Goal: Task Accomplishment & Management: Use online tool/utility

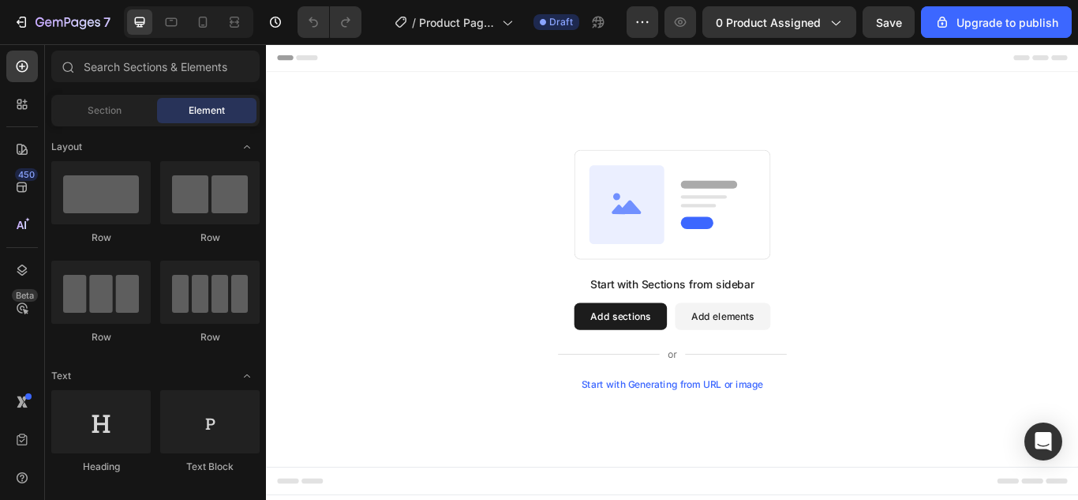
drag, startPoint x: 638, startPoint y: 324, endPoint x: 700, endPoint y: 332, distance: 62.9
click at [699, 332] on div "Start with Sections from sidebar Add sections Add elements Start with Generatin…" at bounding box center [739, 380] width 267 height 133
click at [700, 322] on div "Start with Sections from sidebar" at bounding box center [739, 323] width 191 height 19
click at [669, 365] on button "Add sections" at bounding box center [679, 362] width 108 height 32
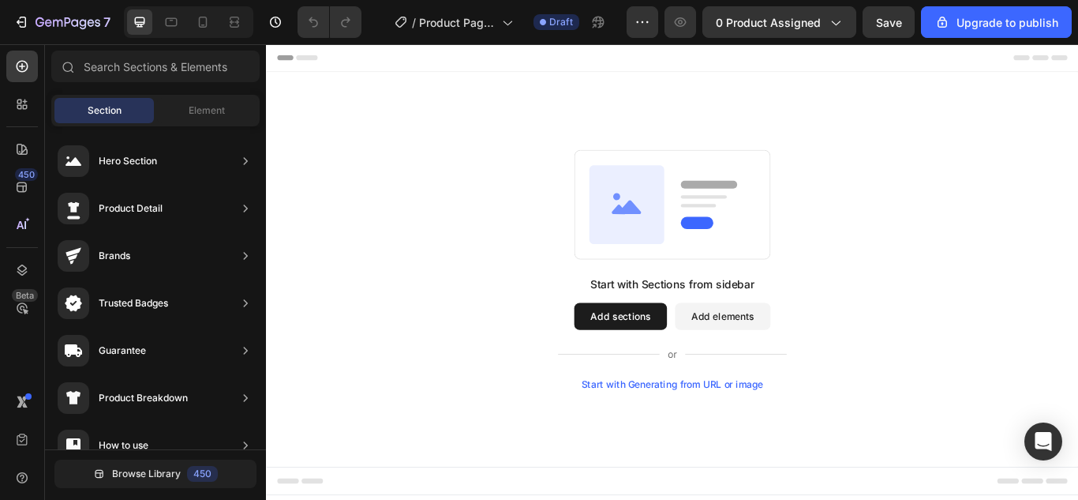
click at [706, 442] on div "Start with Generating from URL or image" at bounding box center [740, 440] width 212 height 13
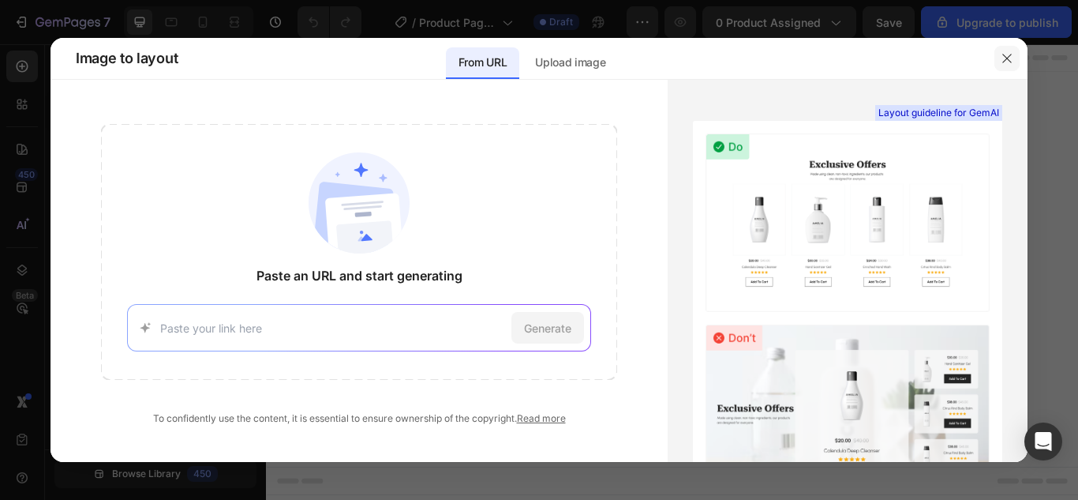
click at [1006, 58] on icon "button" at bounding box center [1007, 58] width 13 height 13
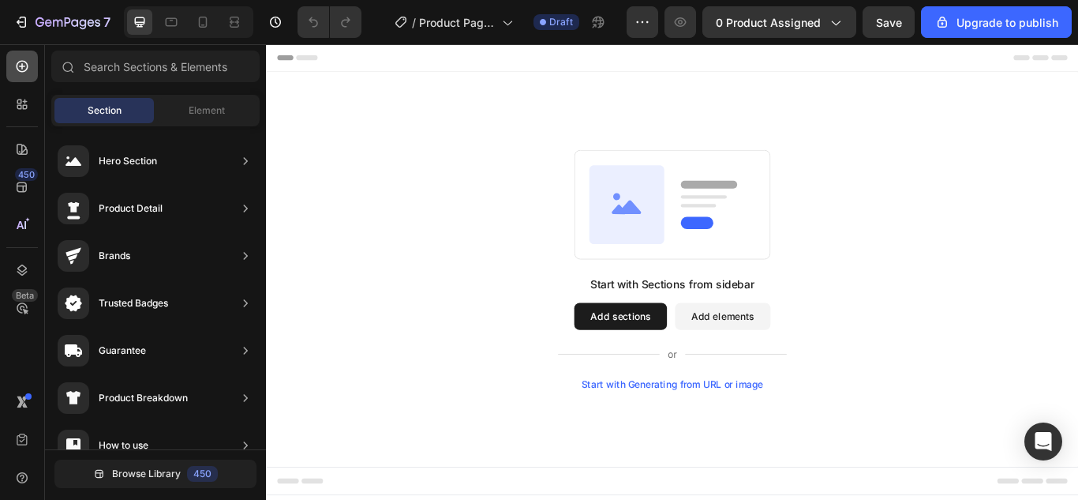
click at [19, 68] on icon at bounding box center [22, 66] width 16 height 16
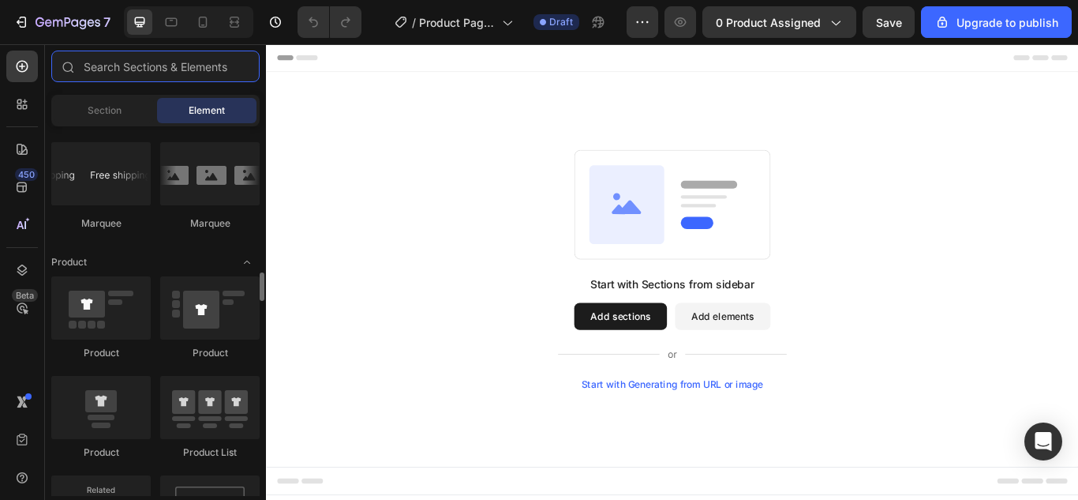
scroll to position [1420, 0]
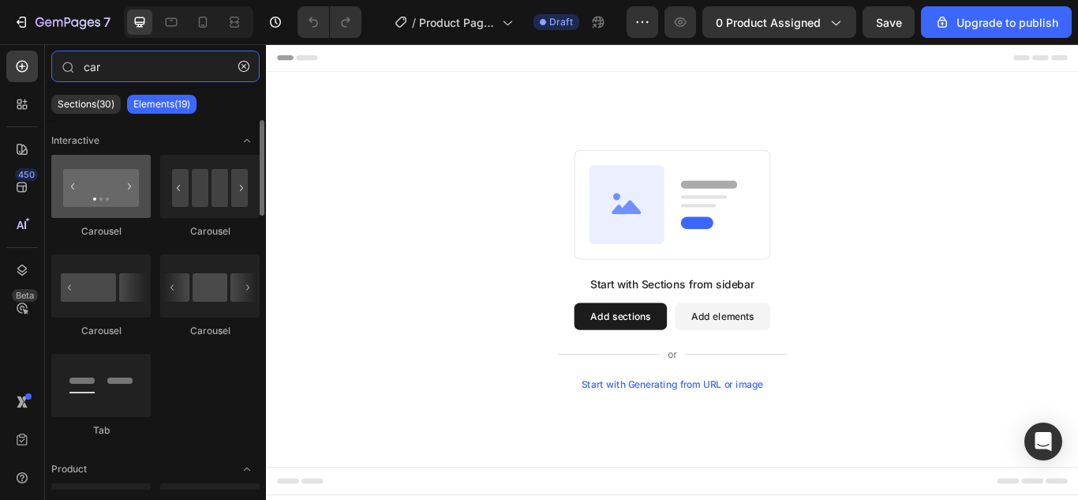
type input "car"
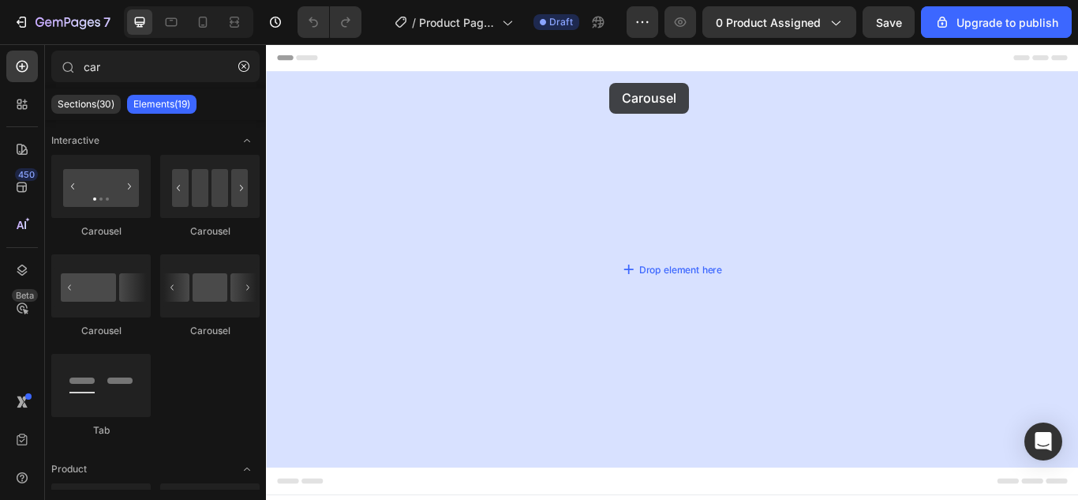
drag, startPoint x: 364, startPoint y: 241, endPoint x: 666, endPoint y: 89, distance: 338.1
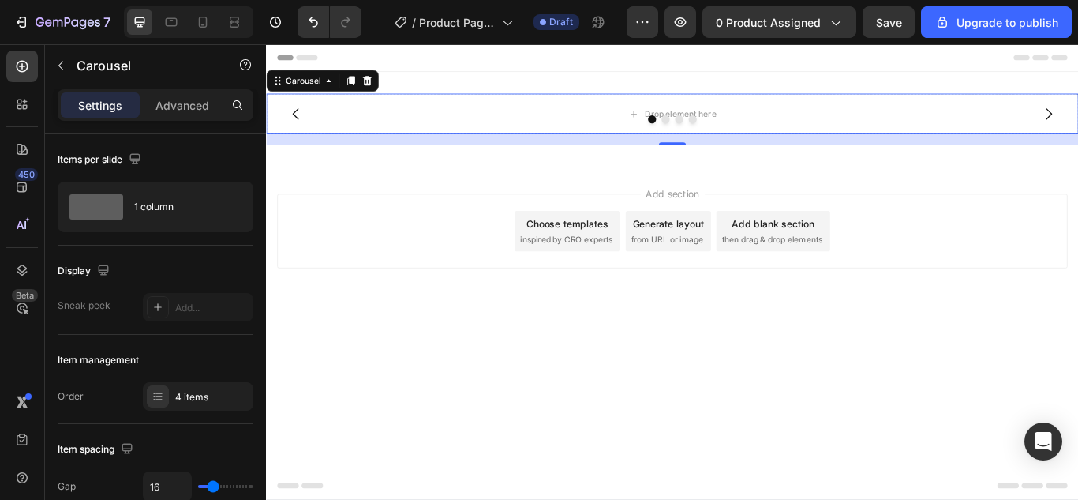
click at [745, 129] on button "Dot" at bounding box center [747, 131] width 9 height 9
click at [329, 132] on div at bounding box center [739, 131] width 947 height 9
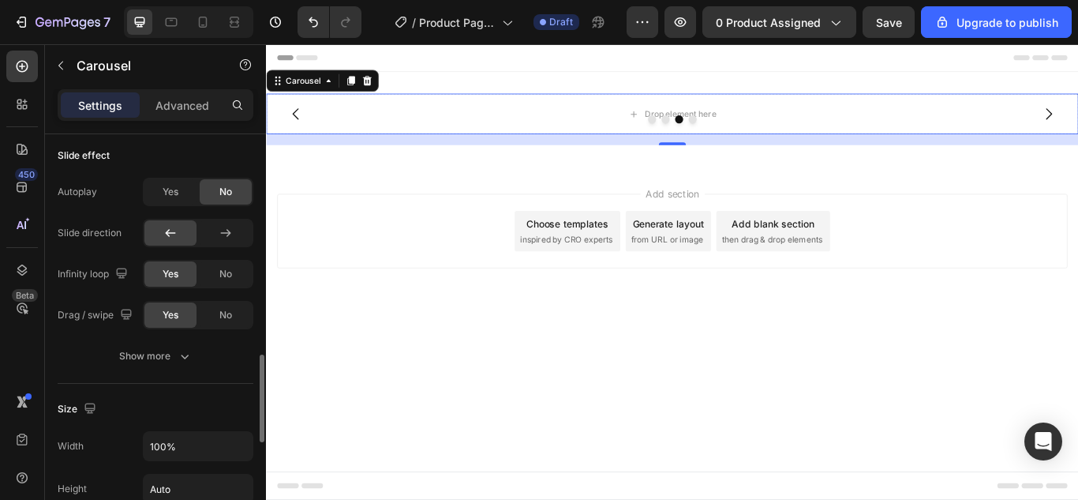
scroll to position [1184, 0]
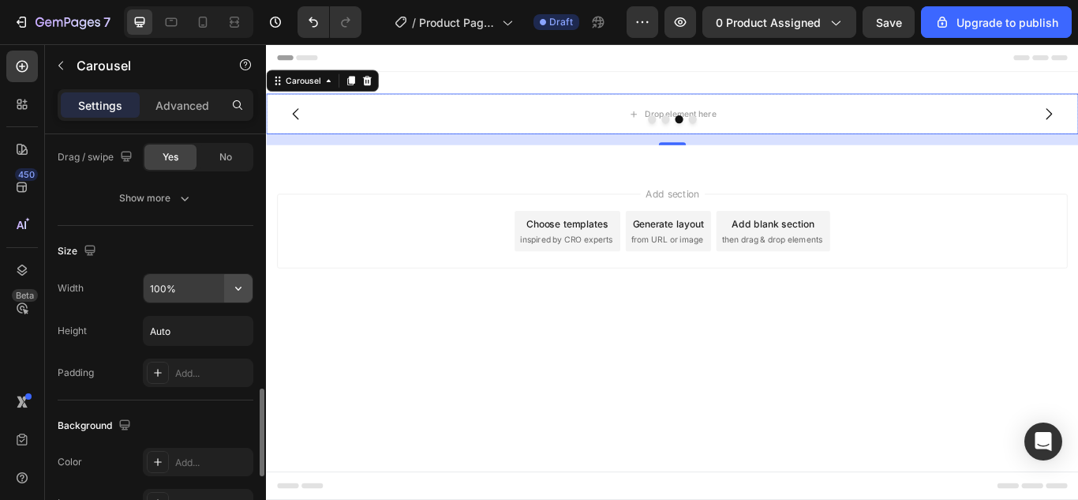
click at [238, 286] on icon "button" at bounding box center [238, 288] width 16 height 16
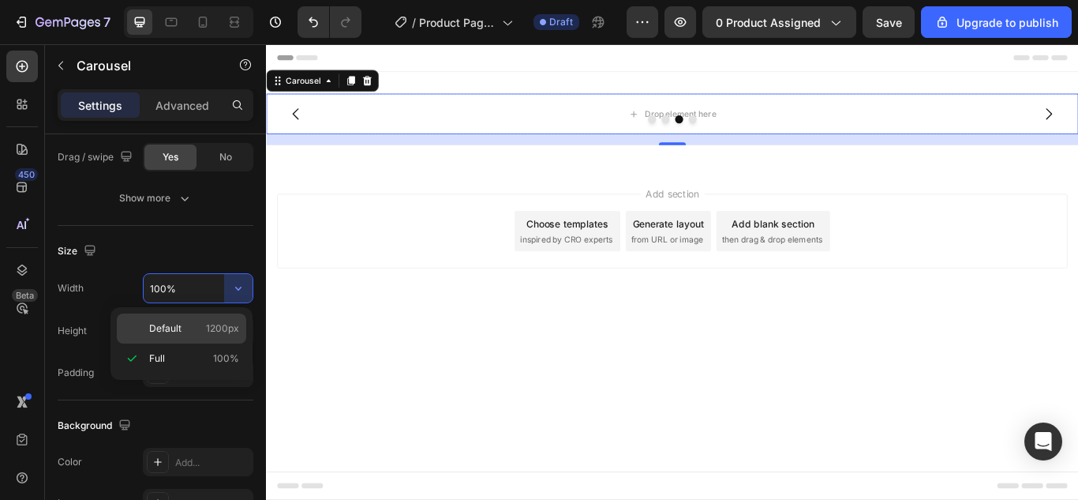
click at [176, 329] on span "Default" at bounding box center [165, 328] width 32 height 14
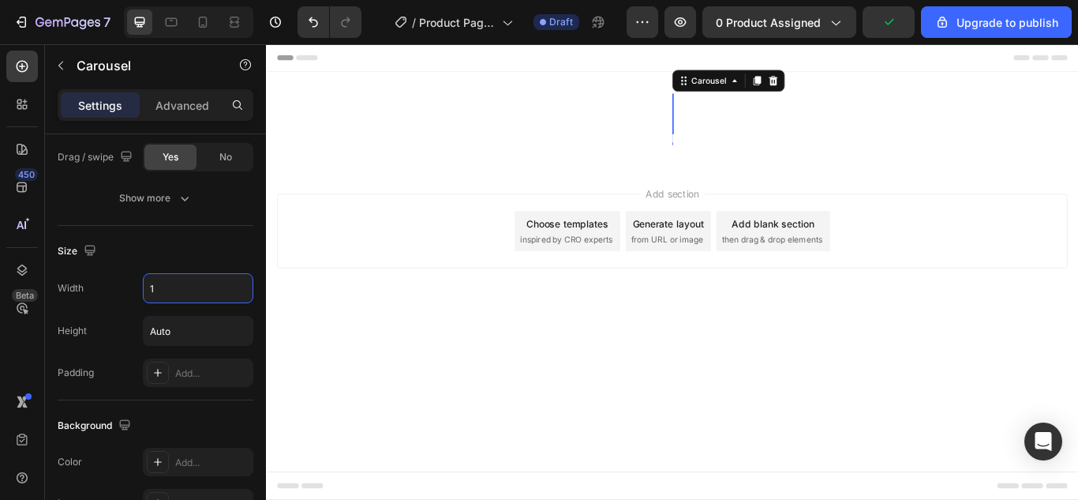
type input "1"
type input "675"
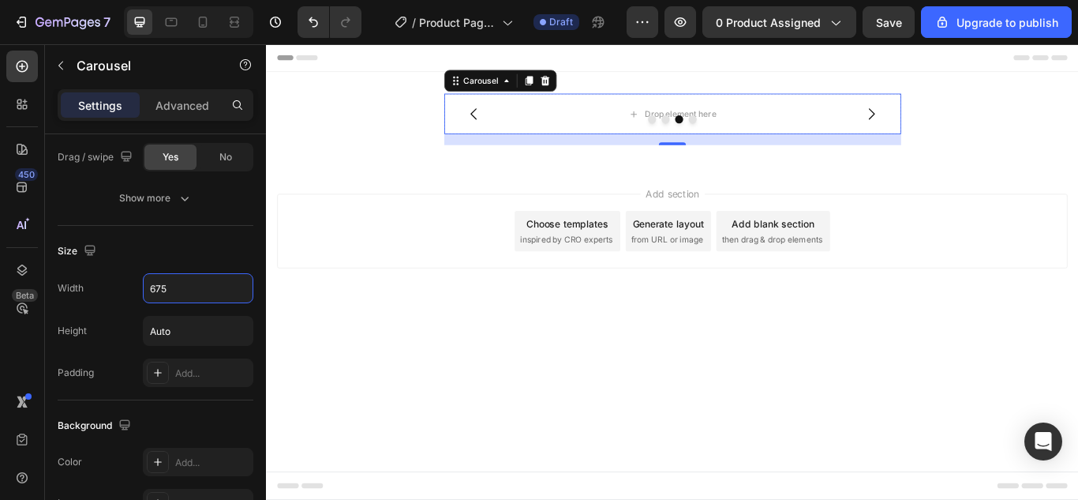
click at [458, 342] on div "Add section Choose templates inspired by CRO experts Generate layout from URL o…" at bounding box center [739, 284] width 947 height 194
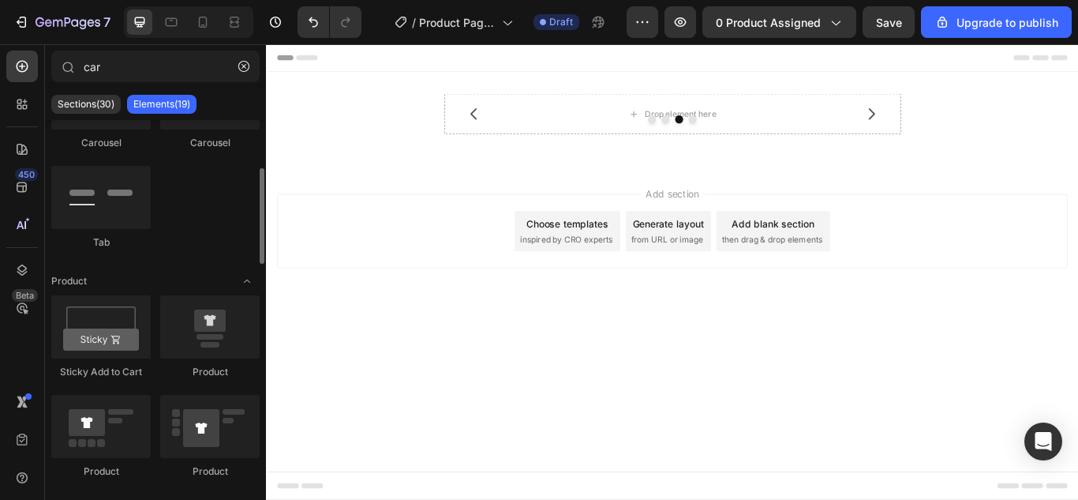
scroll to position [0, 0]
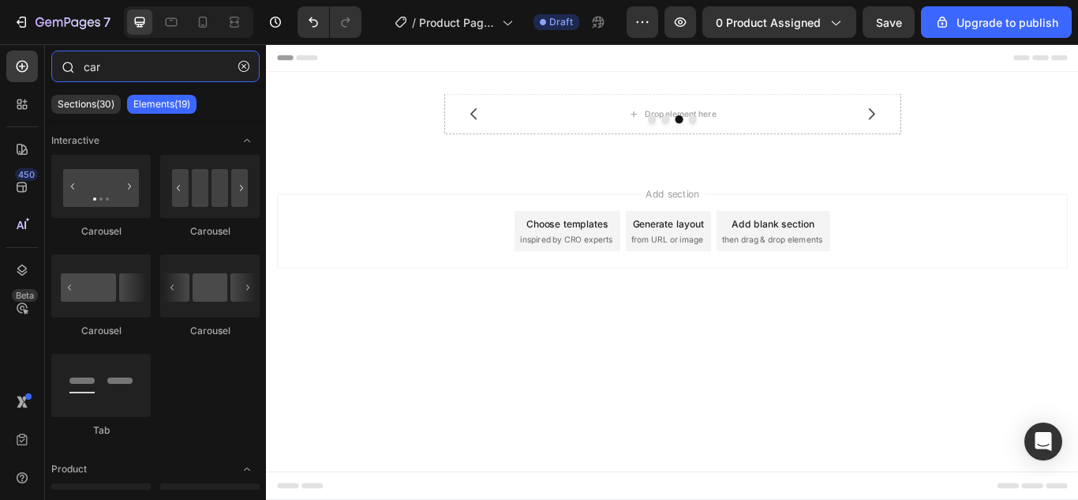
drag, startPoint x: 117, startPoint y: 65, endPoint x: 74, endPoint y: 61, distance: 42.8
click at [74, 61] on div "car" at bounding box center [155, 70] width 221 height 38
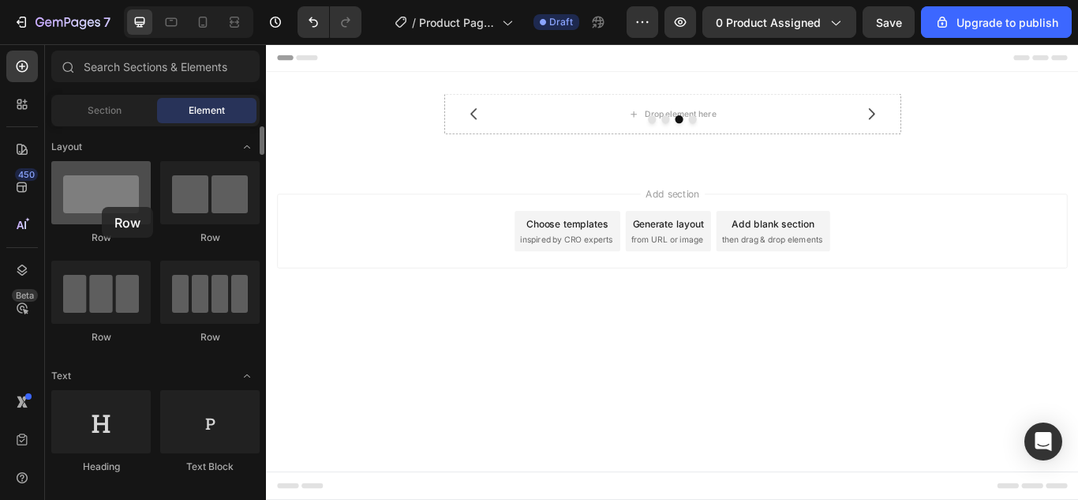
click at [102, 207] on div at bounding box center [100, 192] width 99 height 63
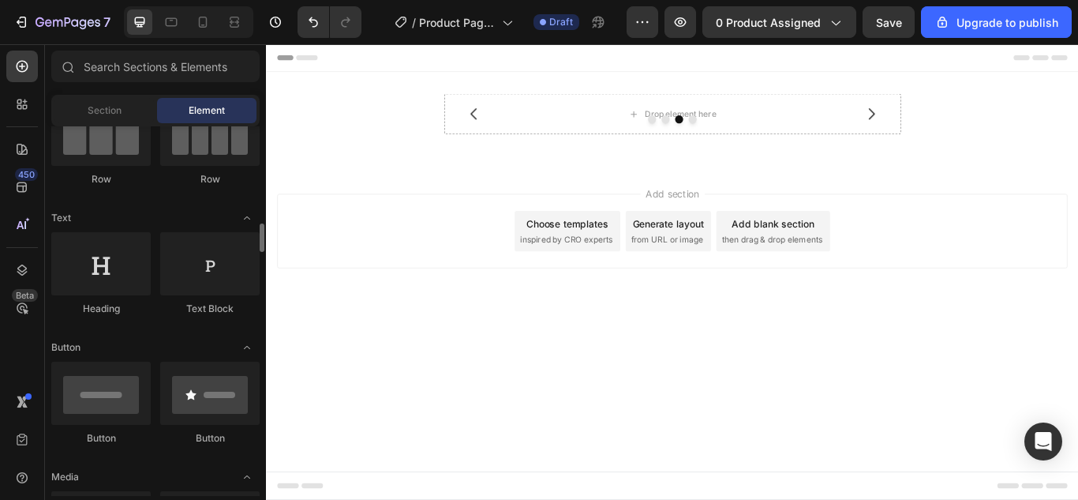
scroll to position [395, 0]
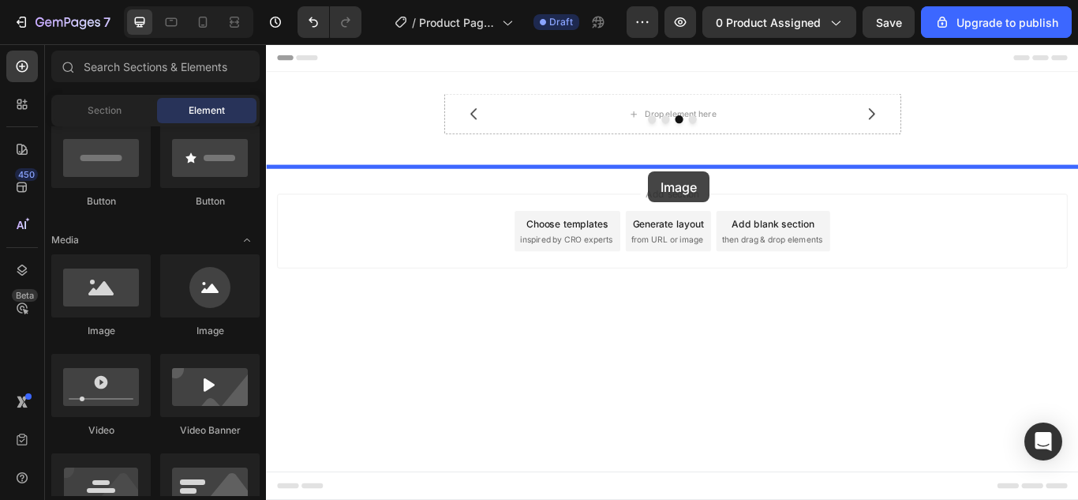
drag, startPoint x: 359, startPoint y: 345, endPoint x: 711, endPoint y: 193, distance: 383.5
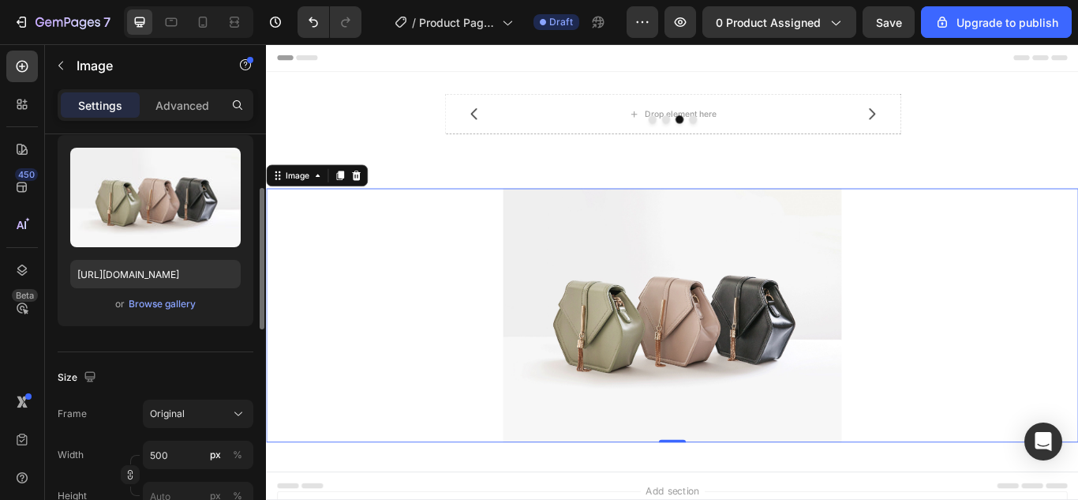
scroll to position [237, 0]
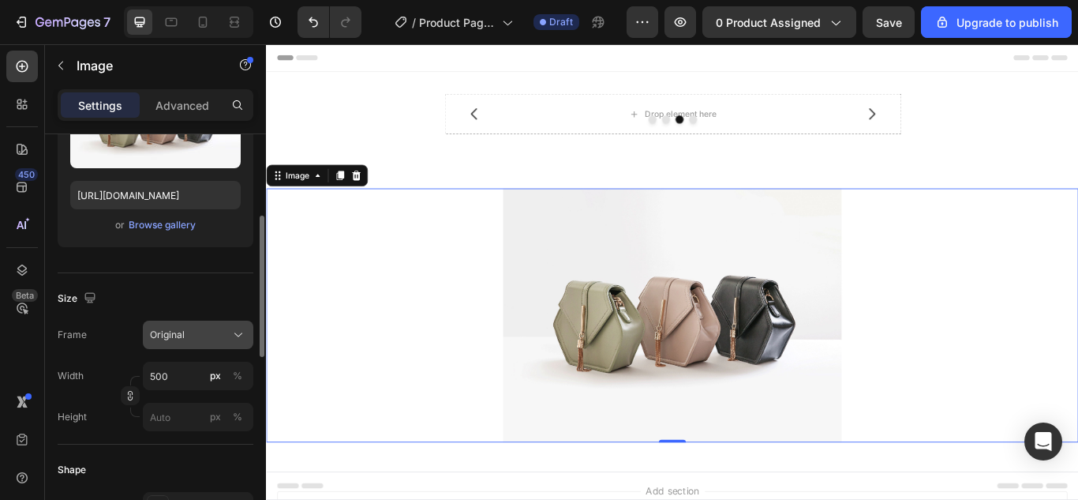
click at [244, 332] on icon at bounding box center [238, 335] width 16 height 16
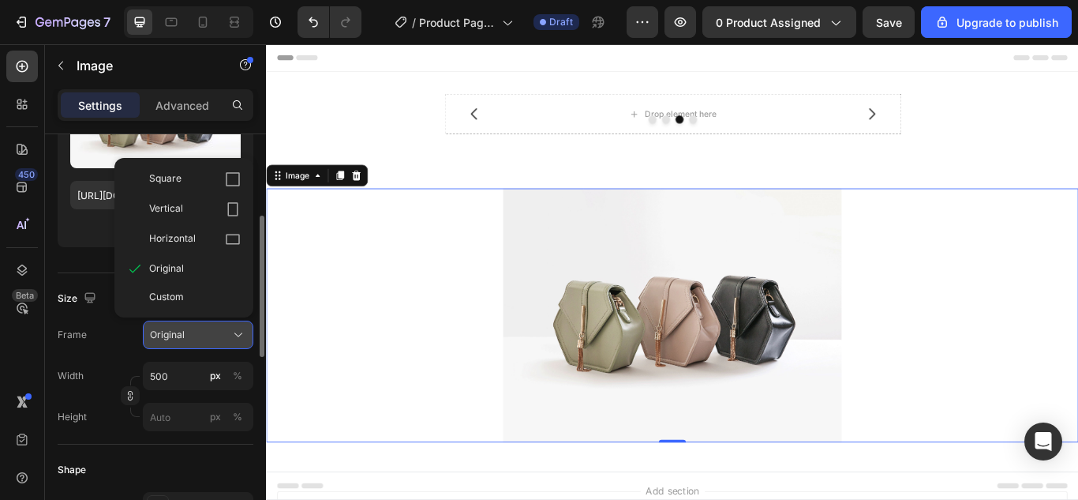
click at [244, 332] on icon at bounding box center [238, 335] width 16 height 16
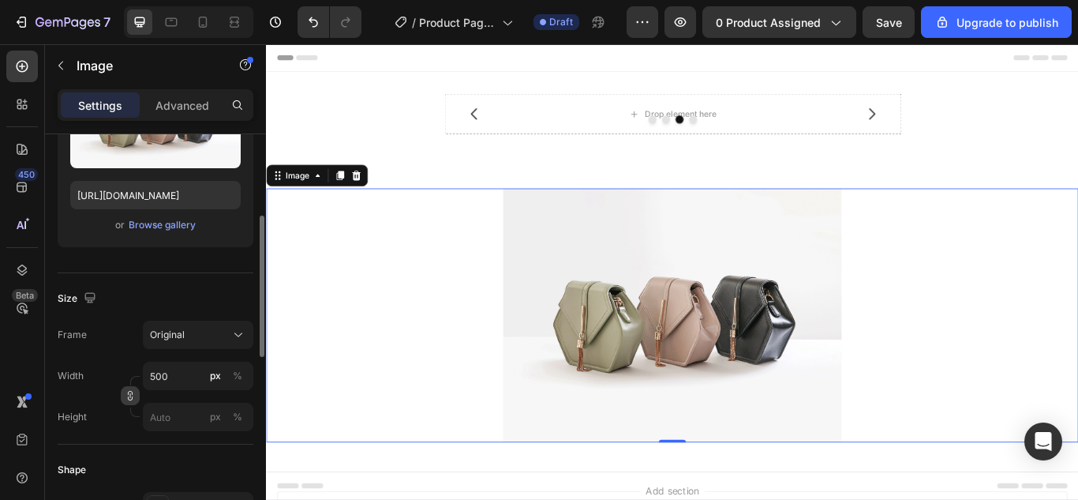
click at [130, 398] on icon "button" at bounding box center [130, 395] width 1 height 5
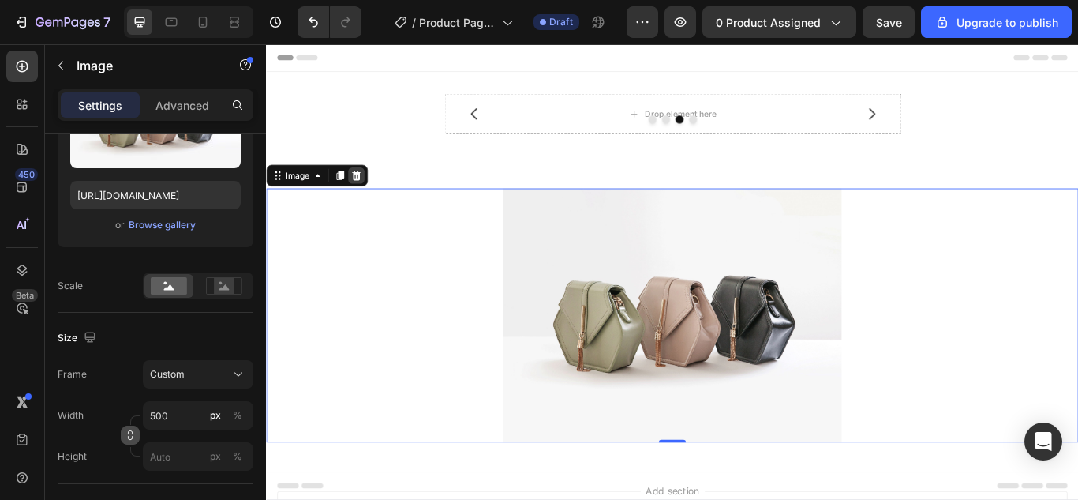
click at [376, 201] on icon at bounding box center [371, 197] width 13 height 13
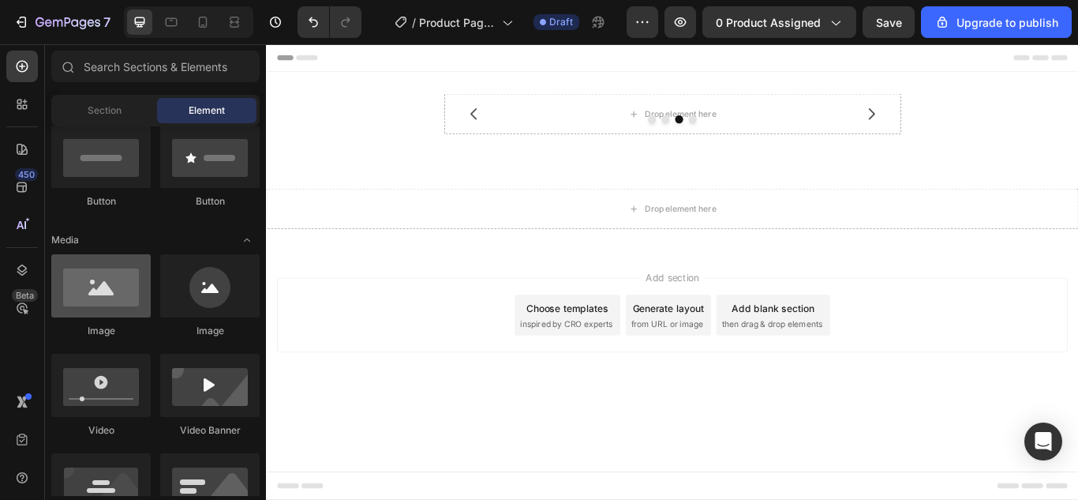
click at [112, 294] on div at bounding box center [100, 285] width 99 height 63
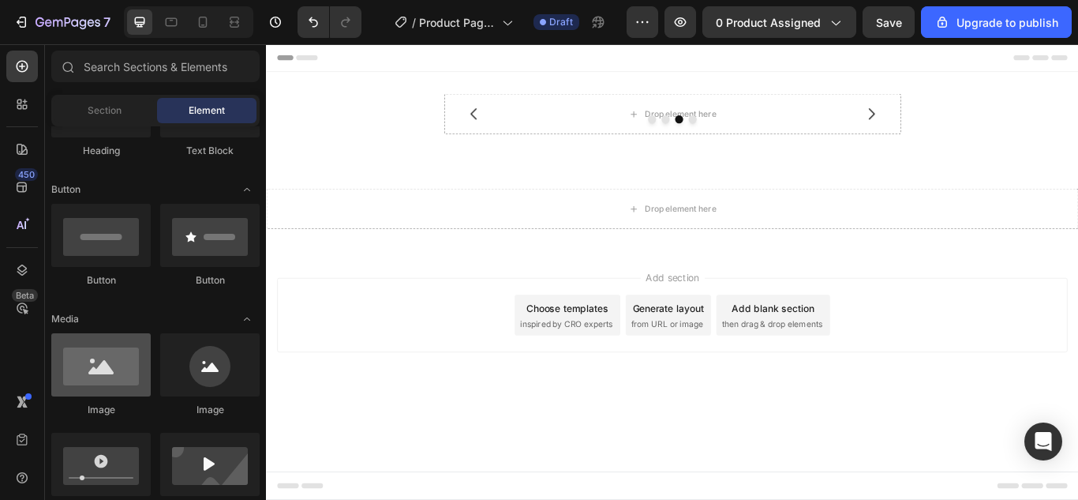
scroll to position [158, 0]
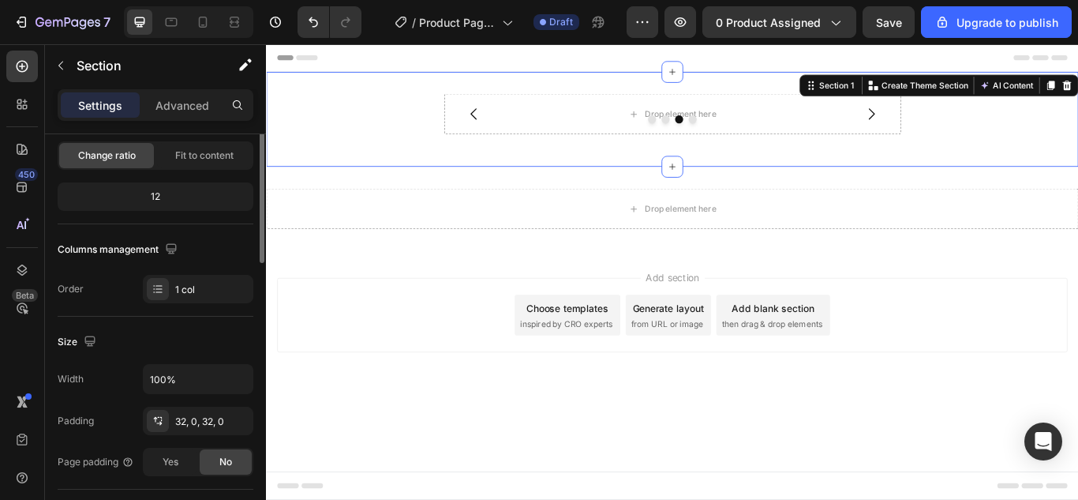
scroll to position [79, 0]
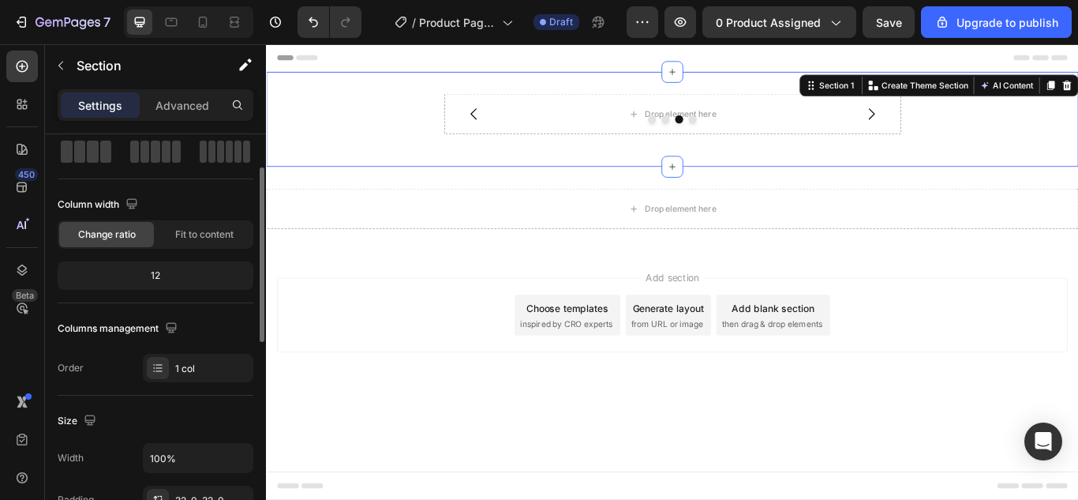
click at [102, 234] on span "Change ratio" at bounding box center [107, 234] width 58 height 14
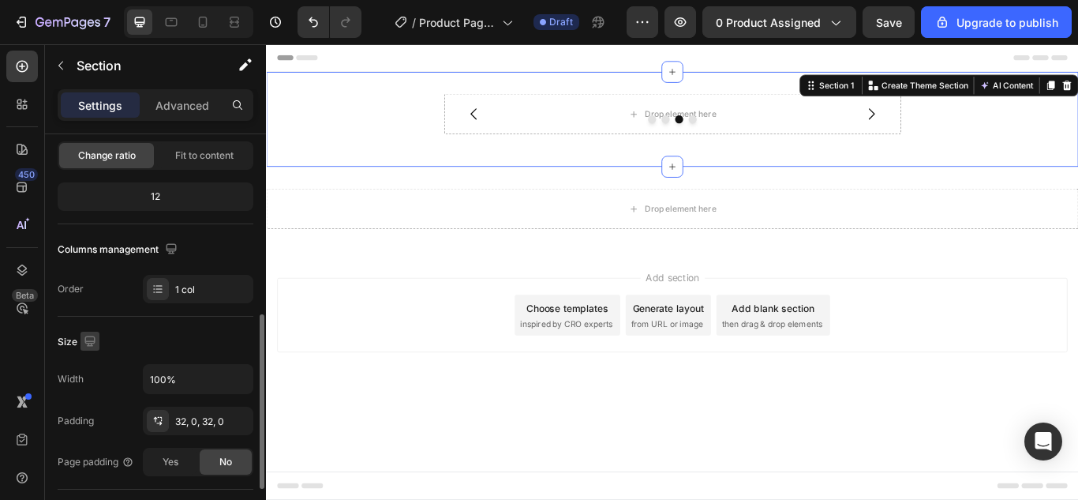
scroll to position [237, 0]
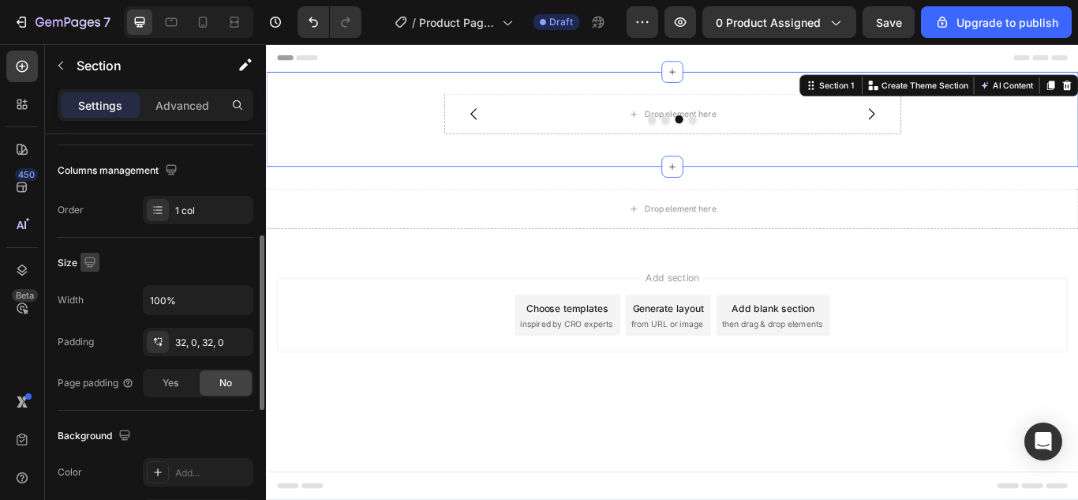
click at [86, 260] on icon "button" at bounding box center [90, 262] width 16 height 16
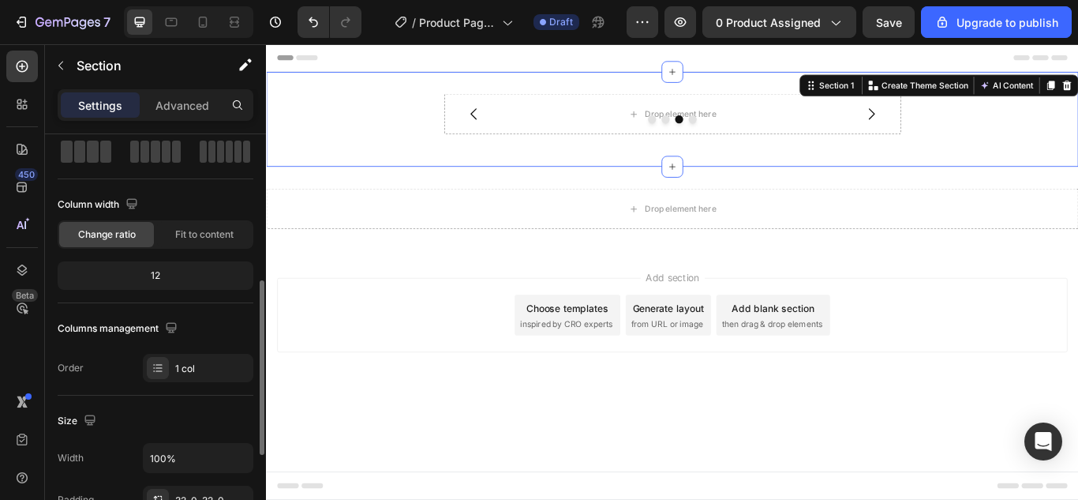
scroll to position [158, 0]
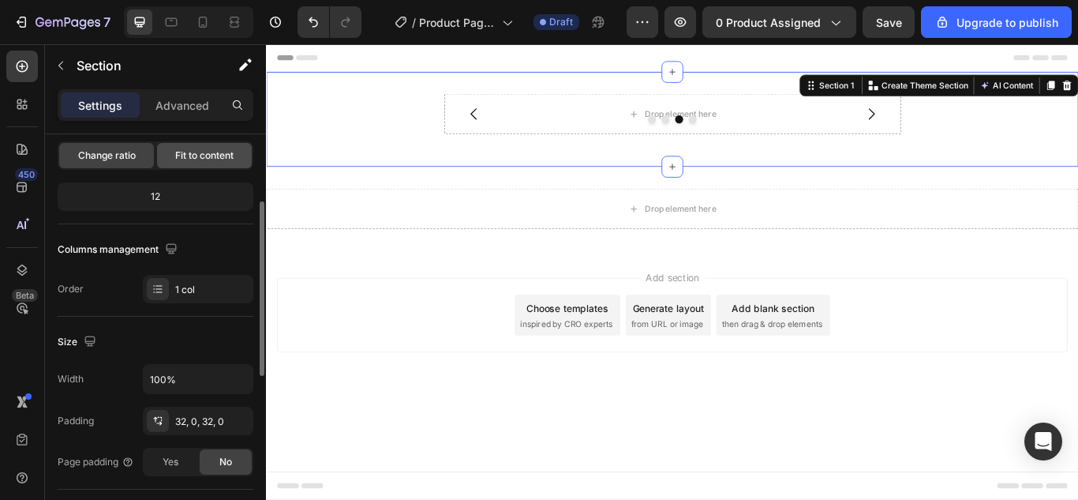
click at [189, 147] on div "Fit to content" at bounding box center [204, 155] width 95 height 25
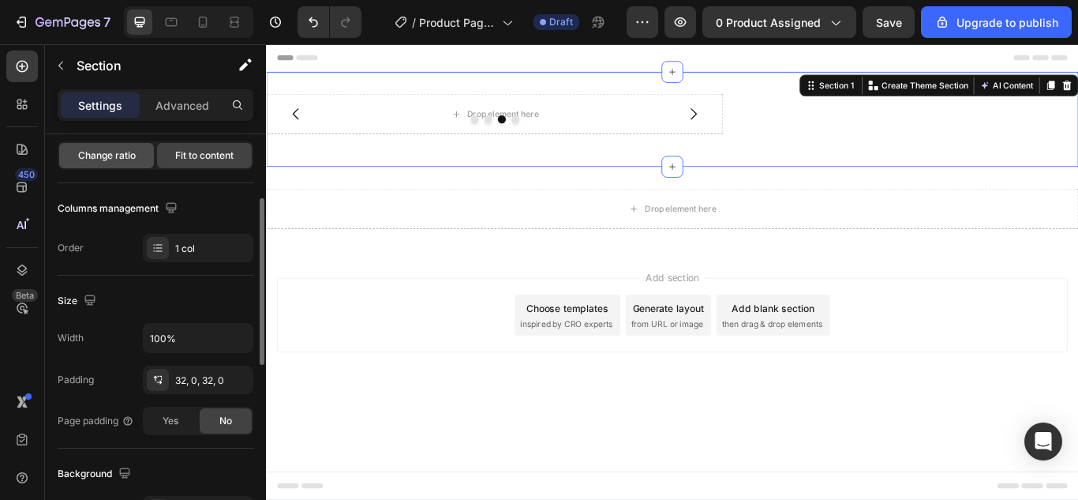
click at [125, 154] on span "Change ratio" at bounding box center [107, 155] width 58 height 14
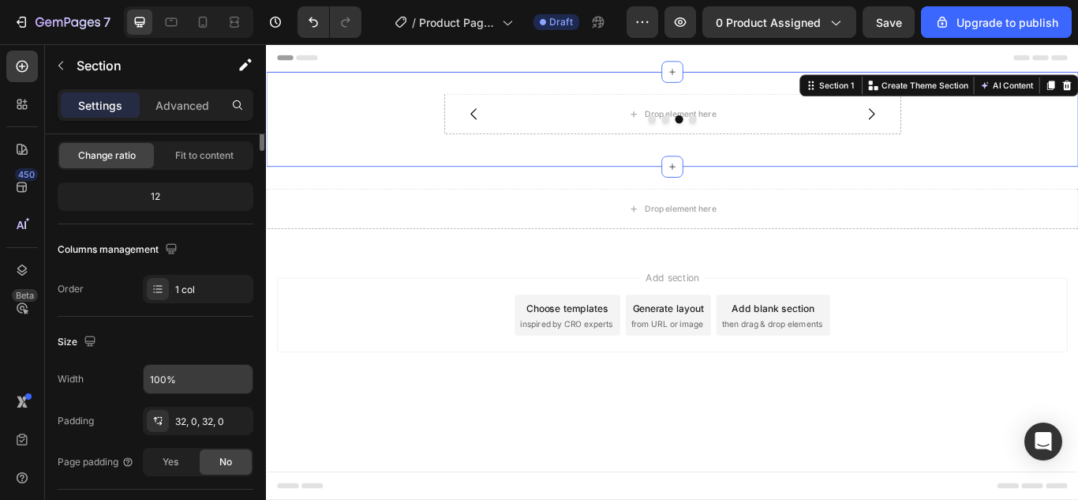
scroll to position [0, 0]
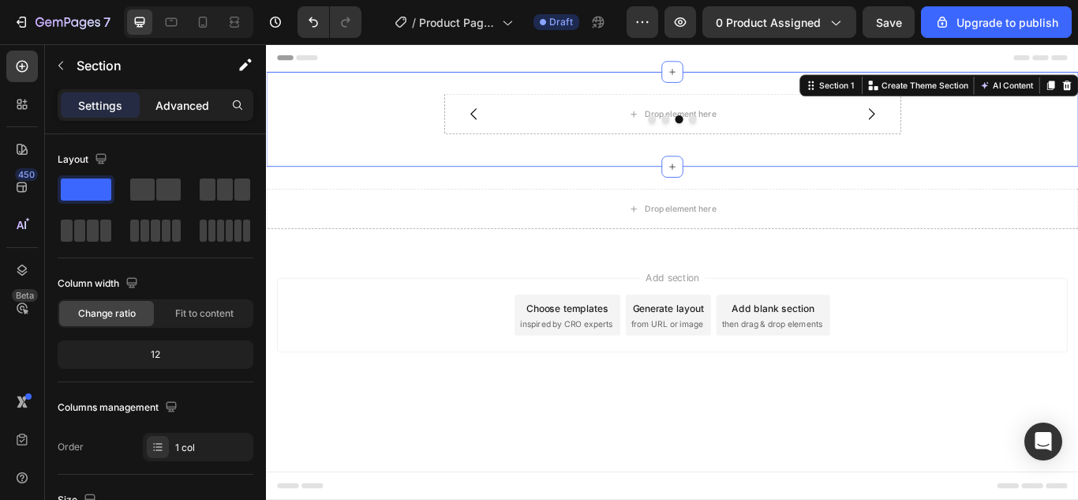
click at [170, 101] on p "Advanced" at bounding box center [182, 105] width 54 height 17
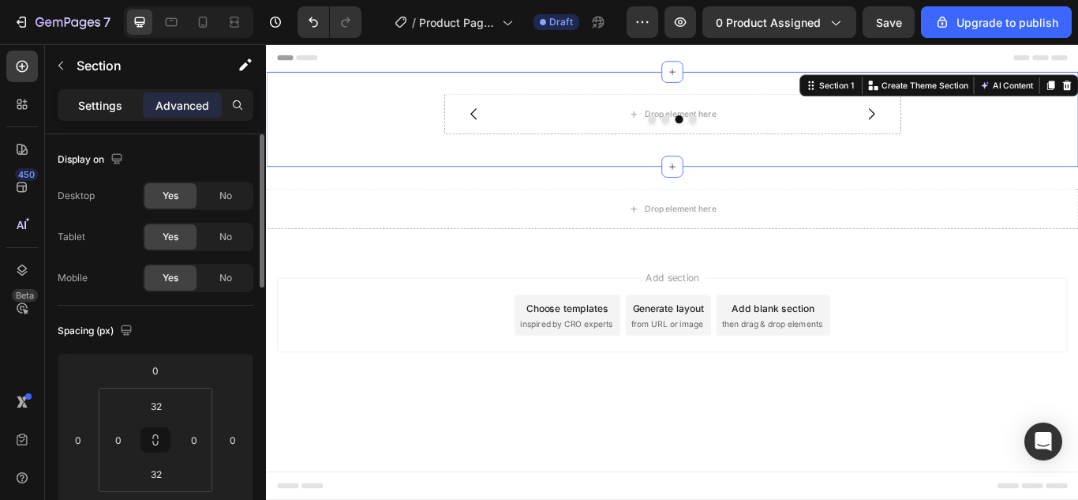
click at [96, 106] on p "Settings" at bounding box center [100, 105] width 44 height 17
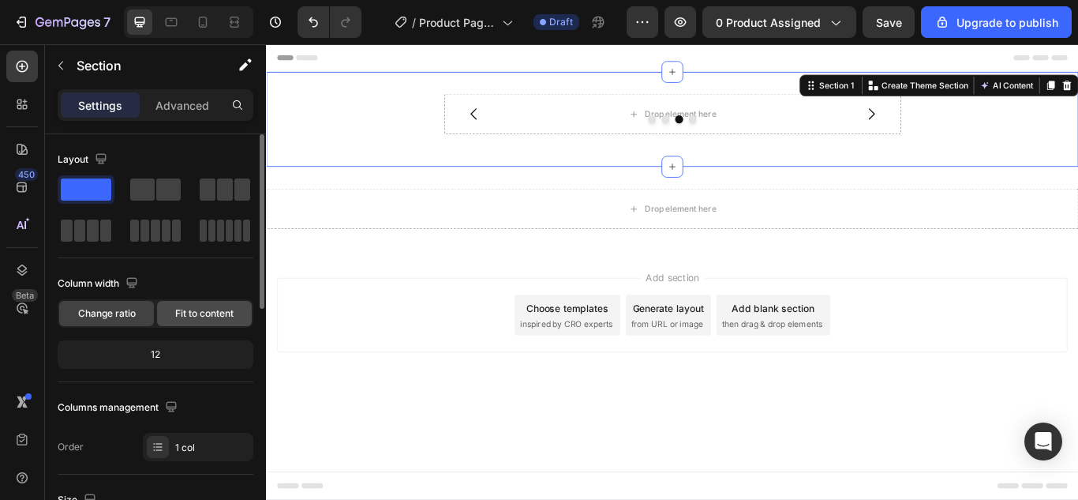
click at [209, 315] on span "Fit to content" at bounding box center [204, 313] width 58 height 14
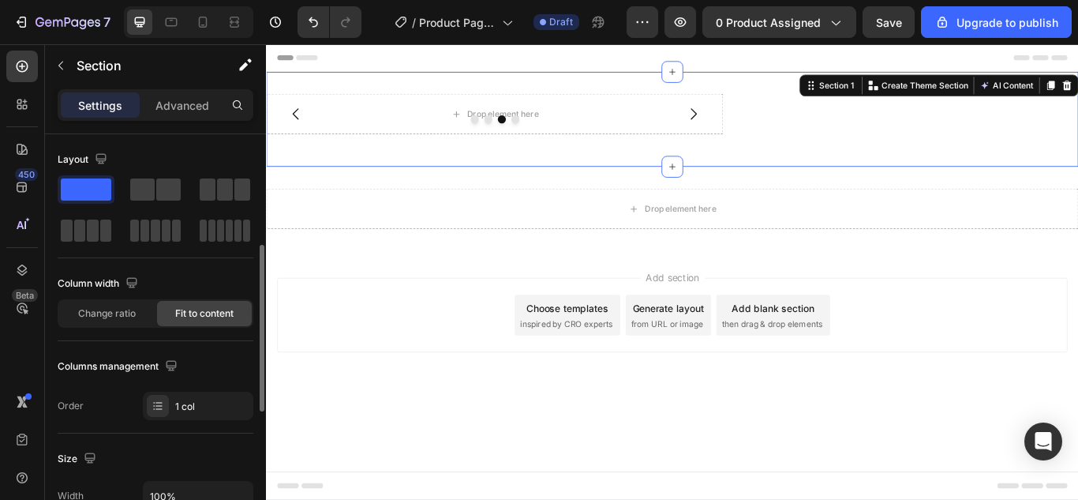
scroll to position [79, 0]
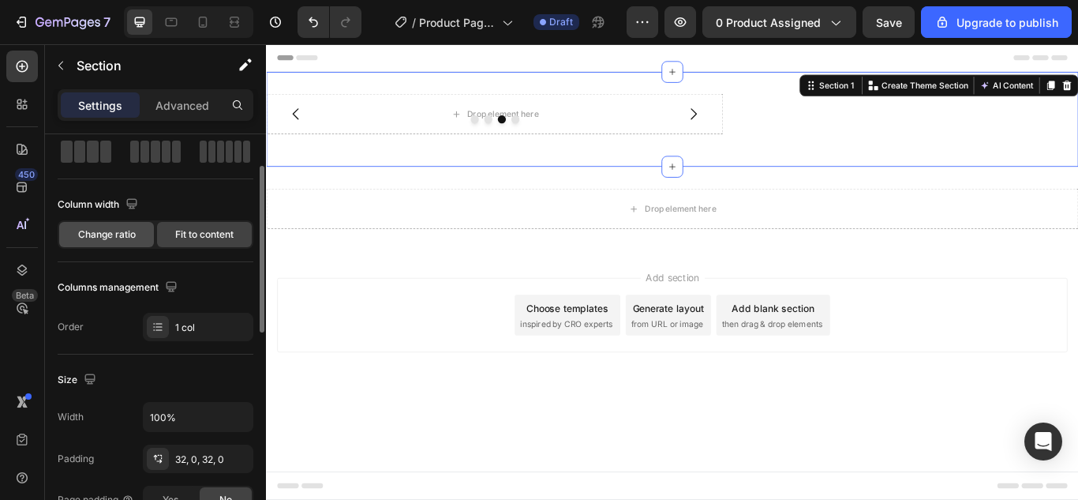
click at [118, 230] on span "Change ratio" at bounding box center [107, 234] width 58 height 14
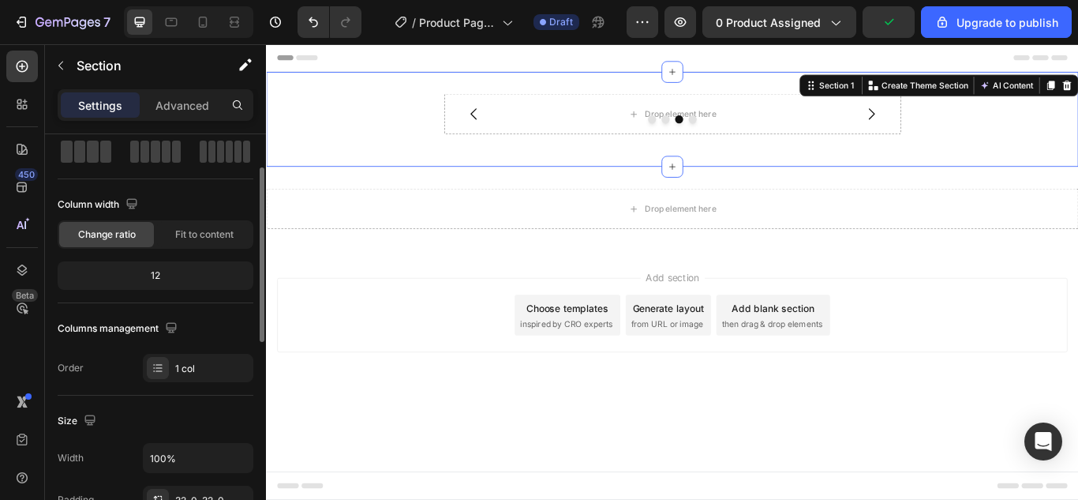
click at [156, 273] on div "12" at bounding box center [155, 275] width 189 height 22
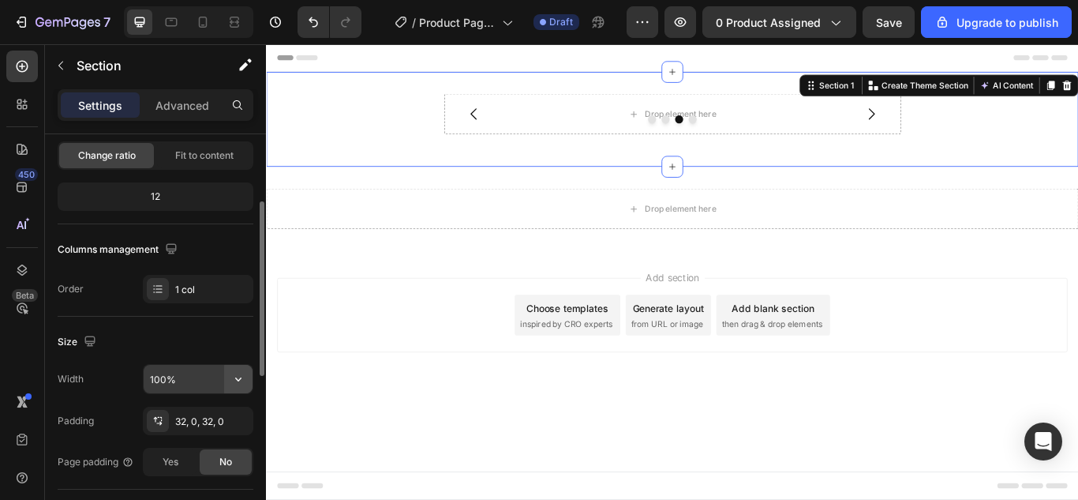
click at [240, 383] on icon "button" at bounding box center [238, 379] width 16 height 16
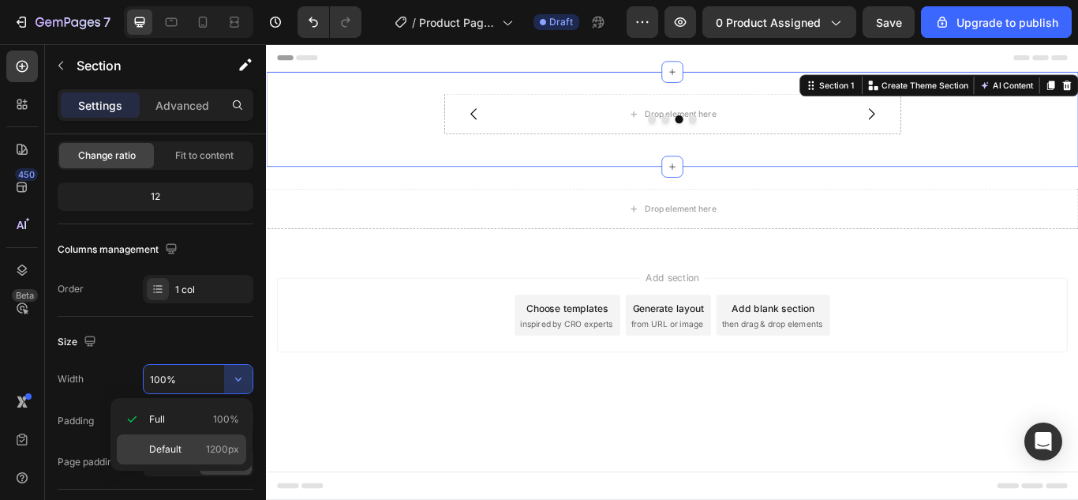
click at [163, 451] on span "Default" at bounding box center [165, 449] width 32 height 14
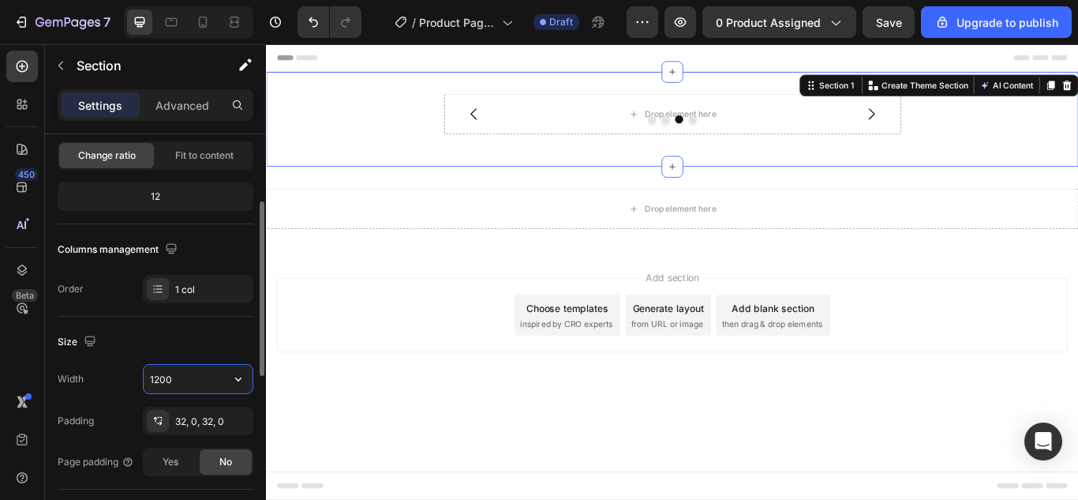
click at [163, 378] on input "1200" at bounding box center [198, 379] width 109 height 28
click at [238, 380] on icon "button" at bounding box center [238, 379] width 6 height 4
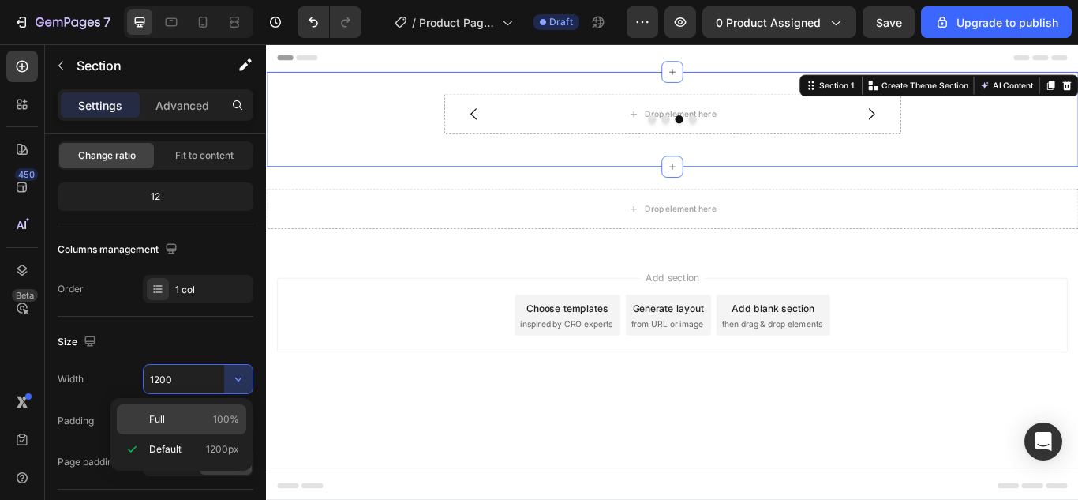
click at [153, 425] on span "Full" at bounding box center [157, 419] width 16 height 14
type input "100%"
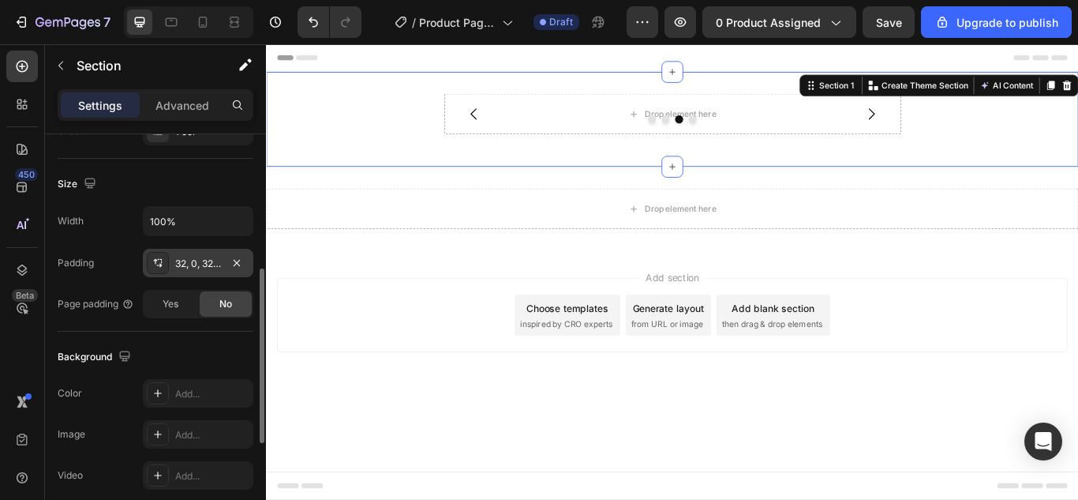
scroll to position [237, 0]
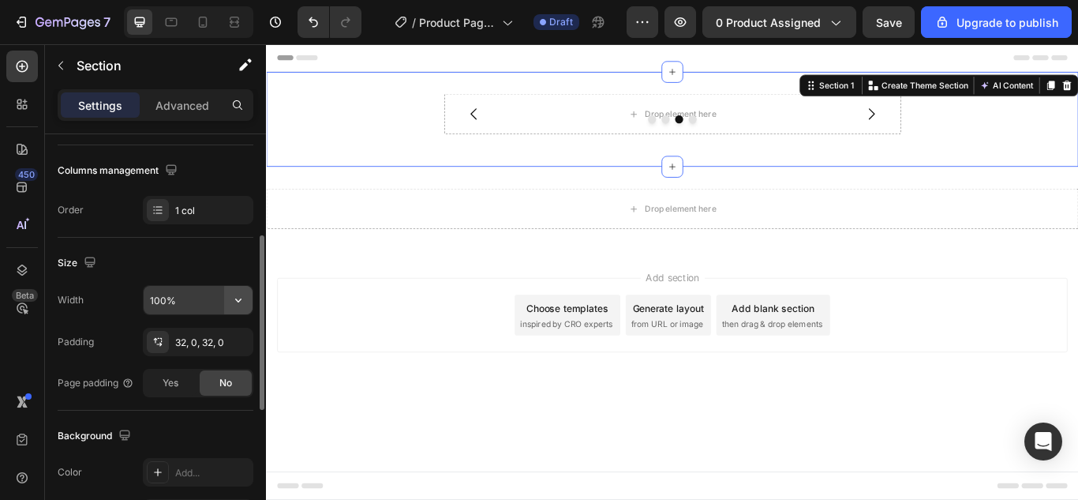
click at [234, 298] on icon "button" at bounding box center [238, 300] width 16 height 16
click at [900, 98] on icon at bounding box center [901, 92] width 13 height 13
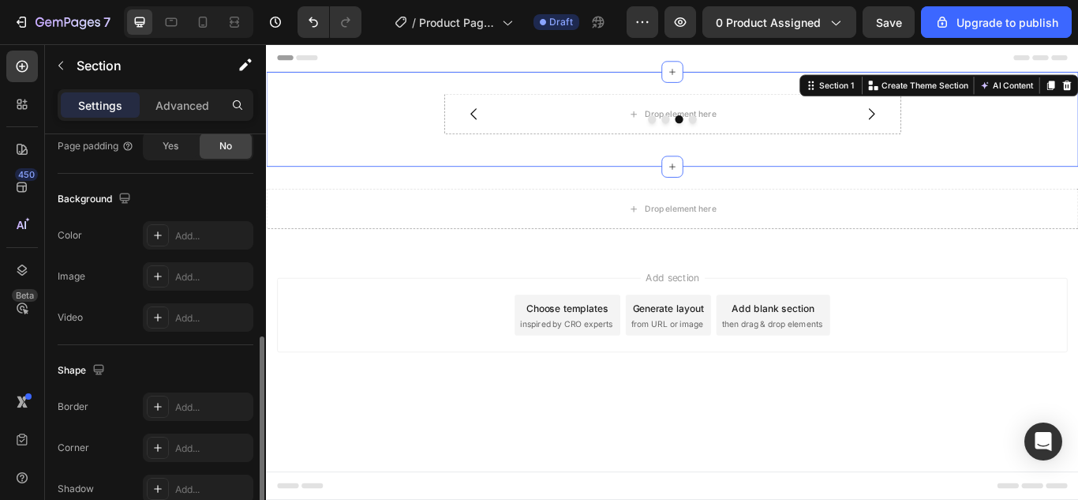
scroll to position [552, 0]
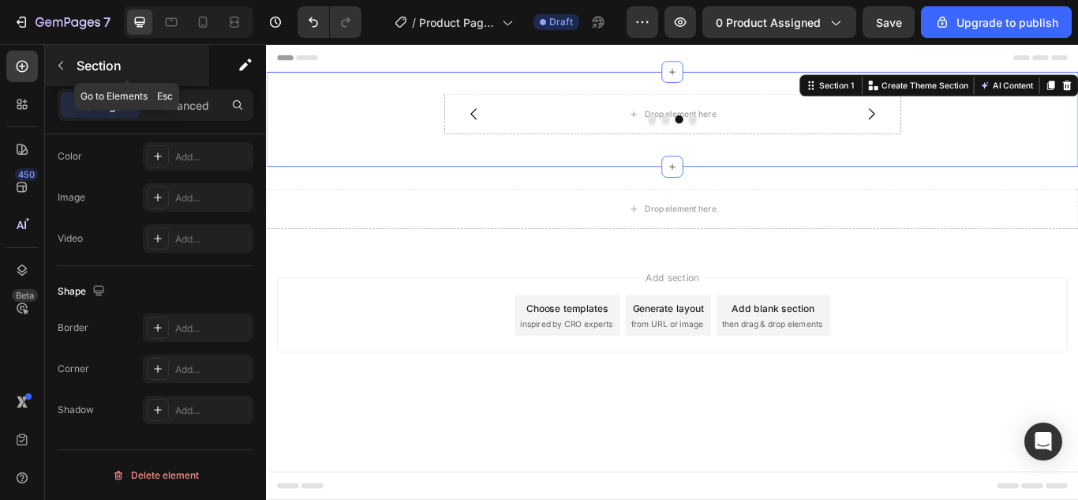
click at [79, 67] on p "Section" at bounding box center [141, 65] width 129 height 19
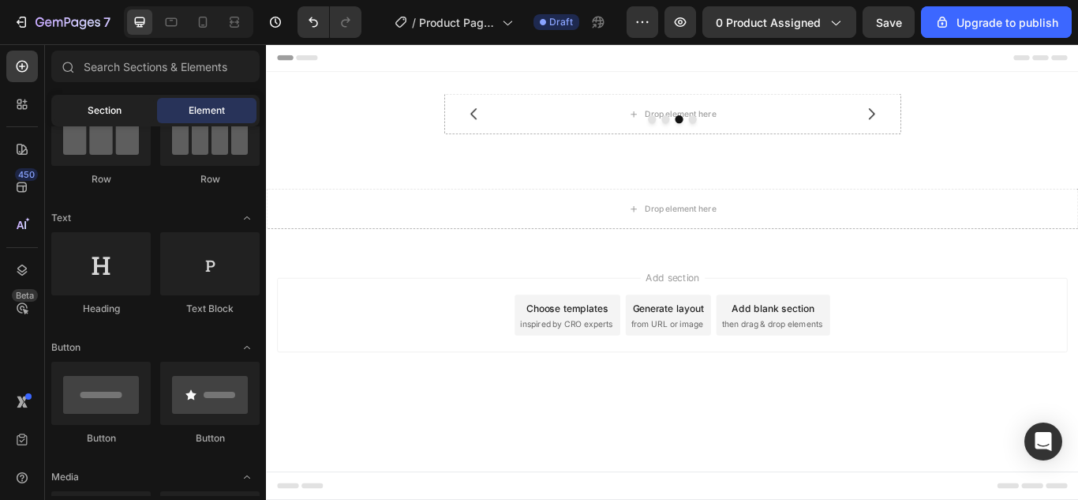
click at [102, 122] on div "Section" at bounding box center [103, 110] width 99 height 25
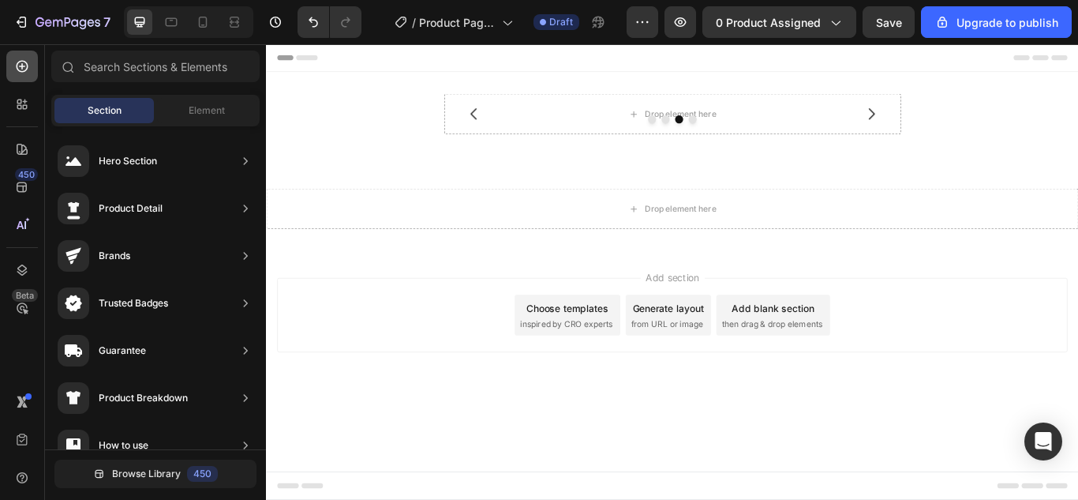
click at [24, 69] on icon at bounding box center [22, 66] width 16 height 16
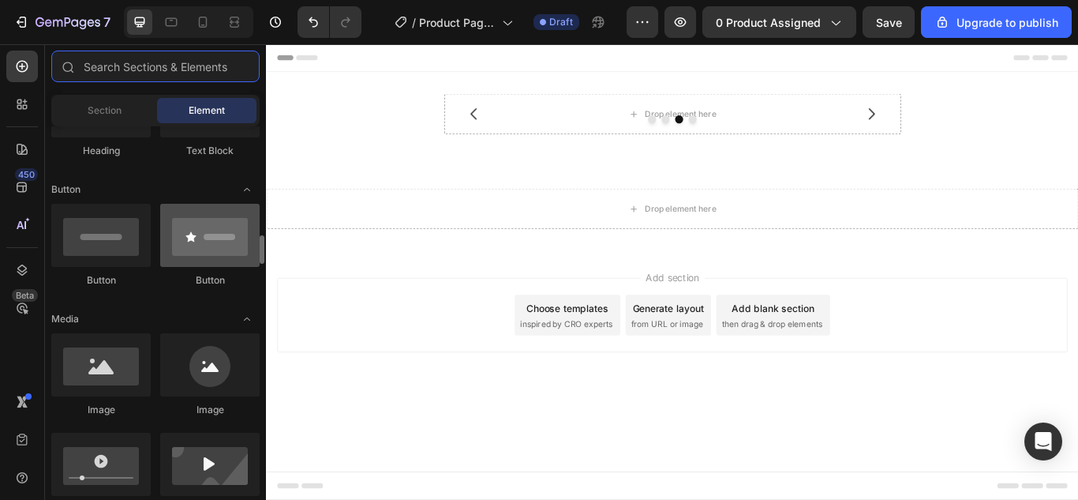
scroll to position [473, 0]
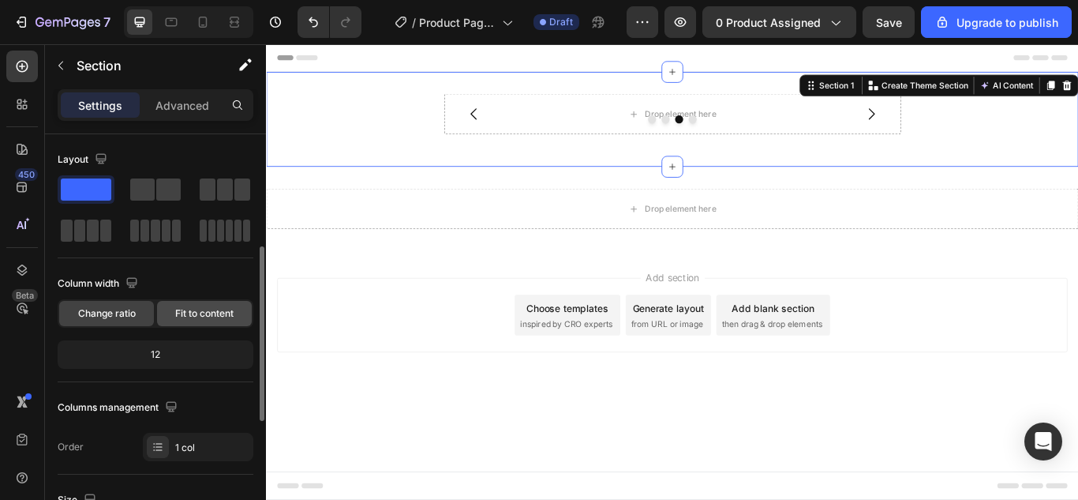
scroll to position [79, 0]
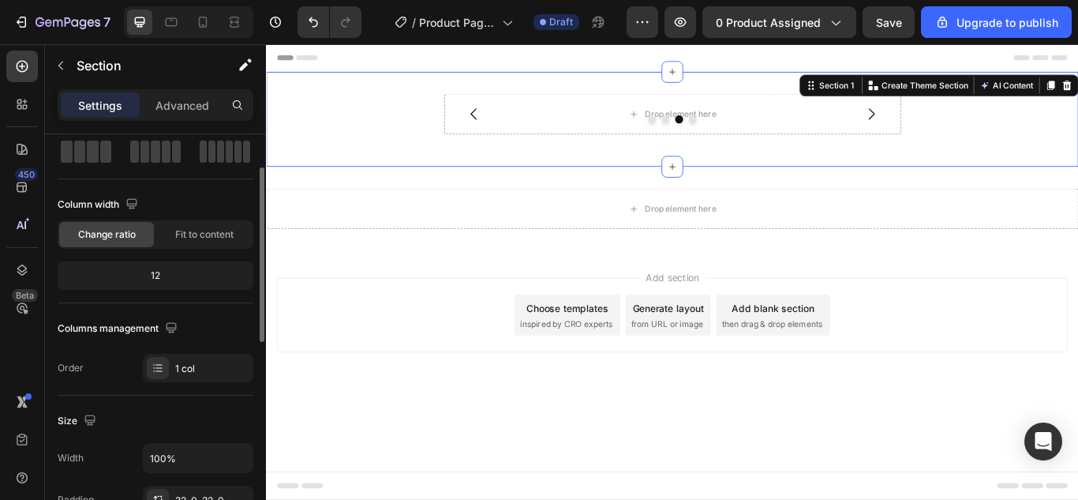
click at [99, 238] on span "Change ratio" at bounding box center [107, 234] width 58 height 14
click at [189, 230] on span "Fit to content" at bounding box center [204, 234] width 58 height 14
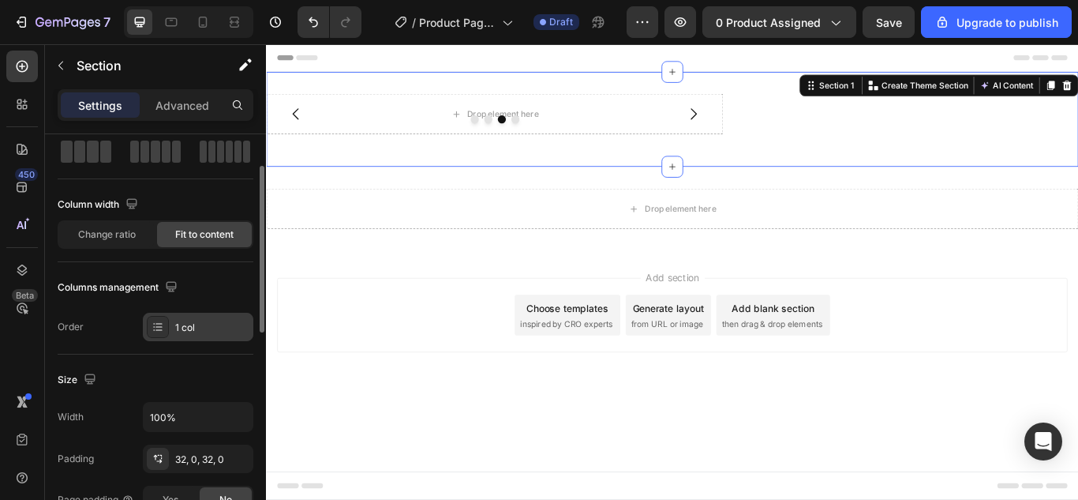
scroll to position [158, 0]
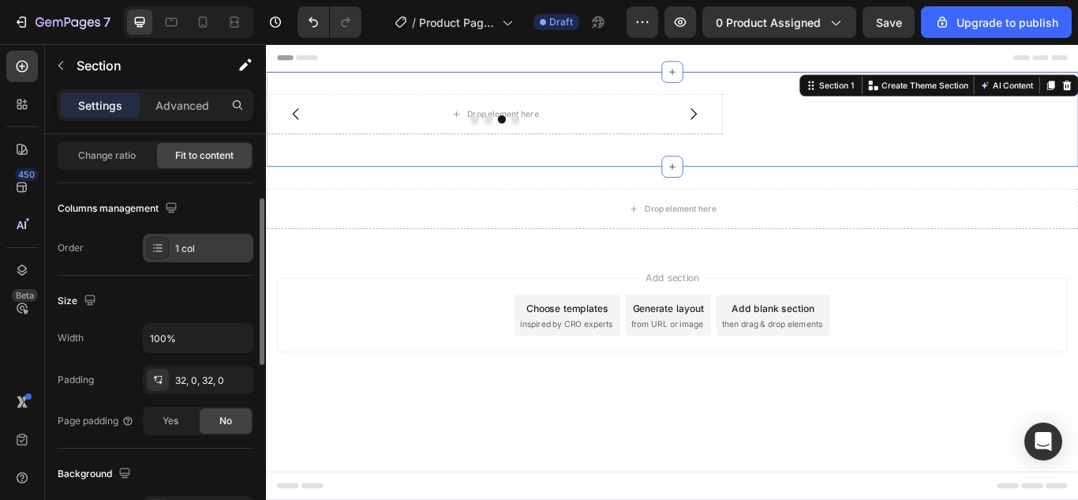
click at [157, 256] on div at bounding box center [158, 248] width 22 height 22
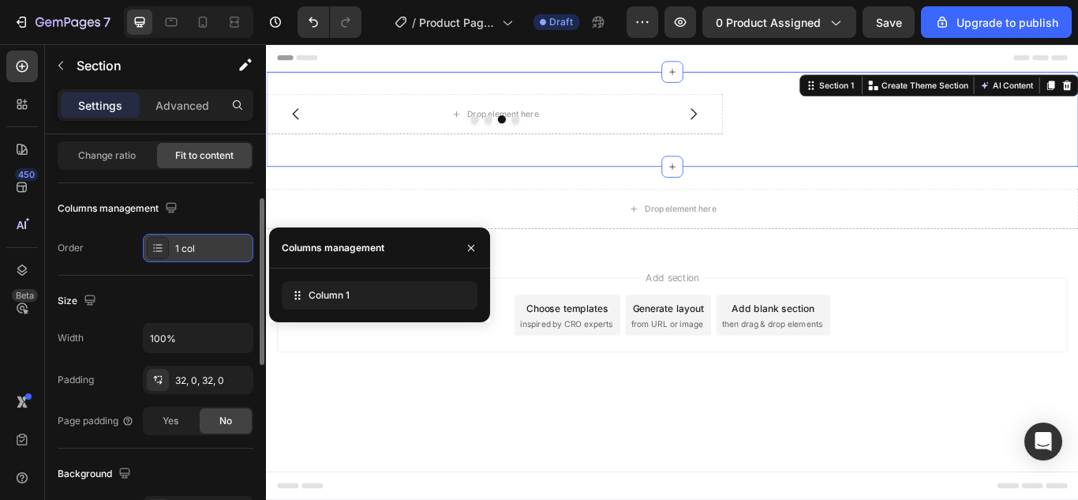
click at [157, 256] on div at bounding box center [158, 248] width 22 height 22
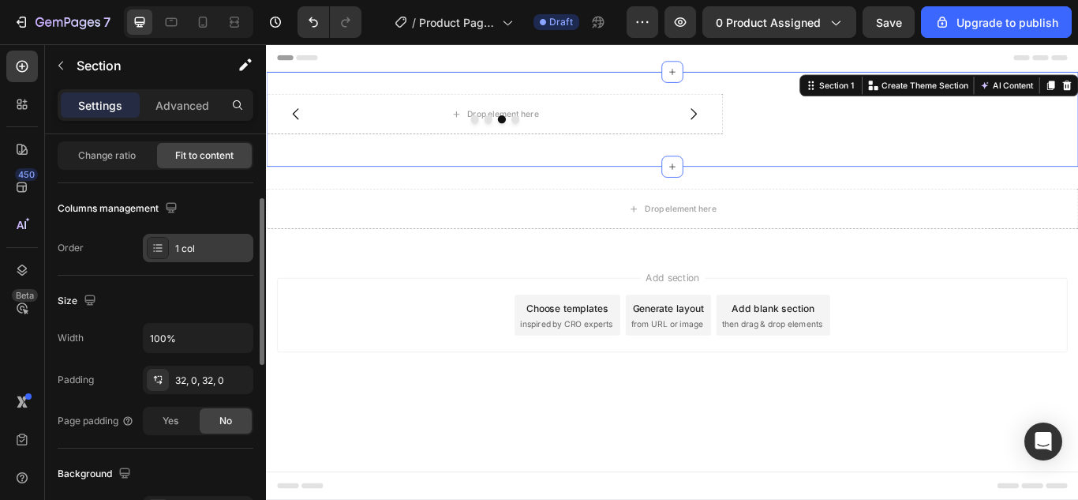
click at [152, 245] on icon at bounding box center [158, 247] width 13 height 13
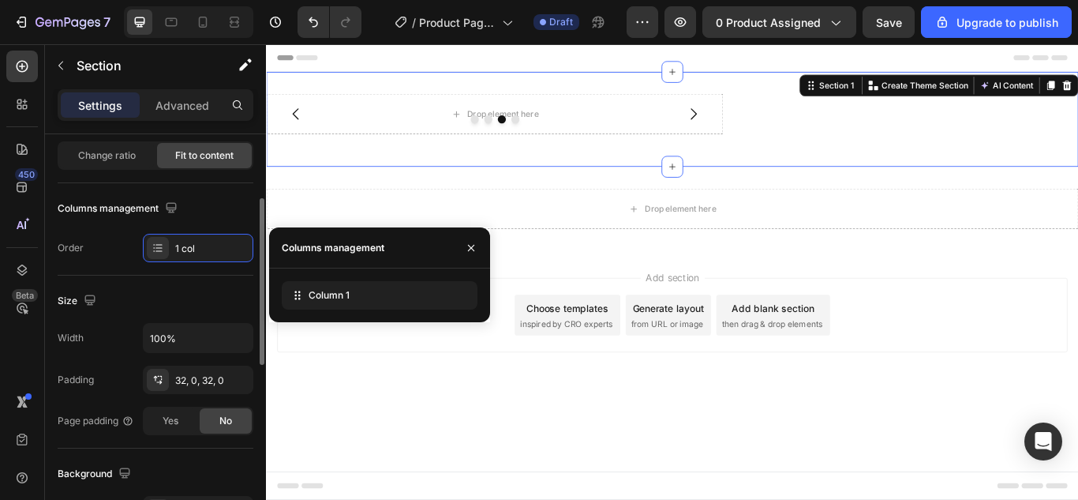
click at [124, 204] on div "Columns management" at bounding box center [119, 208] width 123 height 21
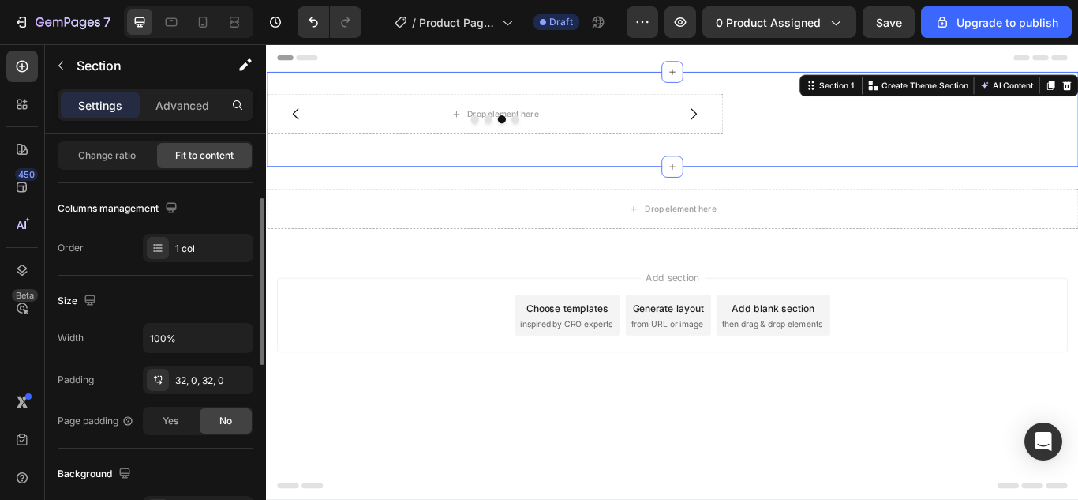
click at [60, 245] on div "Order" at bounding box center [71, 248] width 26 height 14
click at [96, 213] on div "Columns management" at bounding box center [119, 208] width 123 height 21
click at [102, 157] on span "Change ratio" at bounding box center [107, 155] width 58 height 14
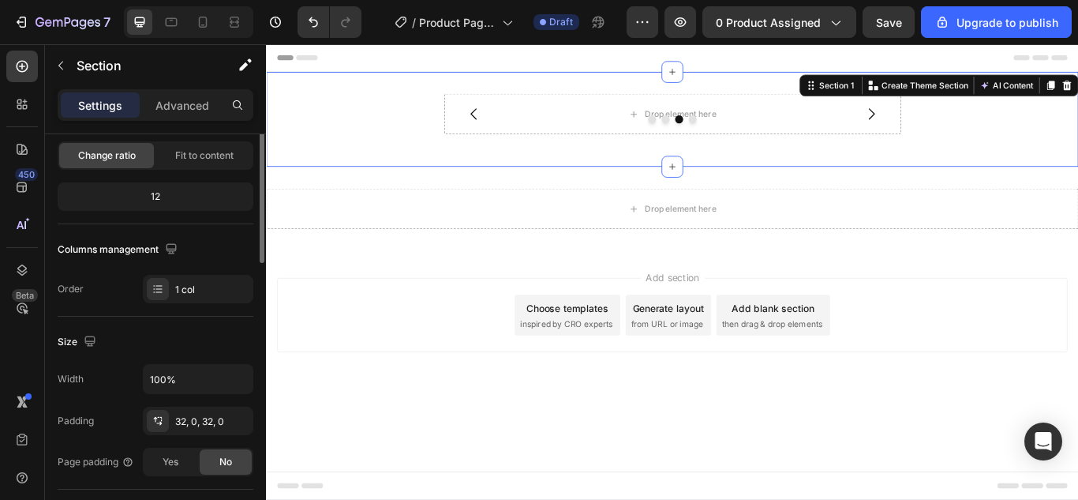
scroll to position [0, 0]
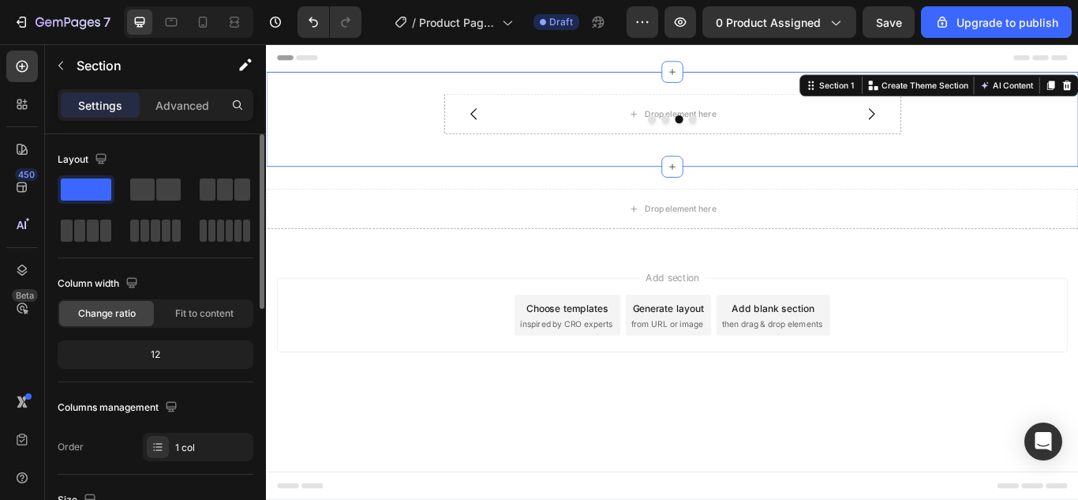
click at [107, 309] on span "Change ratio" at bounding box center [107, 313] width 58 height 14
click at [188, 320] on span "Fit to content" at bounding box center [204, 313] width 58 height 14
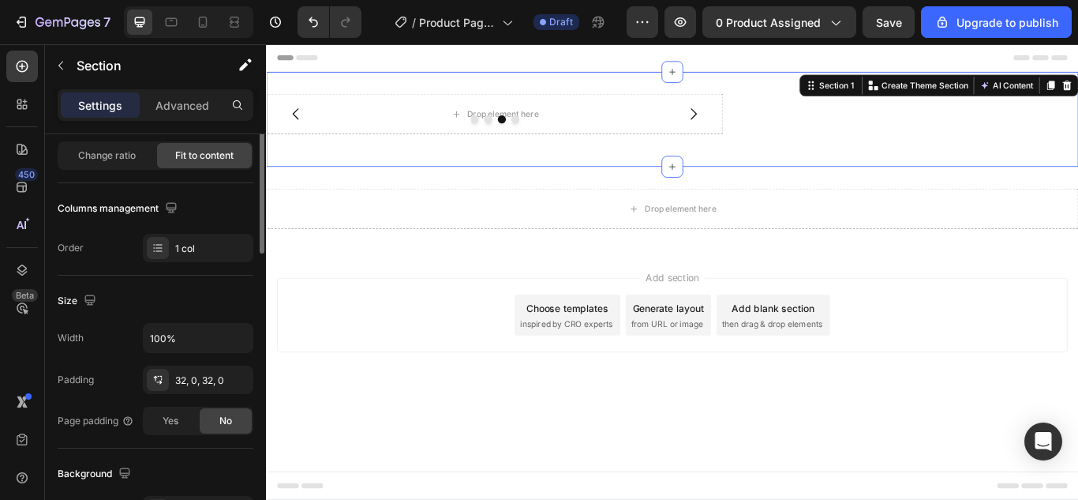
scroll to position [79, 0]
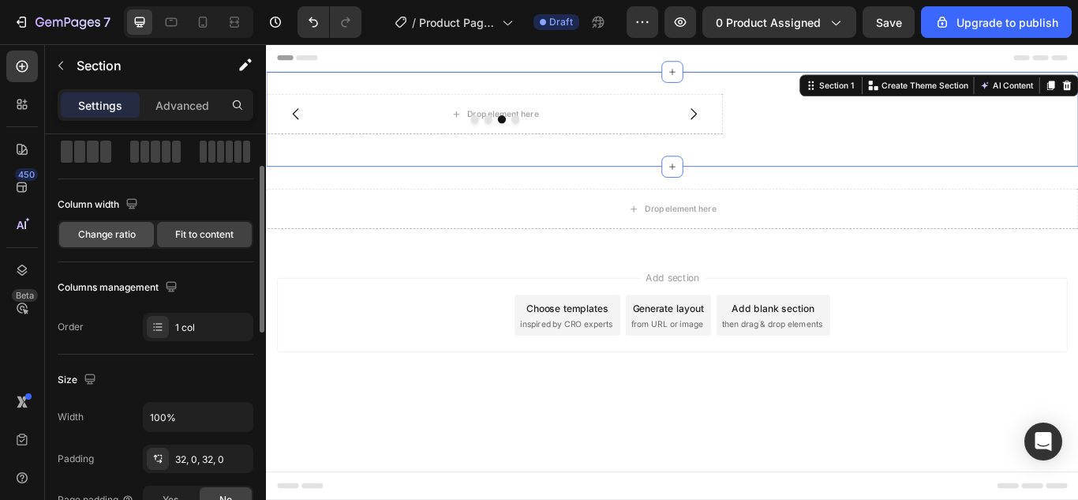
click at [111, 238] on span "Change ratio" at bounding box center [107, 234] width 58 height 14
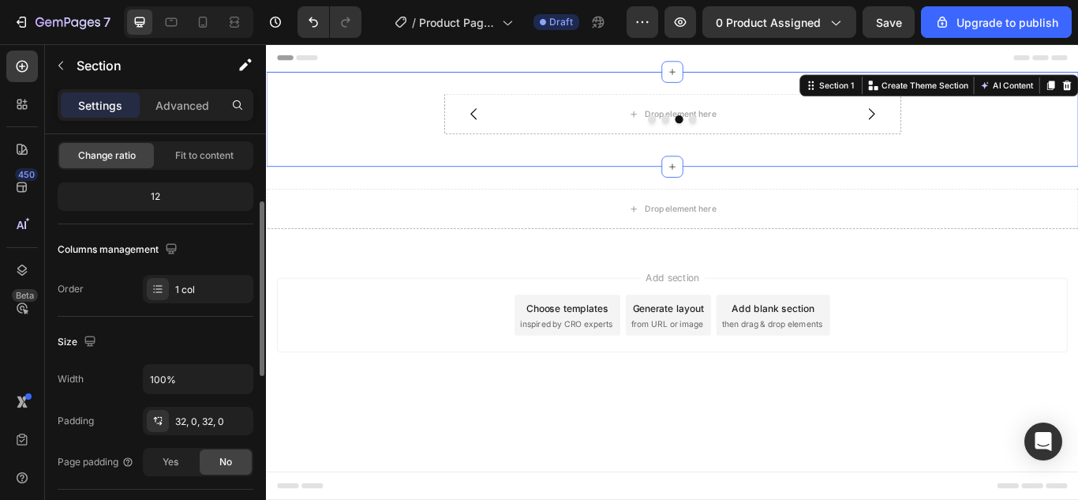
scroll to position [237, 0]
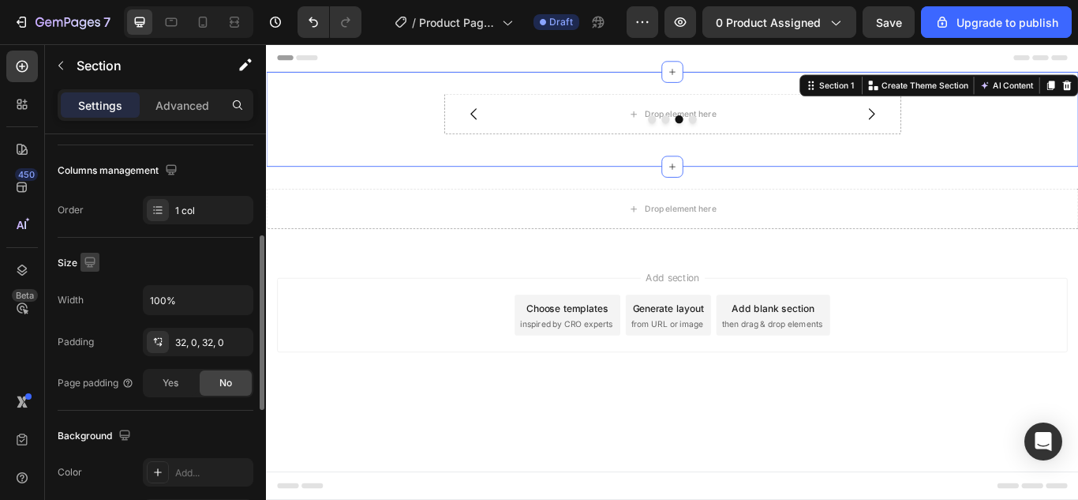
click at [88, 266] on icon "button" at bounding box center [89, 261] width 10 height 10
click at [121, 264] on div "Size" at bounding box center [156, 262] width 196 height 25
click at [62, 298] on div "Width" at bounding box center [71, 300] width 26 height 14
click at [76, 301] on div "Width" at bounding box center [71, 300] width 26 height 14
click at [159, 309] on input "100%" at bounding box center [198, 300] width 109 height 28
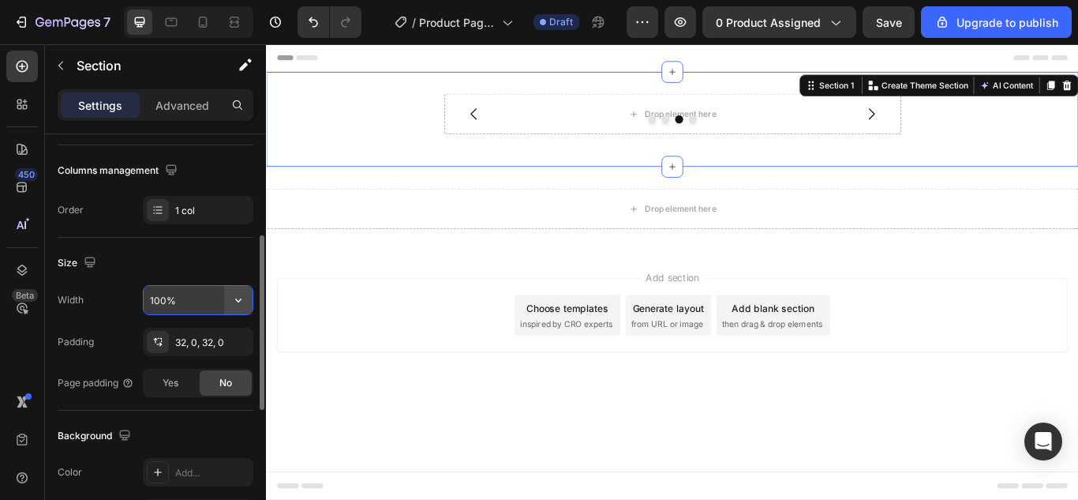
click at [243, 301] on icon "button" at bounding box center [238, 300] width 16 height 16
click at [185, 344] on div "32, 0, 32, 0" at bounding box center [198, 342] width 46 height 14
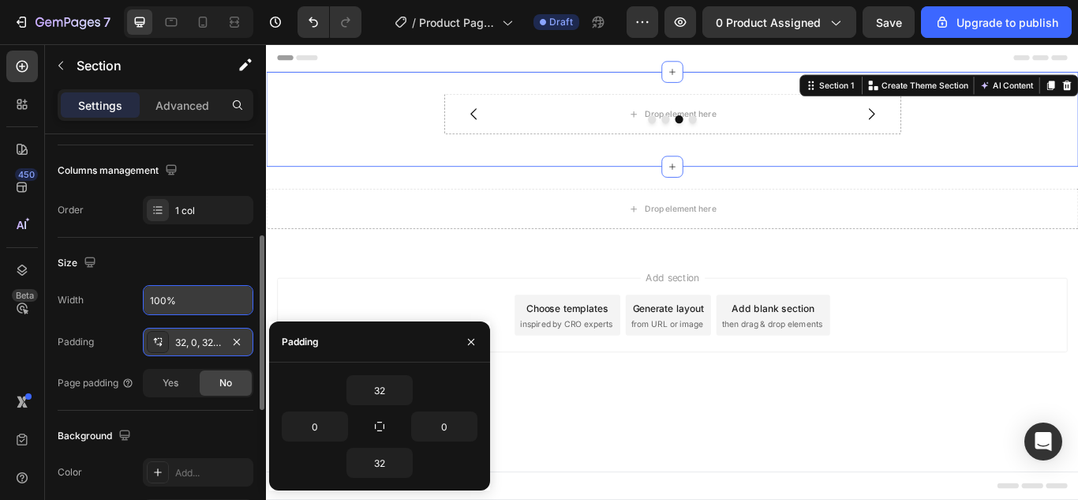
click at [185, 344] on div "32, 0, 32, 0" at bounding box center [198, 342] width 46 height 14
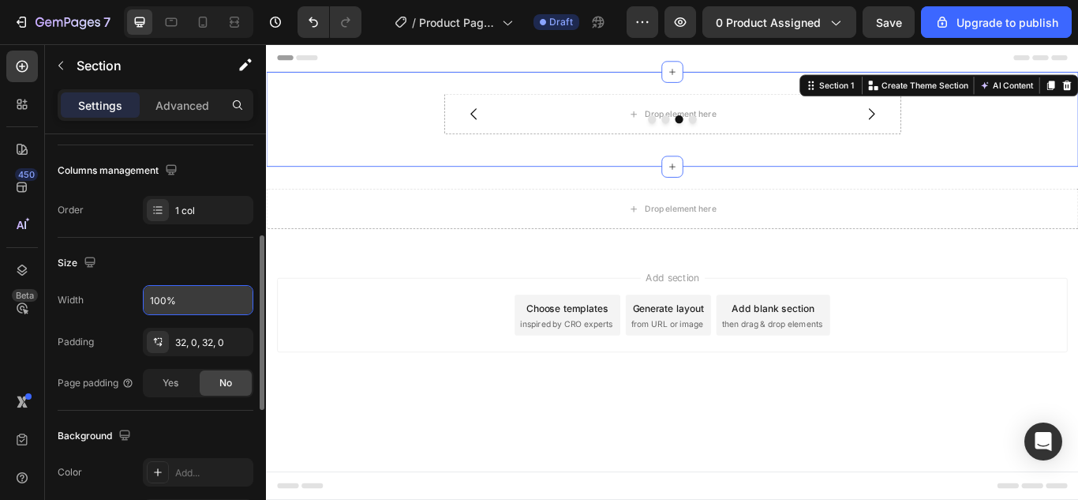
click at [99, 391] on div "Page padding" at bounding box center [96, 382] width 77 height 25
click at [96, 381] on div "Page padding" at bounding box center [96, 383] width 77 height 14
click at [158, 380] on div "Yes" at bounding box center [170, 382] width 52 height 25
click at [217, 379] on div "No" at bounding box center [226, 382] width 52 height 25
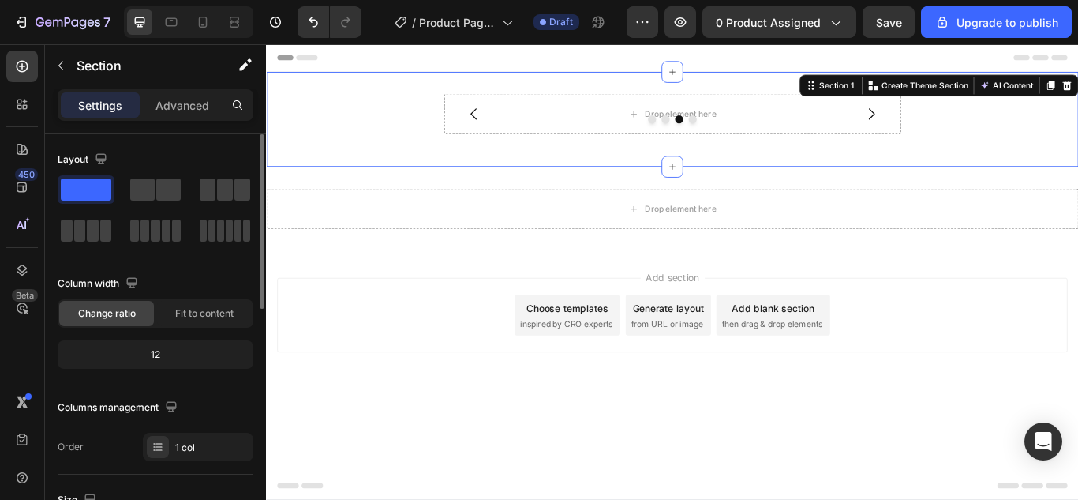
click at [119, 310] on span "Change ratio" at bounding box center [107, 313] width 58 height 14
click at [184, 309] on span "Fit to content" at bounding box center [204, 313] width 58 height 14
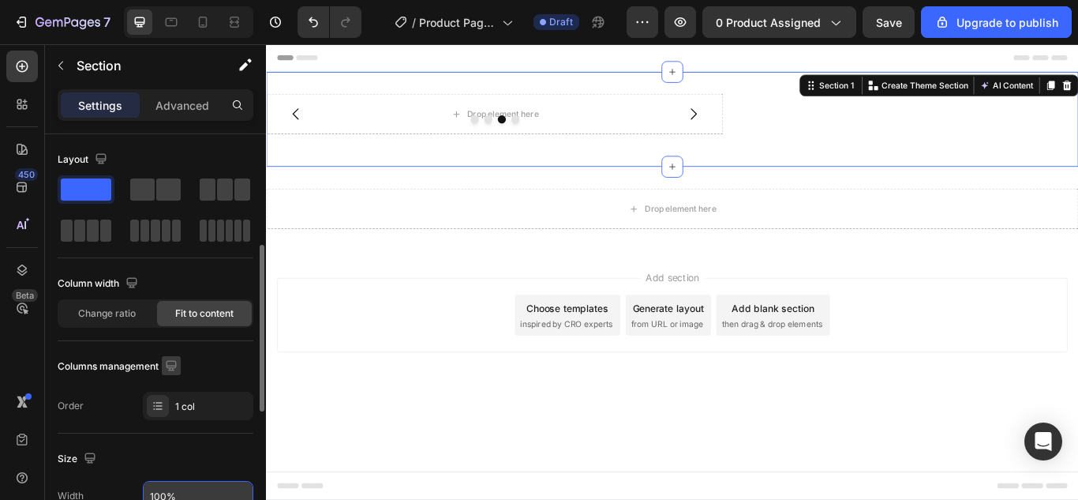
scroll to position [79, 0]
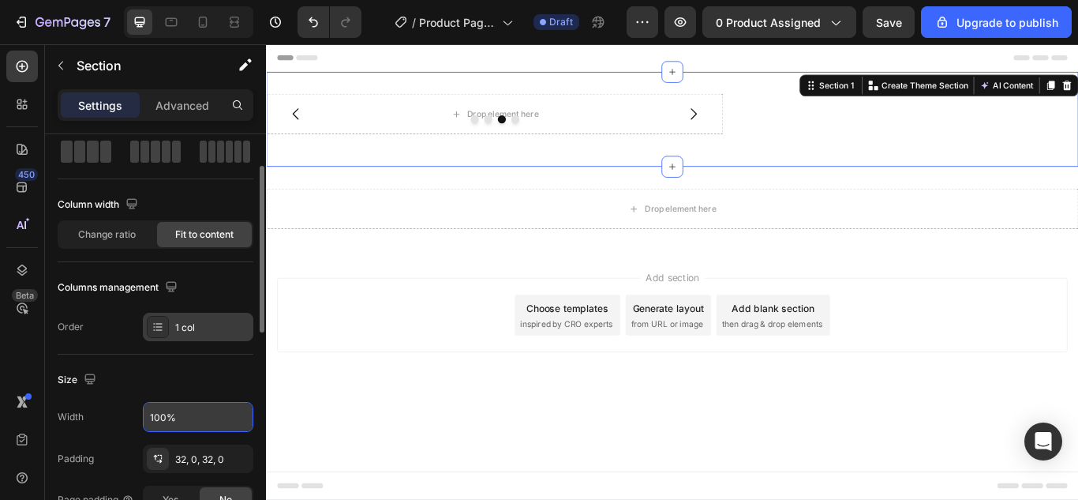
click at [178, 335] on div "1 col" at bounding box center [198, 327] width 110 height 28
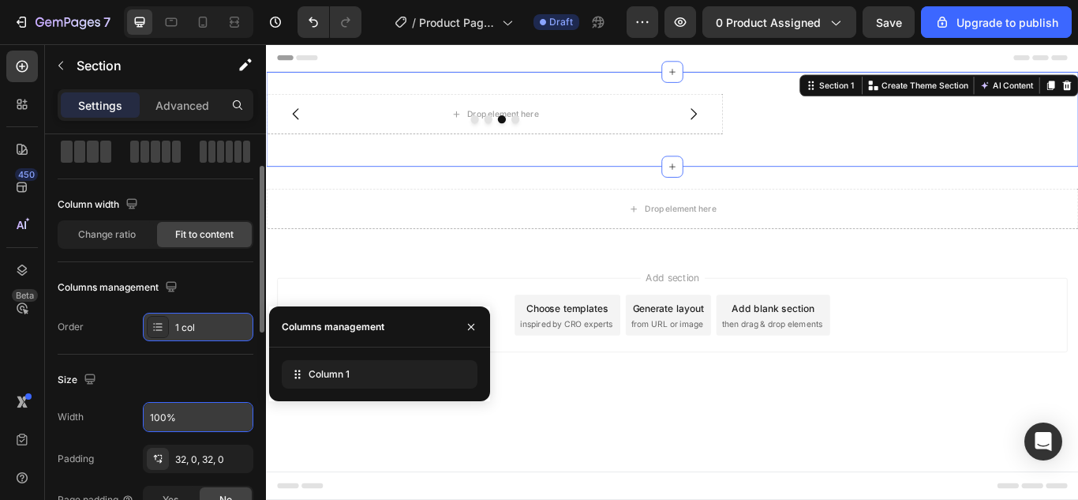
click at [178, 335] on div "1 col" at bounding box center [198, 327] width 110 height 28
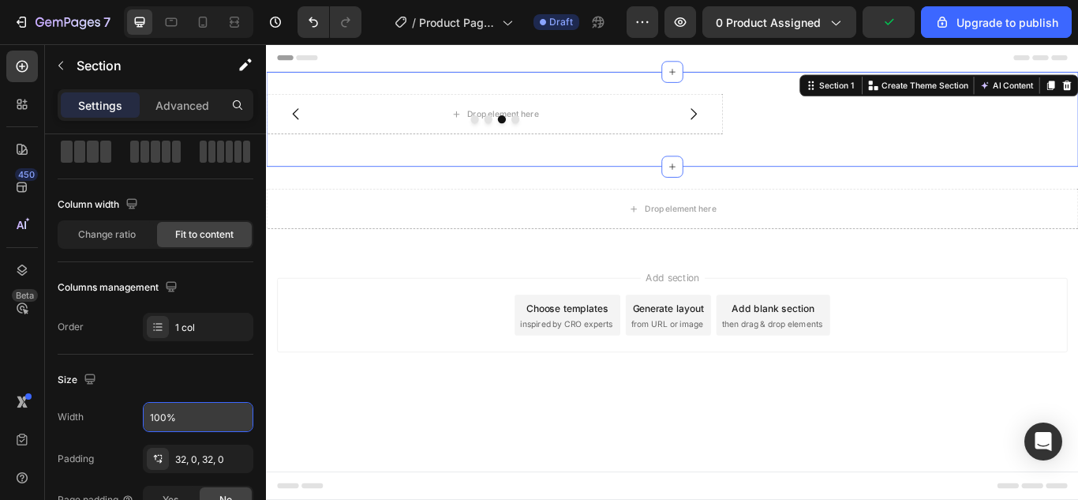
click at [70, 417] on div "Width" at bounding box center [71, 417] width 26 height 14
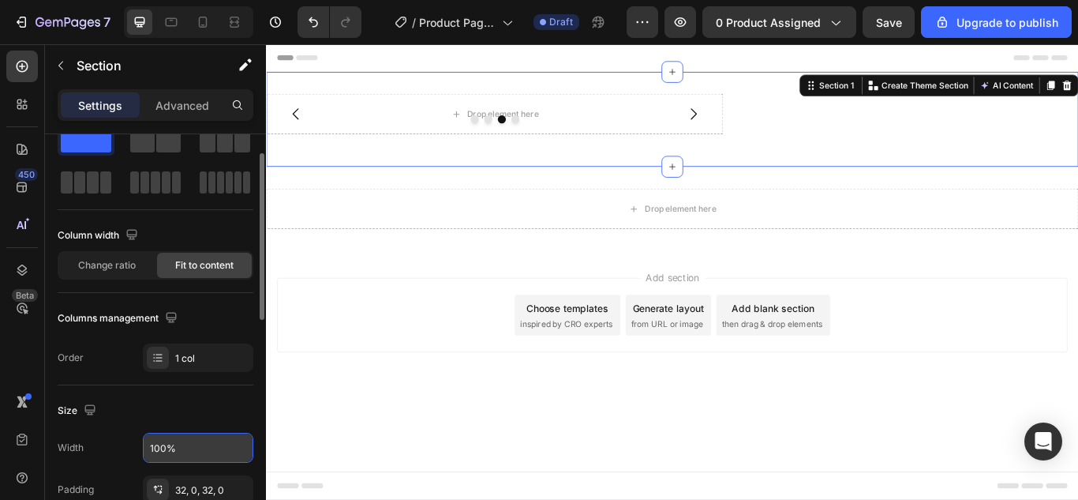
scroll to position [0, 0]
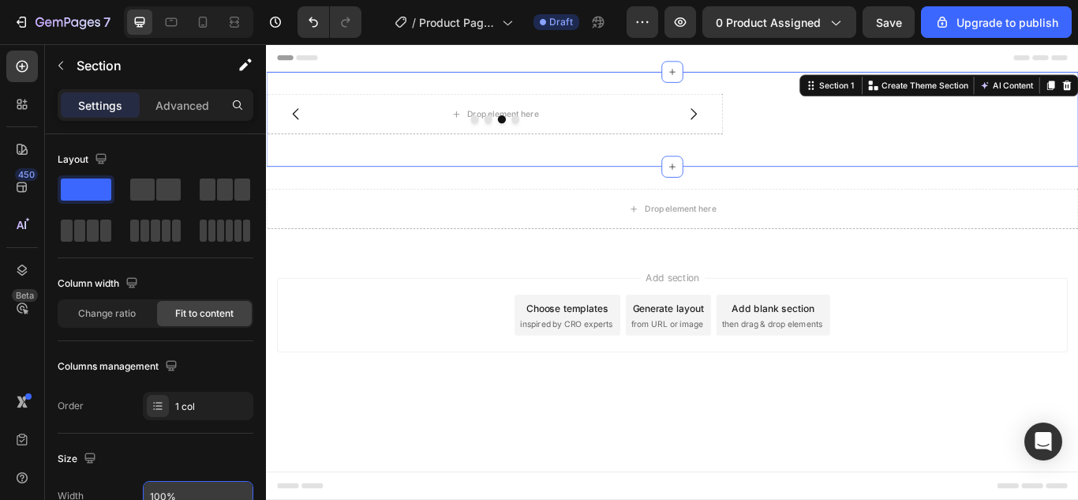
click at [863, 154] on div "Drop element here Drop element here Drop element here Drop element here Carouse…" at bounding box center [739, 132] width 947 height 110
click at [17, 103] on icon at bounding box center [22, 104] width 16 height 16
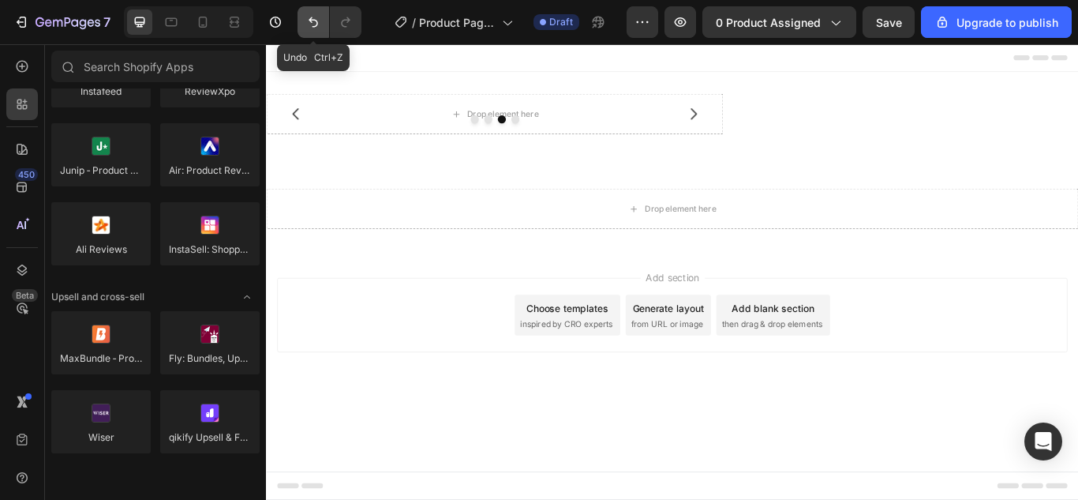
click at [309, 17] on icon "Undo/Redo" at bounding box center [313, 22] width 16 height 16
click at [14, 103] on icon at bounding box center [22, 104] width 16 height 16
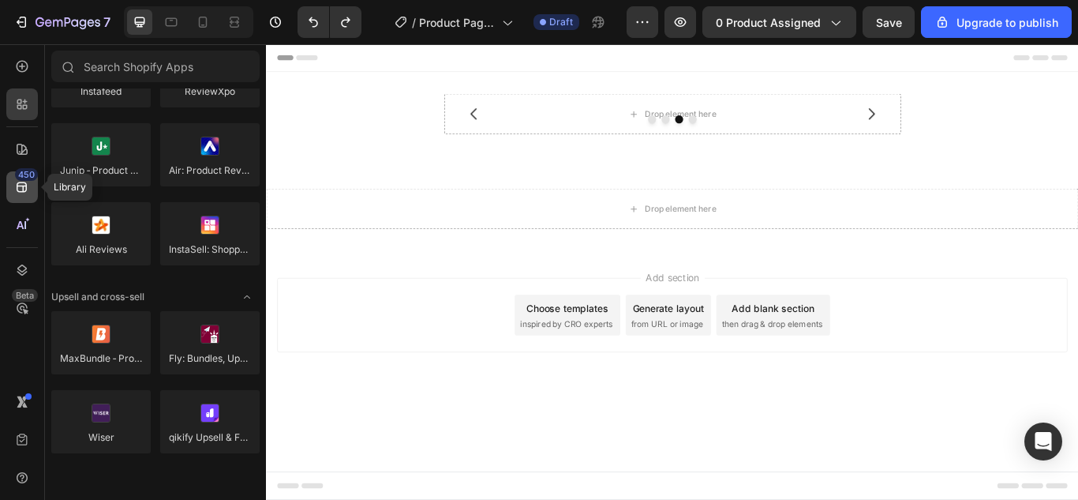
click at [24, 193] on icon at bounding box center [22, 187] width 16 height 16
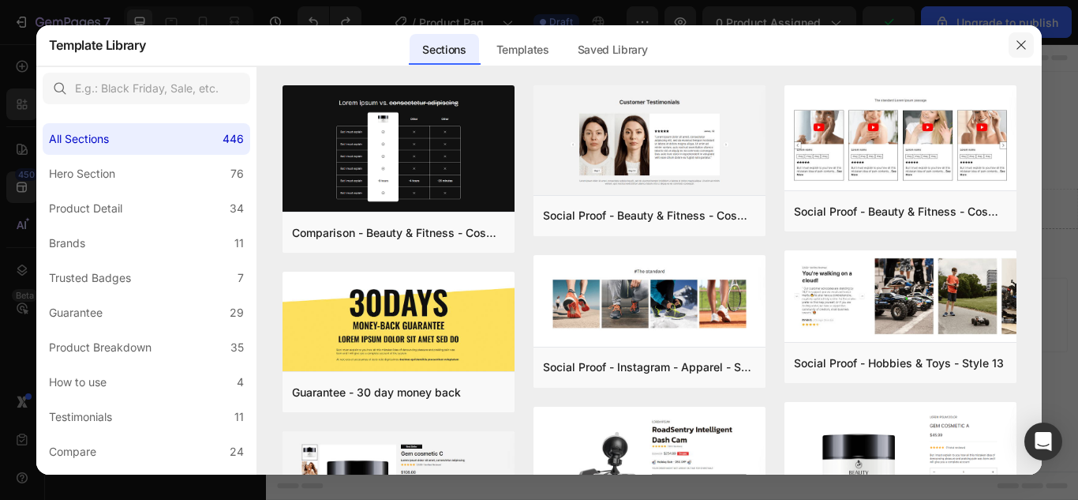
click at [1025, 36] on button "button" at bounding box center [1021, 44] width 25 height 25
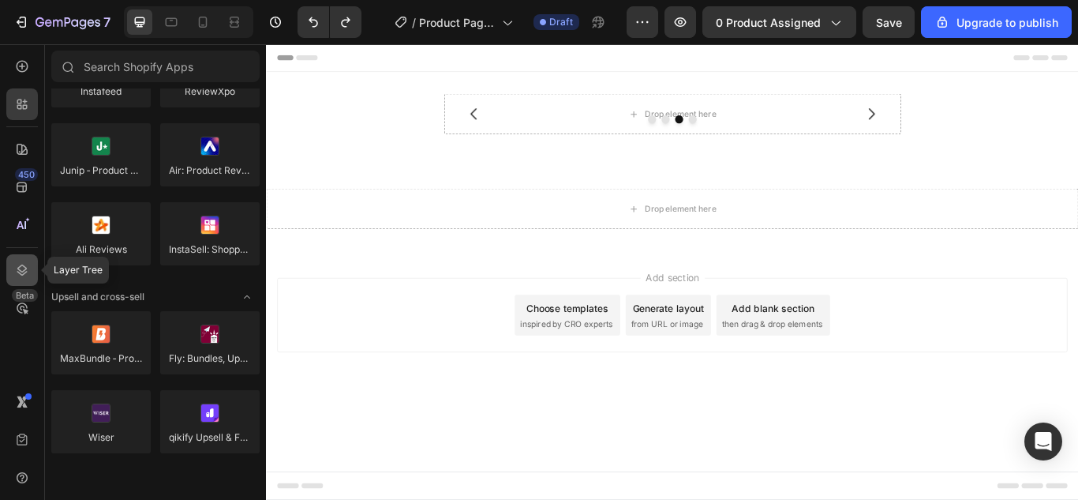
click at [23, 268] on icon at bounding box center [22, 270] width 16 height 16
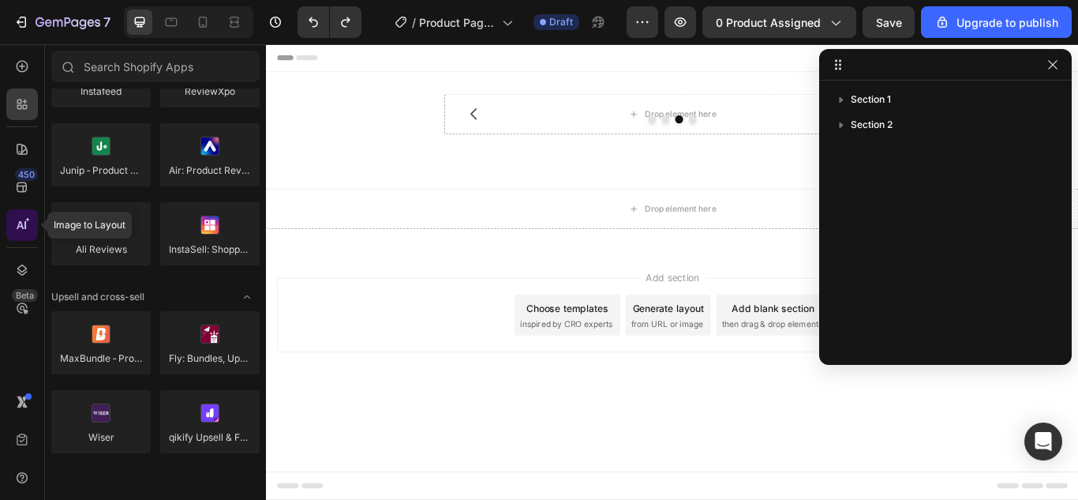
click at [20, 219] on icon at bounding box center [22, 225] width 16 height 16
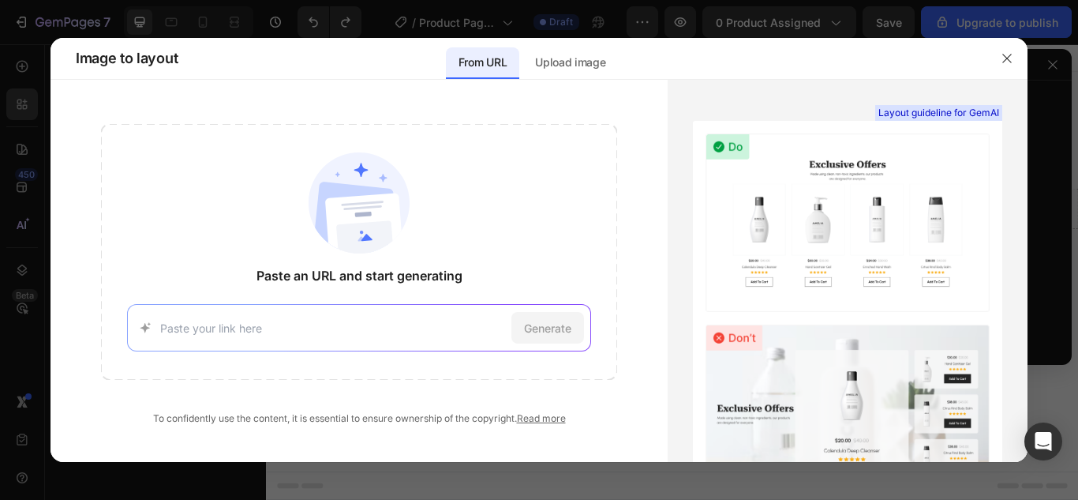
click at [19, 219] on div at bounding box center [539, 250] width 1078 height 500
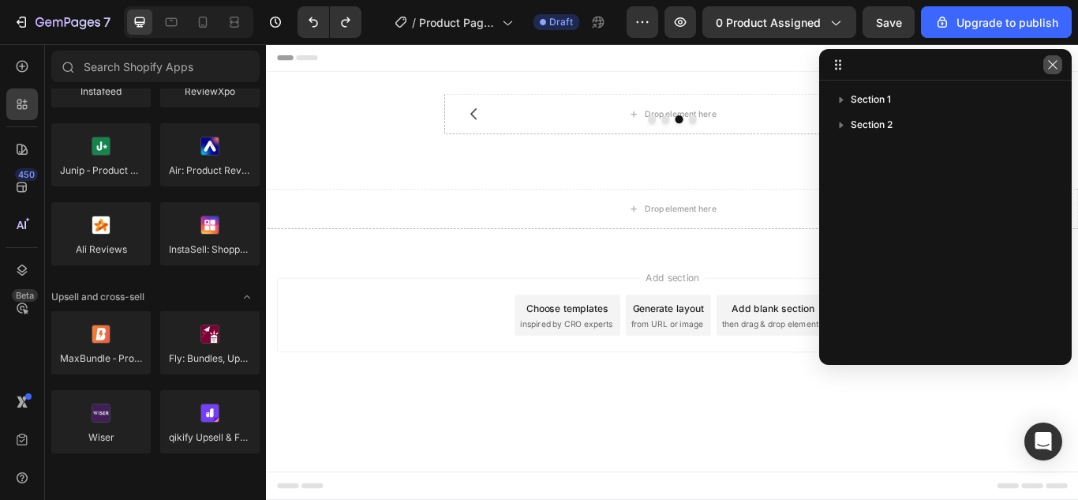
click at [1050, 70] on icon "button" at bounding box center [1052, 64] width 13 height 13
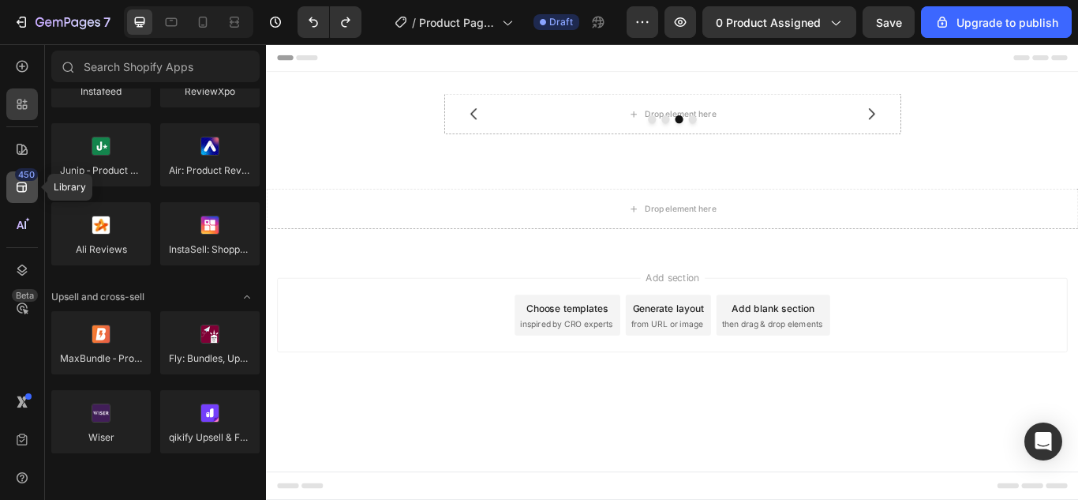
click at [17, 191] on icon at bounding box center [22, 187] width 10 height 10
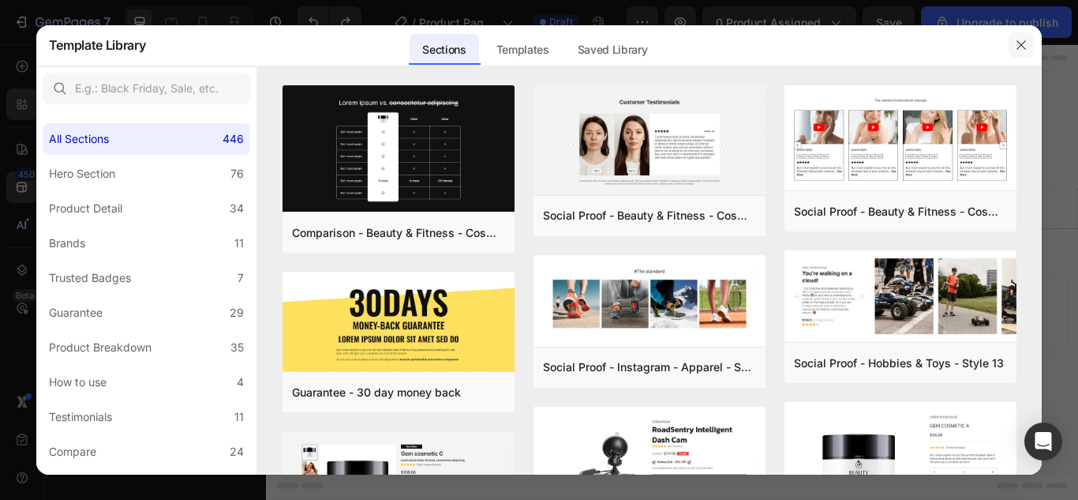
click at [1014, 43] on button "button" at bounding box center [1021, 44] width 25 height 25
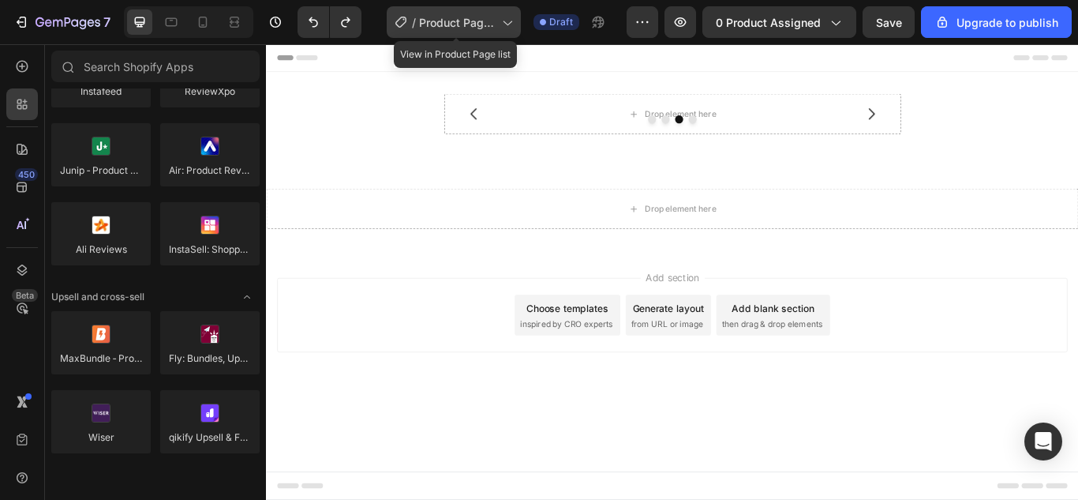
click at [452, 25] on span "Product Page - [DATE] 16:07:50" at bounding box center [457, 22] width 77 height 17
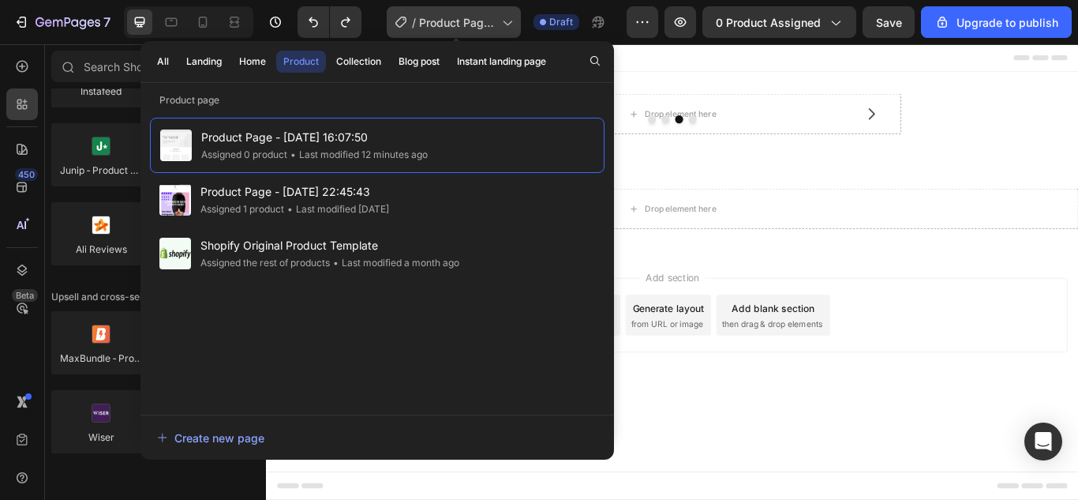
click at [452, 25] on span "Product Page - [DATE] 16:07:50" at bounding box center [457, 22] width 77 height 17
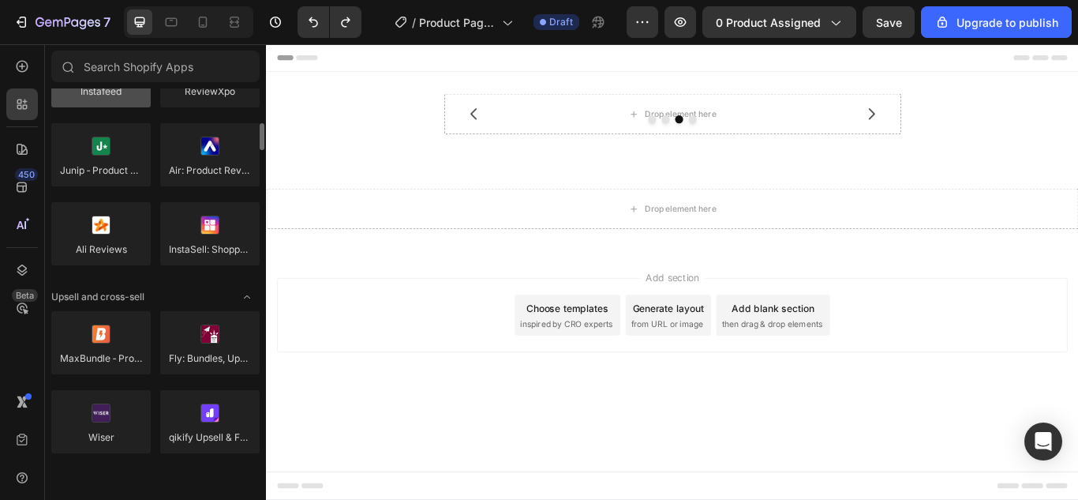
click at [111, 105] on div at bounding box center [100, 75] width 99 height 63
click at [24, 60] on icon at bounding box center [22, 66] width 16 height 16
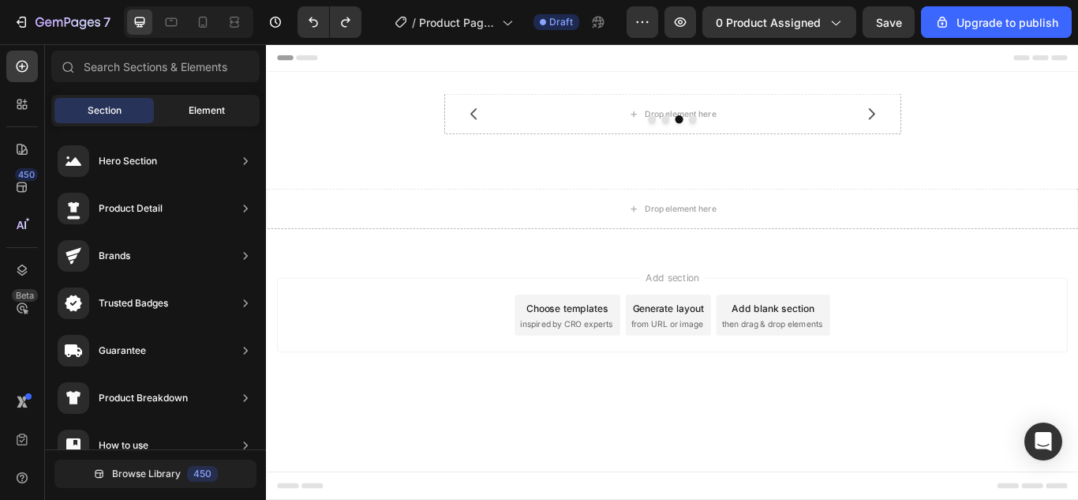
click at [224, 110] on span "Element" at bounding box center [207, 110] width 36 height 14
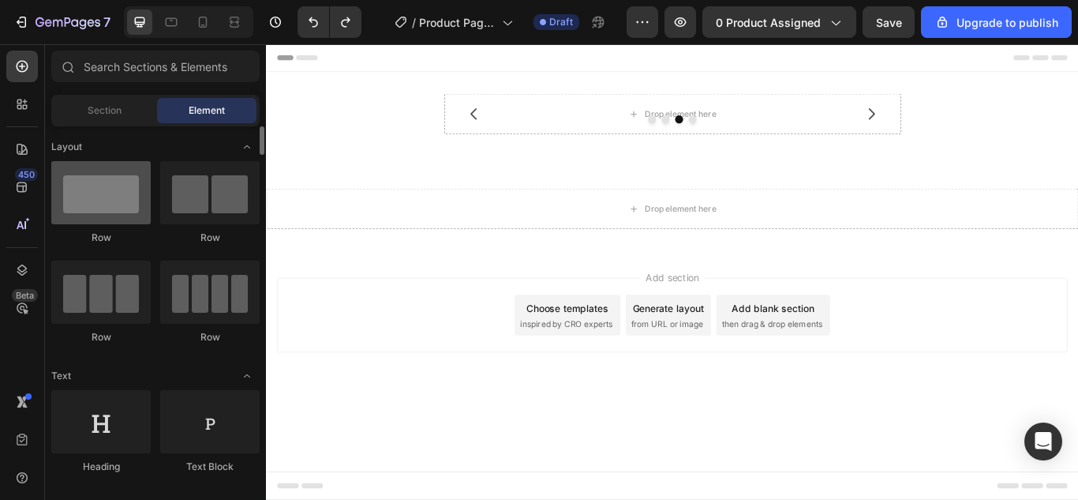
click at [95, 196] on div at bounding box center [100, 192] width 99 height 63
click at [92, 200] on div at bounding box center [100, 192] width 99 height 63
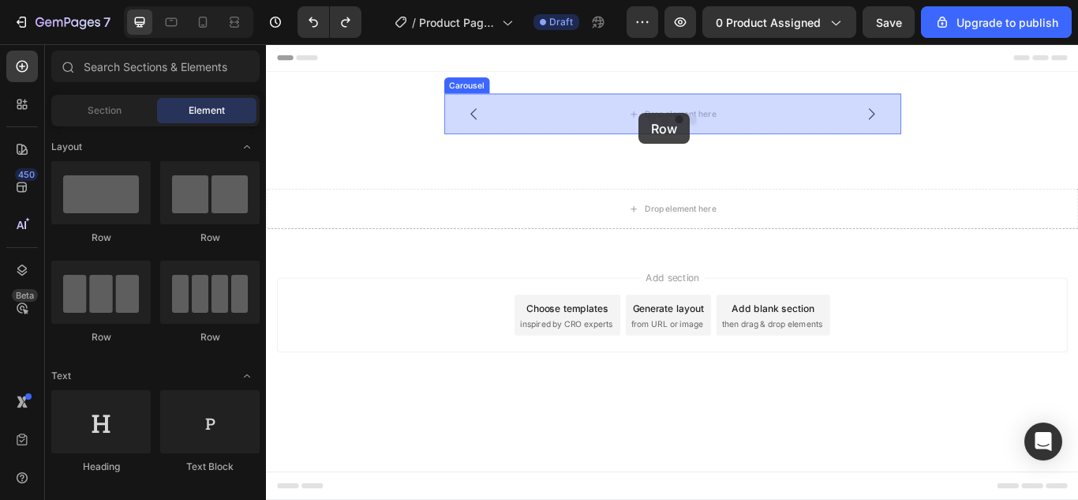
drag, startPoint x: 357, startPoint y: 244, endPoint x: 700, endPoint y: 125, distance: 362.6
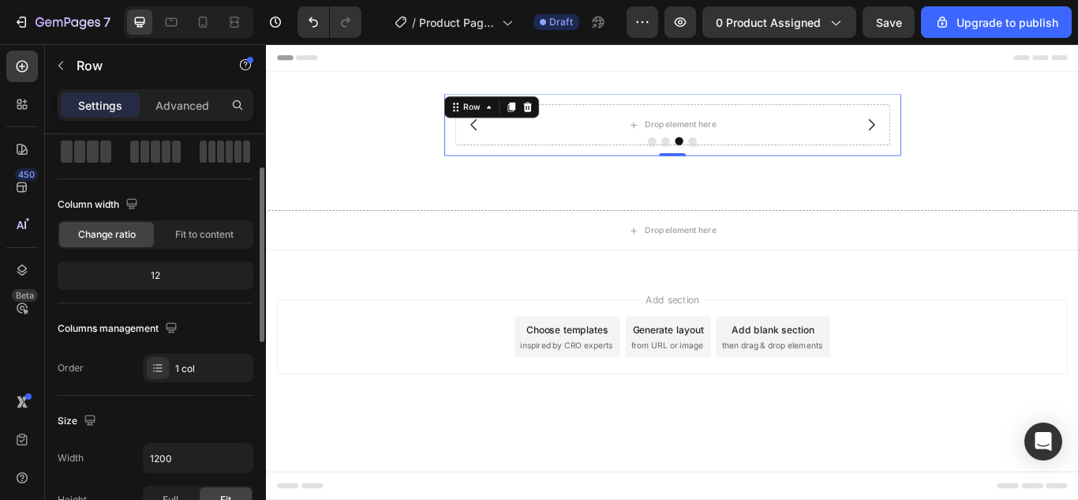
scroll to position [158, 0]
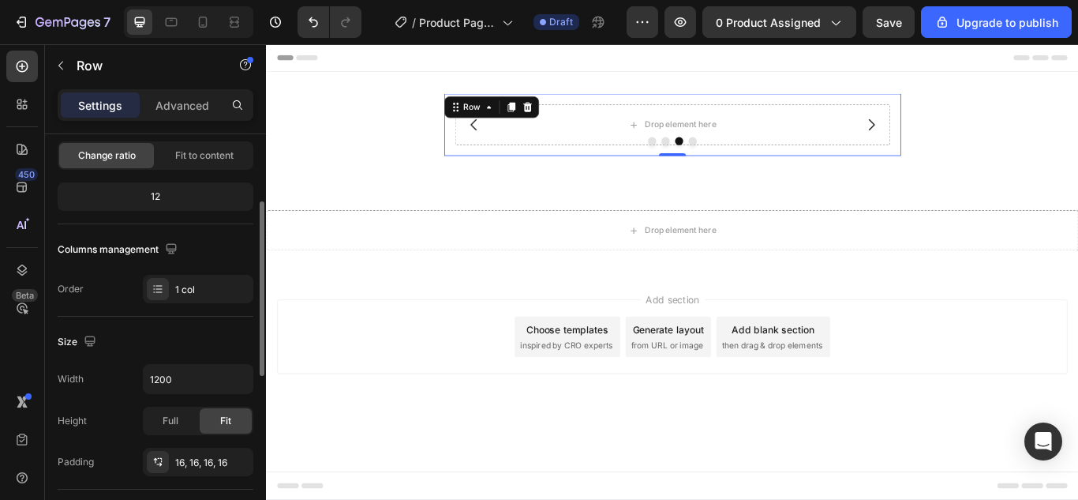
click at [65, 376] on div "Width" at bounding box center [71, 379] width 26 height 14
click at [208, 380] on input "1200" at bounding box center [198, 379] width 109 height 28
click at [245, 380] on icon "button" at bounding box center [238, 379] width 16 height 16
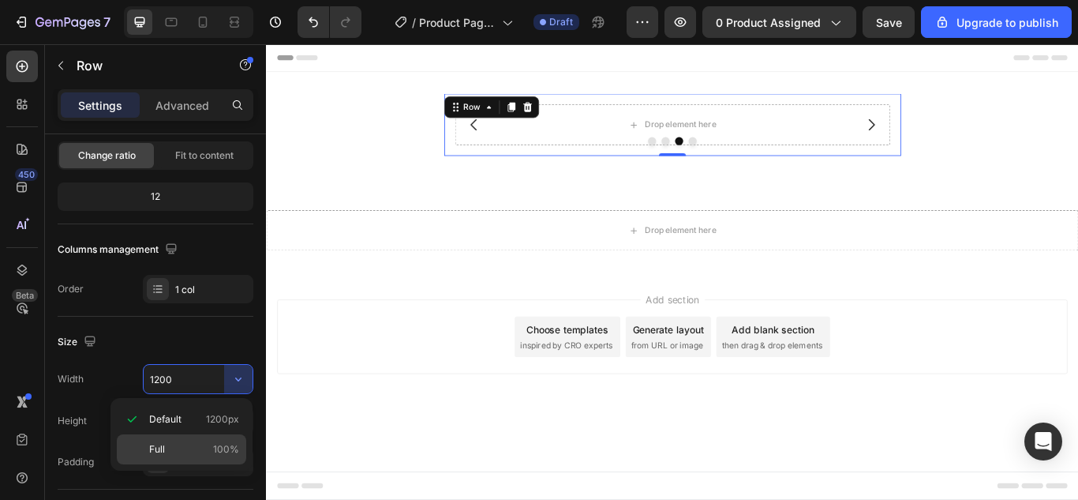
click at [159, 451] on span "Full" at bounding box center [157, 449] width 16 height 14
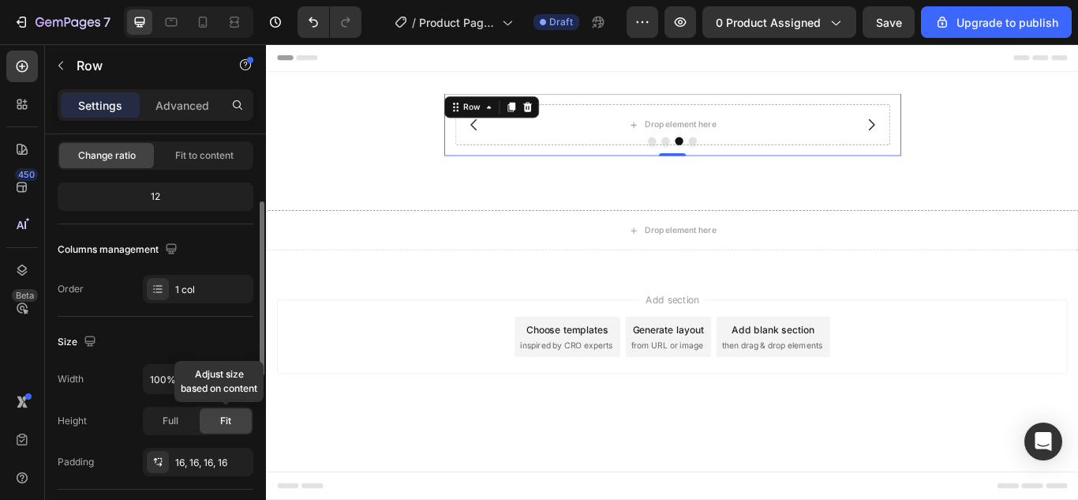
click at [216, 422] on div "Fit" at bounding box center [226, 420] width 52 height 25
click at [163, 421] on span "Full" at bounding box center [171, 421] width 16 height 14
click at [128, 387] on div "Width 100%" at bounding box center [156, 379] width 196 height 30
click at [71, 378] on div "Width" at bounding box center [71, 379] width 26 height 14
click at [178, 384] on input "100%" at bounding box center [198, 379] width 109 height 28
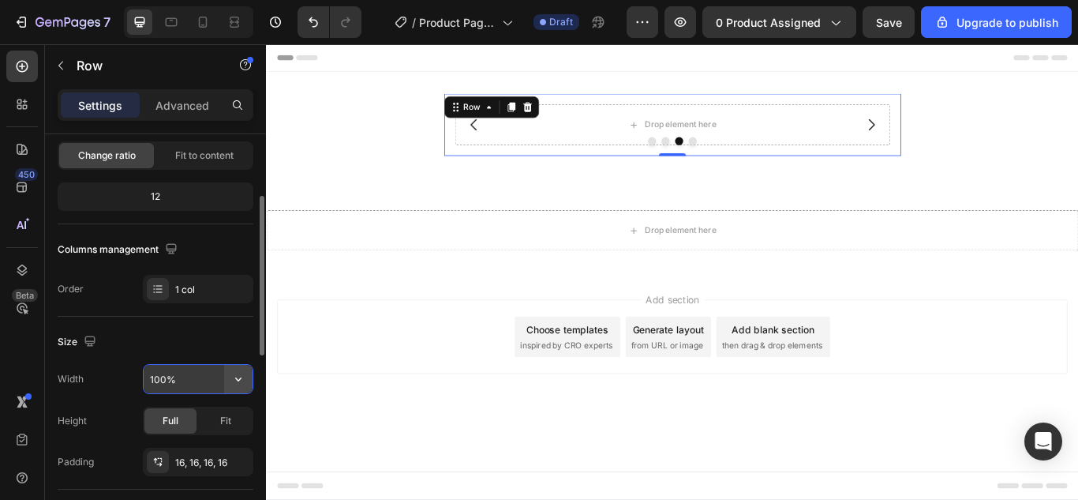
click at [232, 378] on icon "button" at bounding box center [238, 379] width 16 height 16
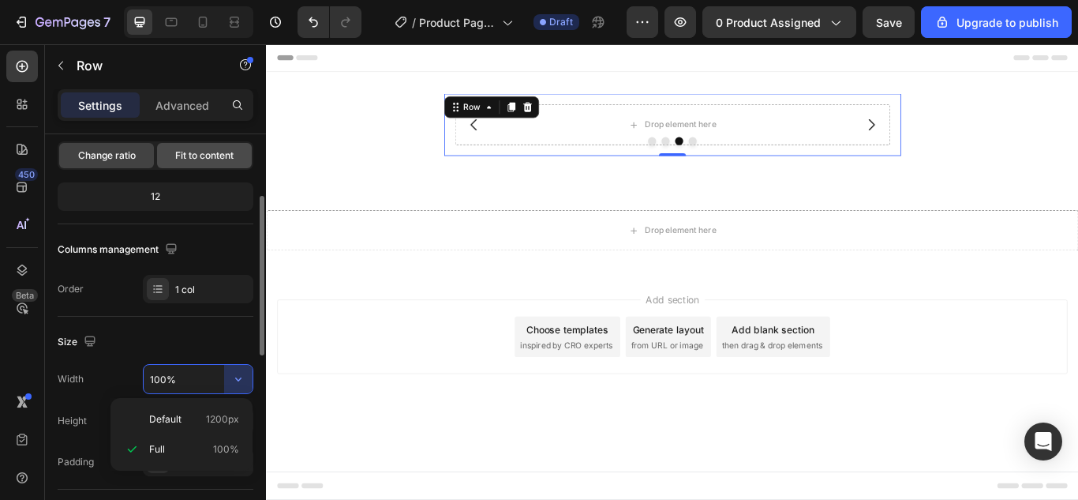
click at [189, 160] on span "Fit to content" at bounding box center [204, 155] width 58 height 14
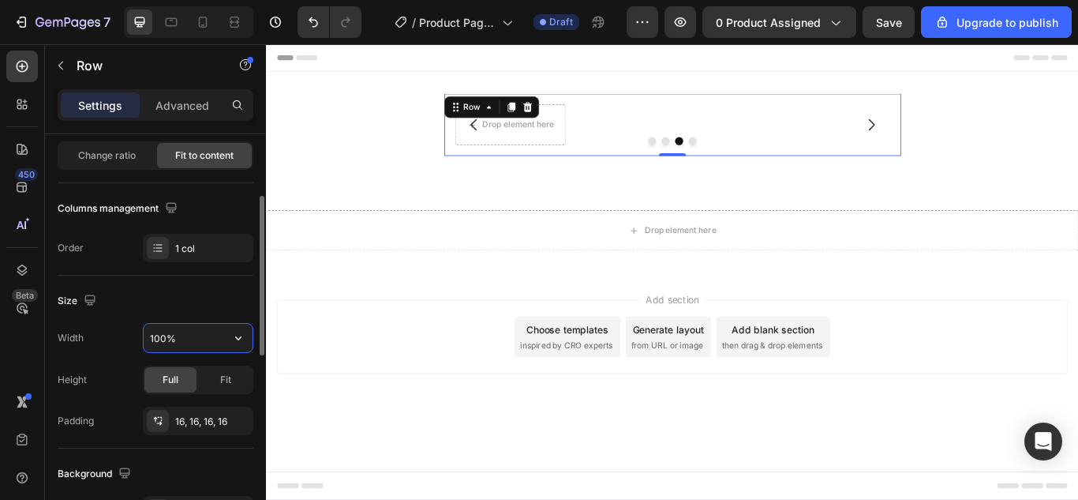
click at [182, 331] on input "100%" at bounding box center [198, 338] width 109 height 28
click at [244, 335] on icon "button" at bounding box center [238, 338] width 16 height 16
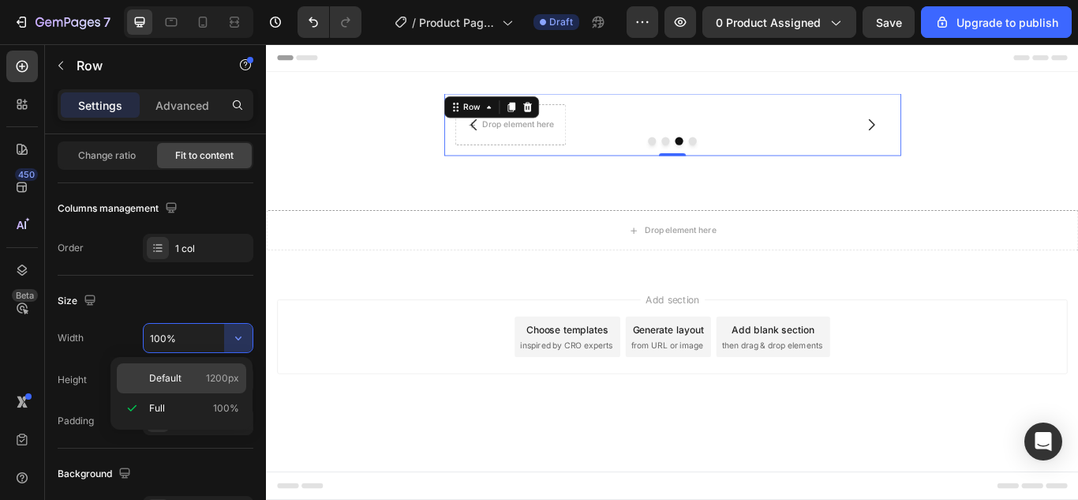
click at [159, 382] on span "Default" at bounding box center [165, 378] width 32 height 14
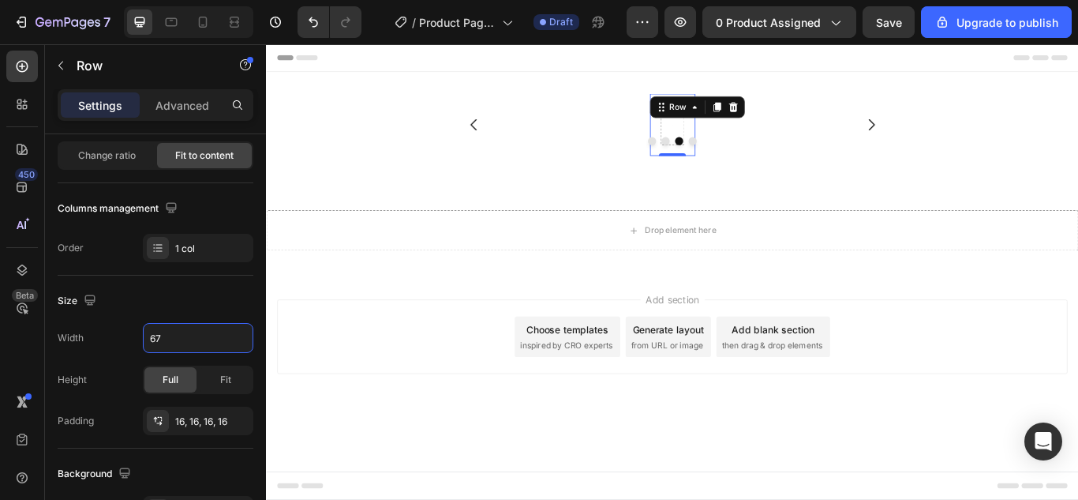
type input "675"
click at [436, 325] on div "Add section Choose templates inspired by CRO experts Generate layout from URL o…" at bounding box center [739, 407] width 947 height 194
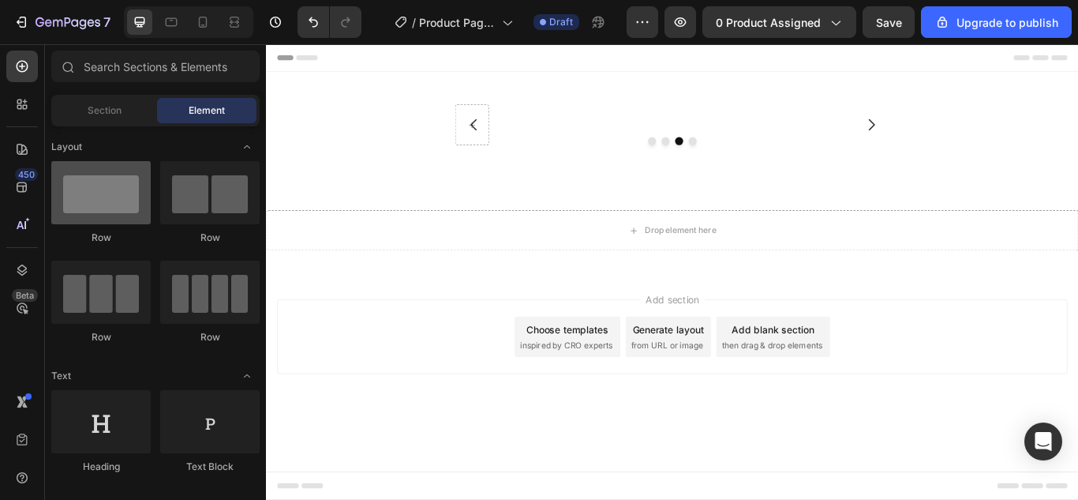
click at [116, 190] on div at bounding box center [100, 192] width 99 height 63
click at [103, 211] on div at bounding box center [100, 192] width 99 height 63
drag, startPoint x: 84, startPoint y: 200, endPoint x: 71, endPoint y: 204, distance: 14.0
click at [71, 204] on div at bounding box center [100, 192] width 99 height 63
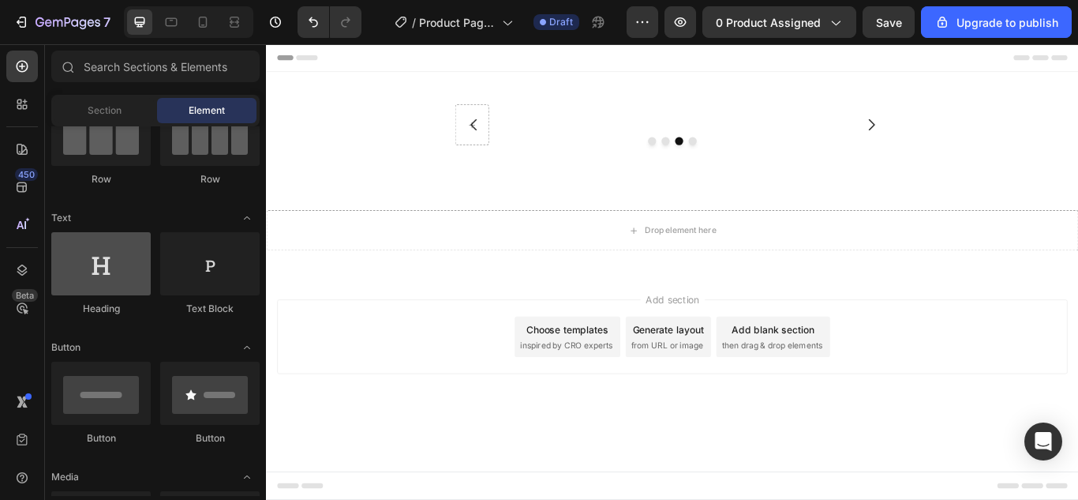
scroll to position [0, 0]
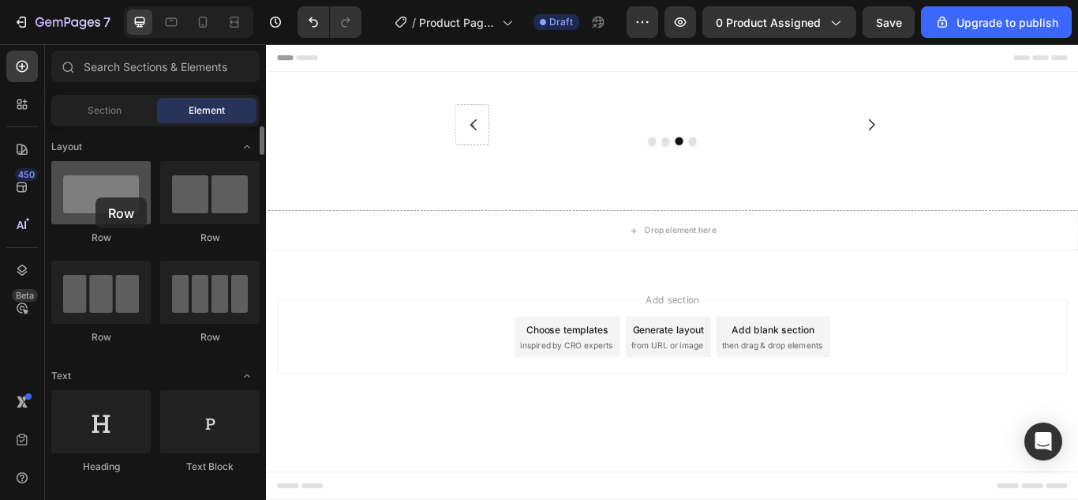
click at [95, 197] on div at bounding box center [100, 192] width 99 height 63
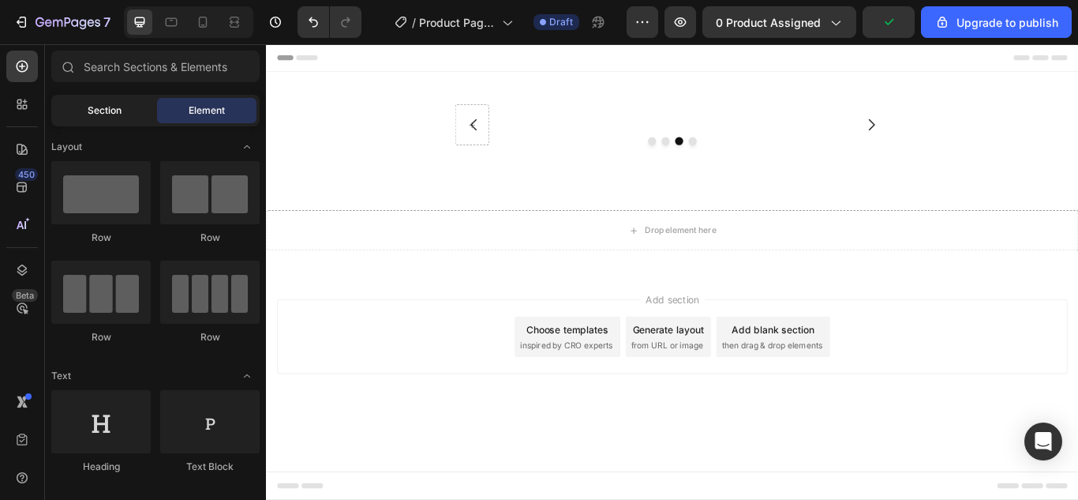
click at [114, 105] on span "Section" at bounding box center [105, 110] width 34 height 14
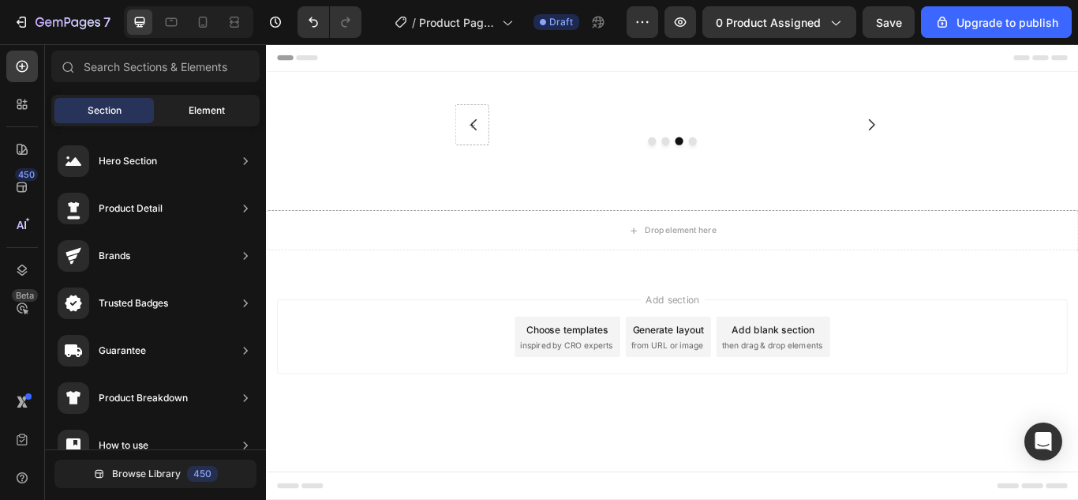
click at [190, 113] on span "Element" at bounding box center [207, 110] width 36 height 14
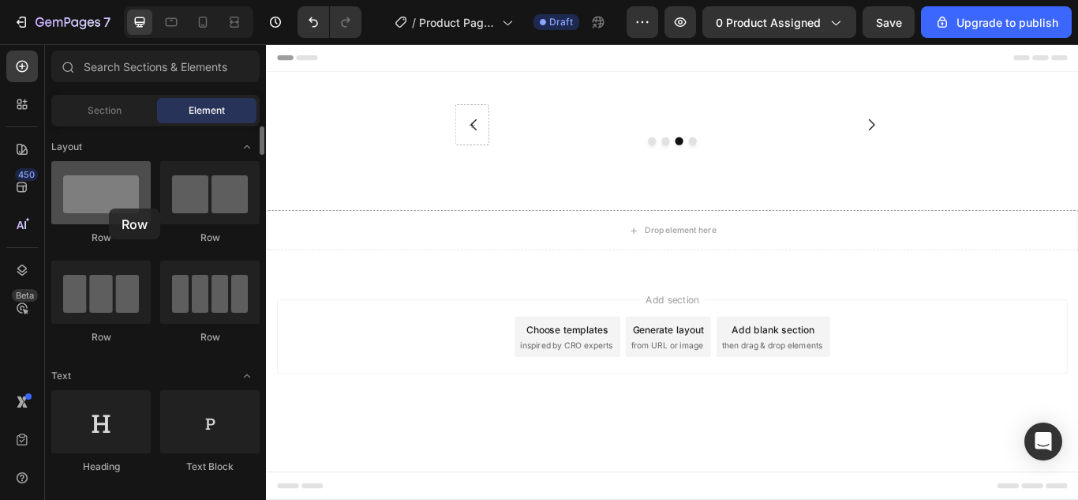
click at [109, 208] on div at bounding box center [100, 192] width 99 height 63
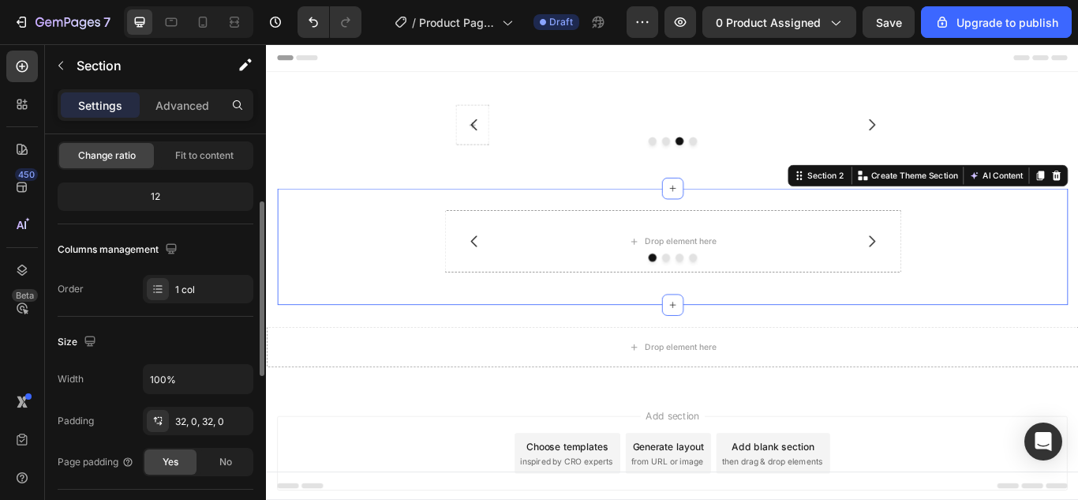
click at [115, 153] on span "Change ratio" at bounding box center [107, 155] width 58 height 14
click at [187, 154] on span "Fit to content" at bounding box center [204, 155] width 58 height 14
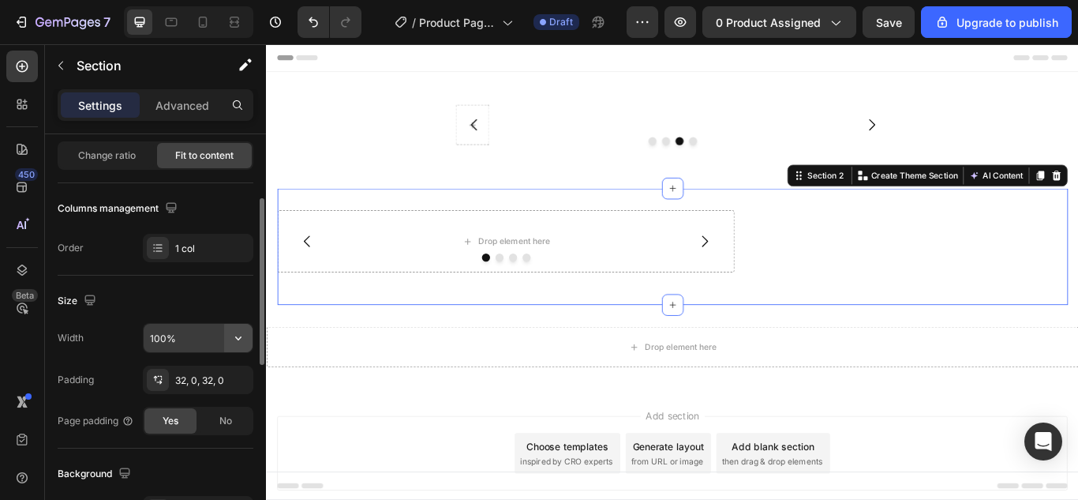
click at [236, 339] on icon "button" at bounding box center [238, 338] width 16 height 16
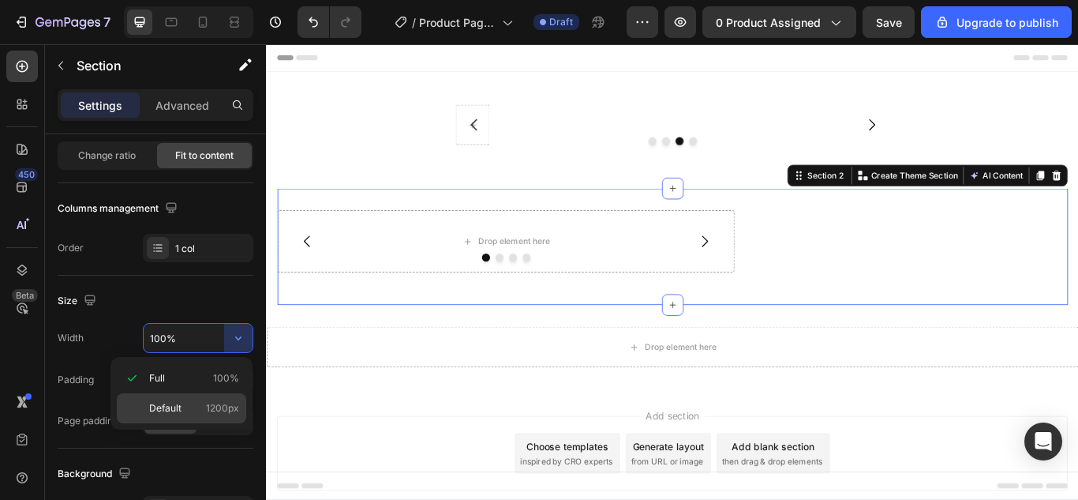
click at [172, 404] on span "Default" at bounding box center [165, 408] width 32 height 14
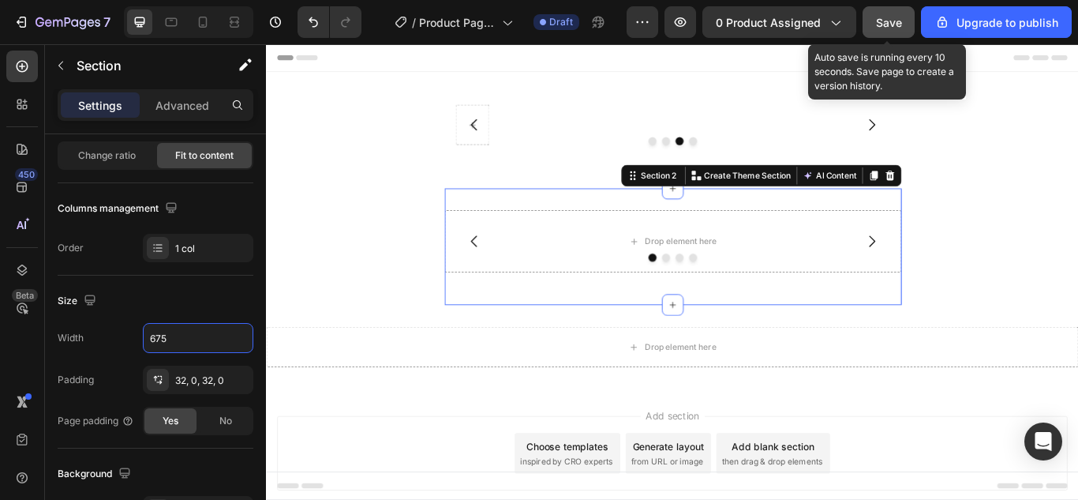
type input "675"
click at [885, 17] on span "Save" at bounding box center [889, 22] width 26 height 13
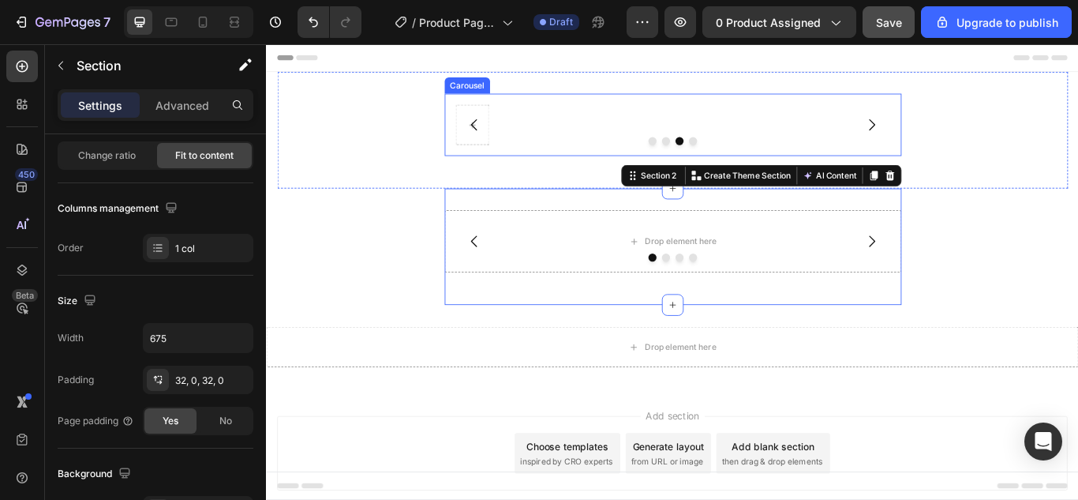
click at [661, 154] on div at bounding box center [739, 156] width 533 height 9
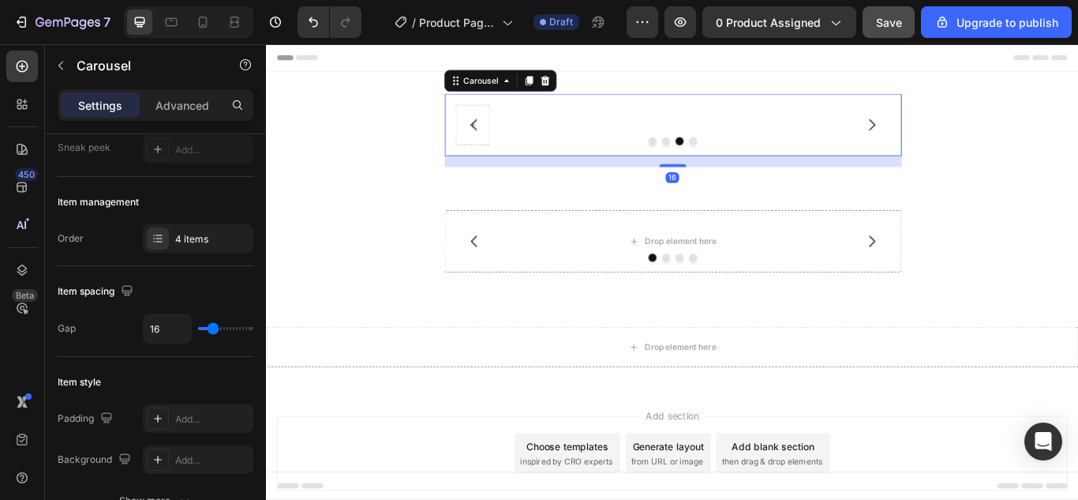
scroll to position [0, 0]
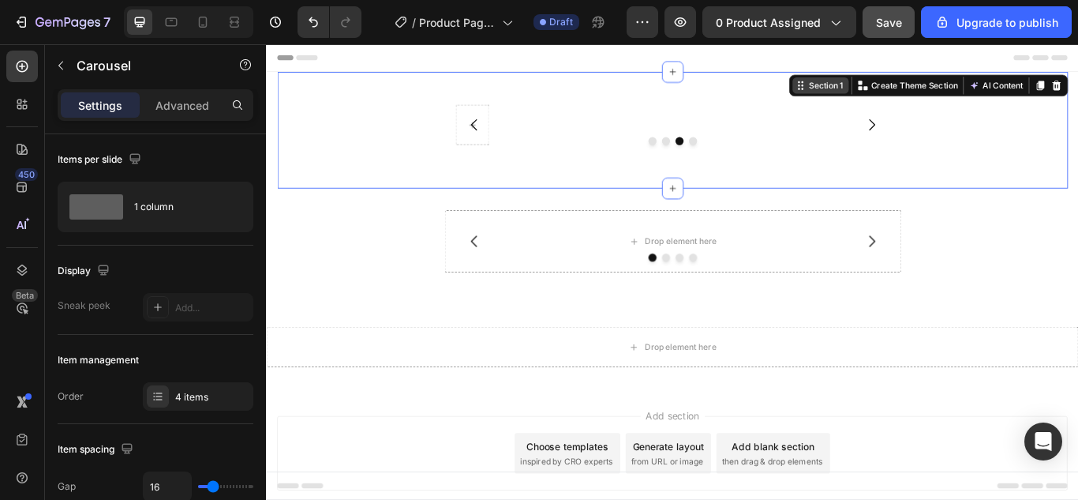
click at [1077, 91] on div "Section 1 You can create reusable sections Create Theme Section AI Content Writ…" at bounding box center [1037, 92] width 325 height 25
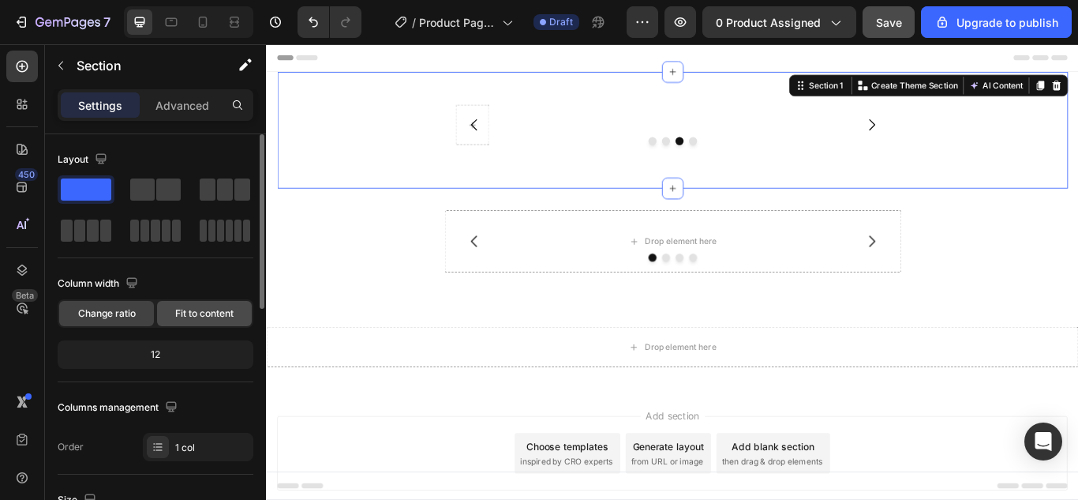
click at [205, 318] on span "Fit to content" at bounding box center [204, 313] width 58 height 14
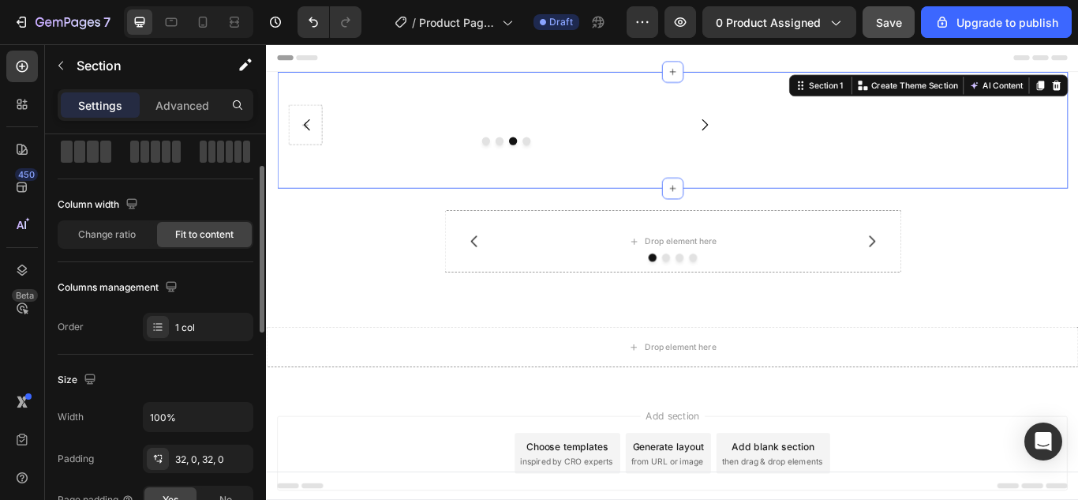
scroll to position [158, 0]
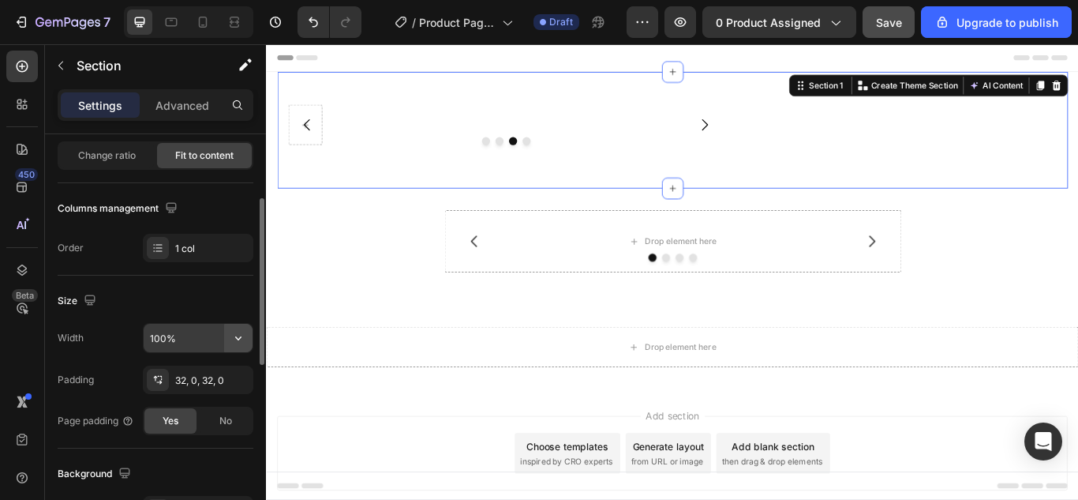
click at [240, 338] on icon "button" at bounding box center [238, 338] width 6 height 4
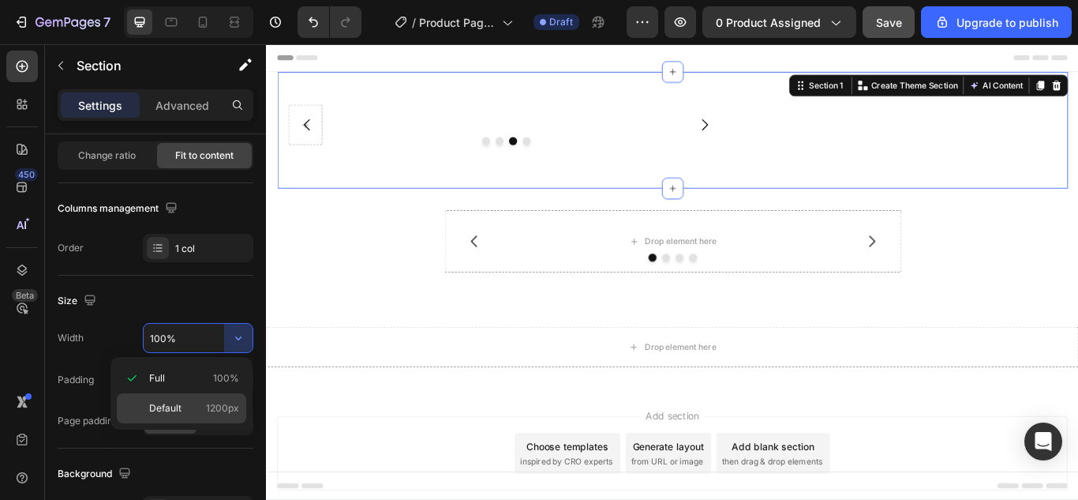
click at [181, 399] on div "Default 1200px" at bounding box center [181, 408] width 129 height 30
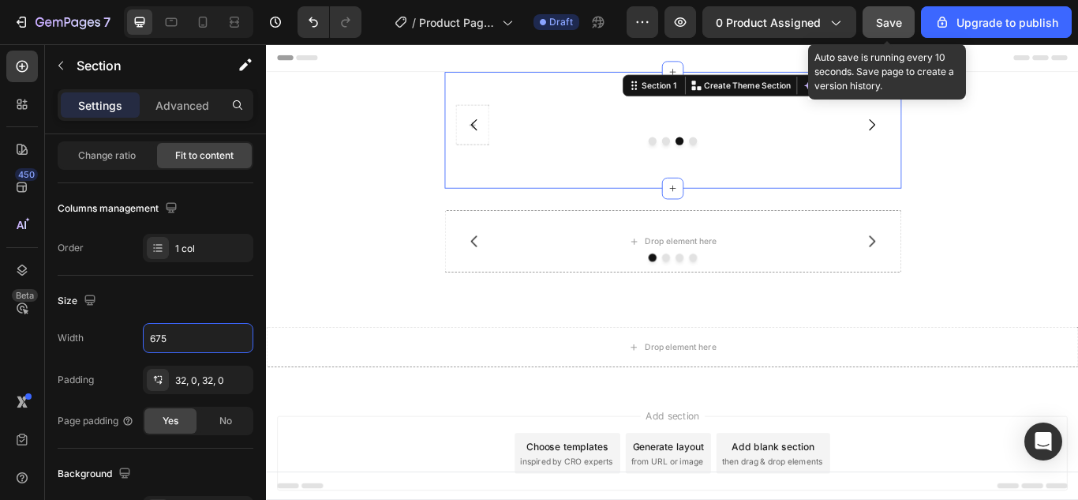
type input "675"
click at [894, 21] on span "Save" at bounding box center [889, 22] width 26 height 13
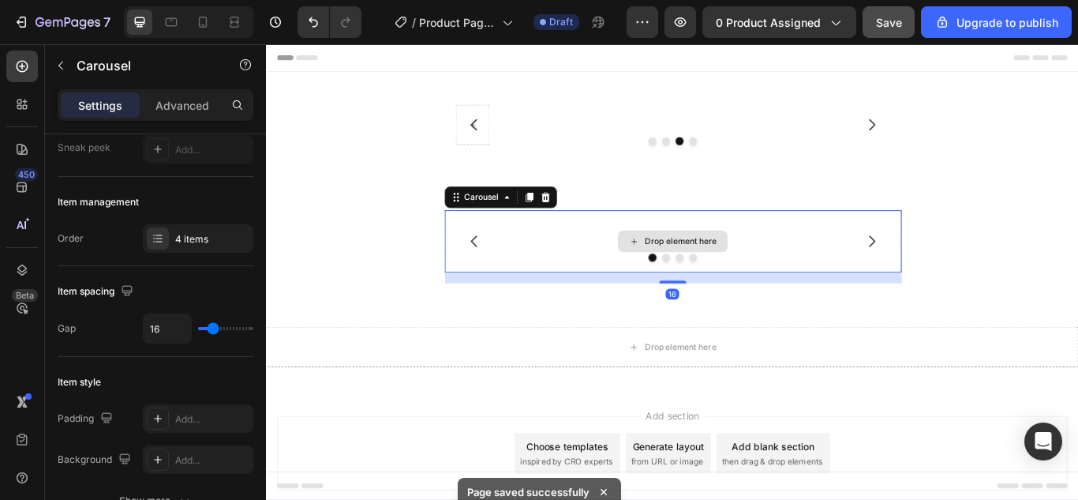
scroll to position [0, 0]
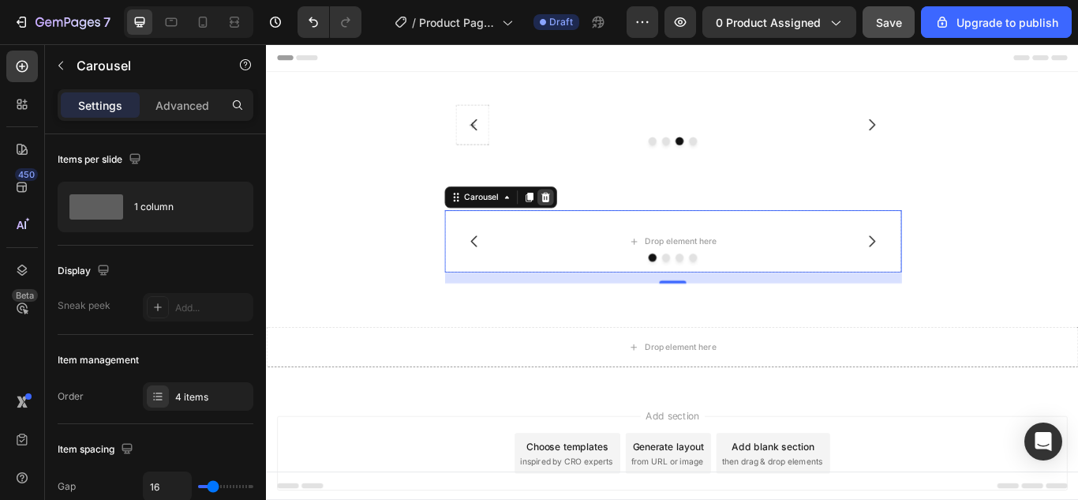
click at [586, 217] on icon at bounding box center [591, 222] width 10 height 11
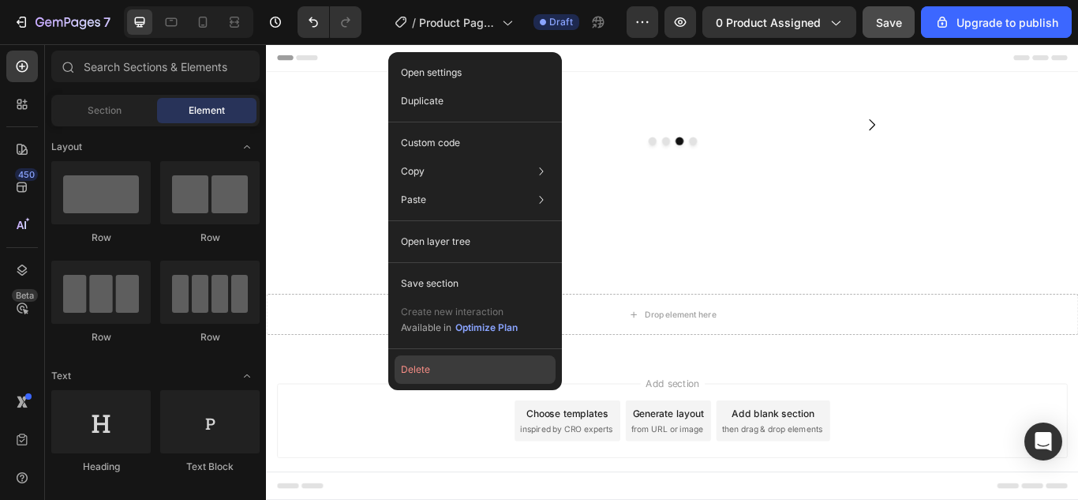
click at [432, 367] on button "Delete" at bounding box center [475, 369] width 161 height 28
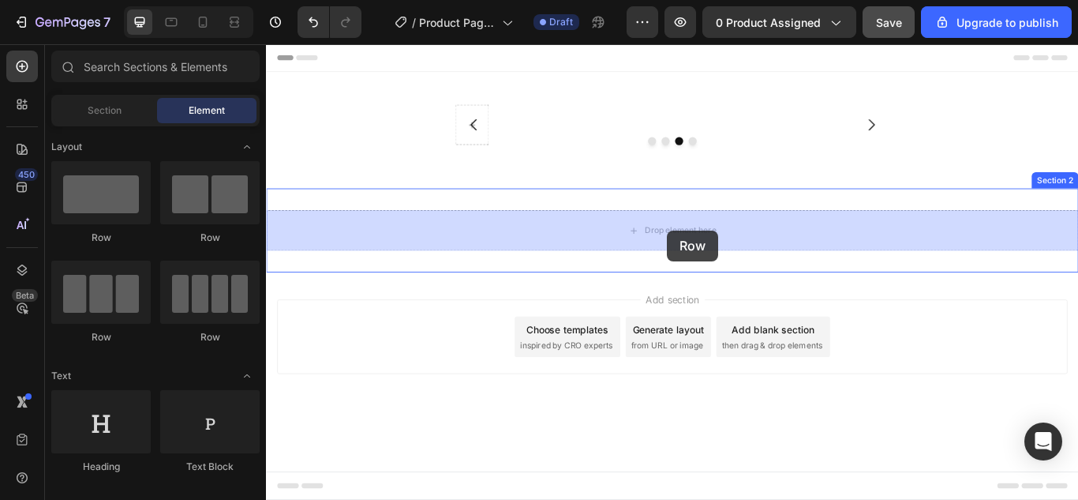
drag, startPoint x: 343, startPoint y: 248, endPoint x: 734, endPoint y: 261, distance: 390.9
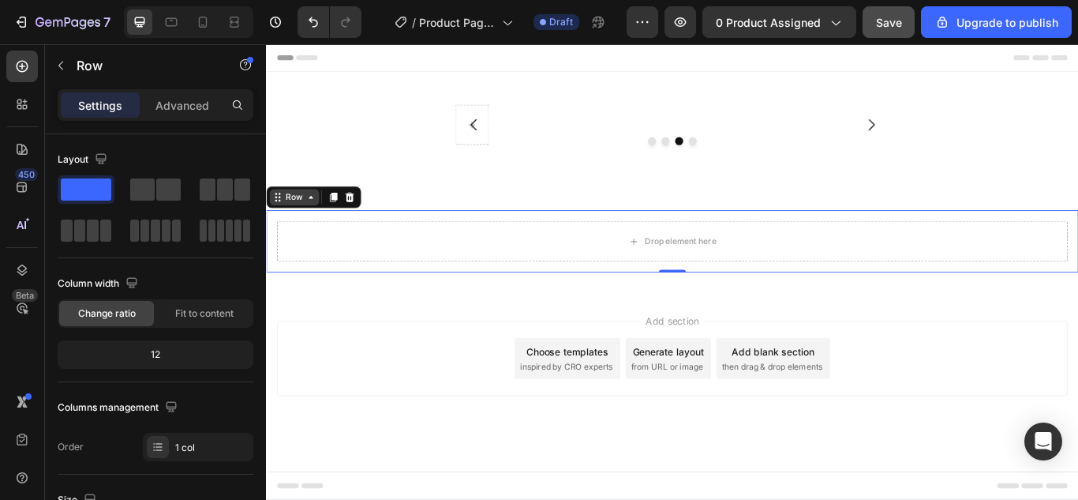
click at [284, 230] on div "Row" at bounding box center [299, 222] width 58 height 19
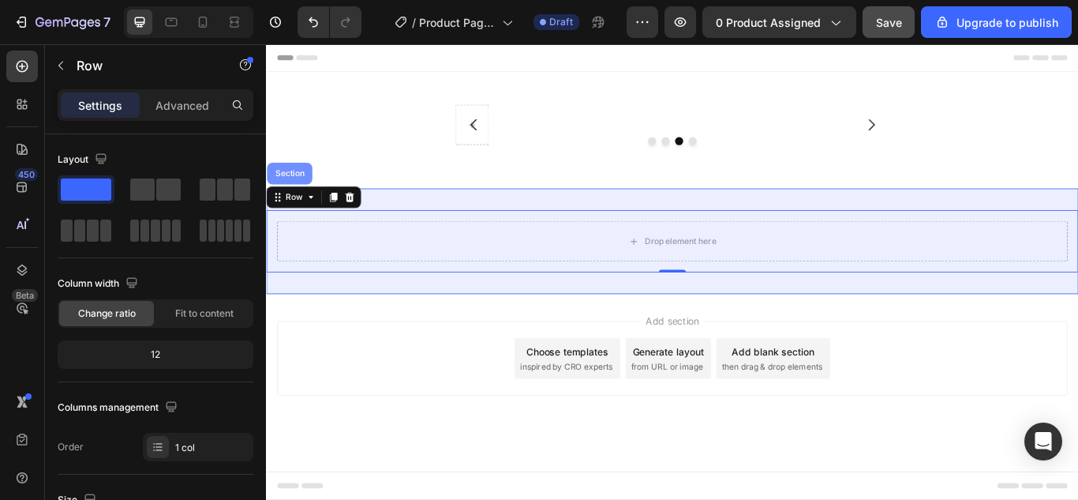
click at [301, 190] on div "Section" at bounding box center [293, 194] width 40 height 9
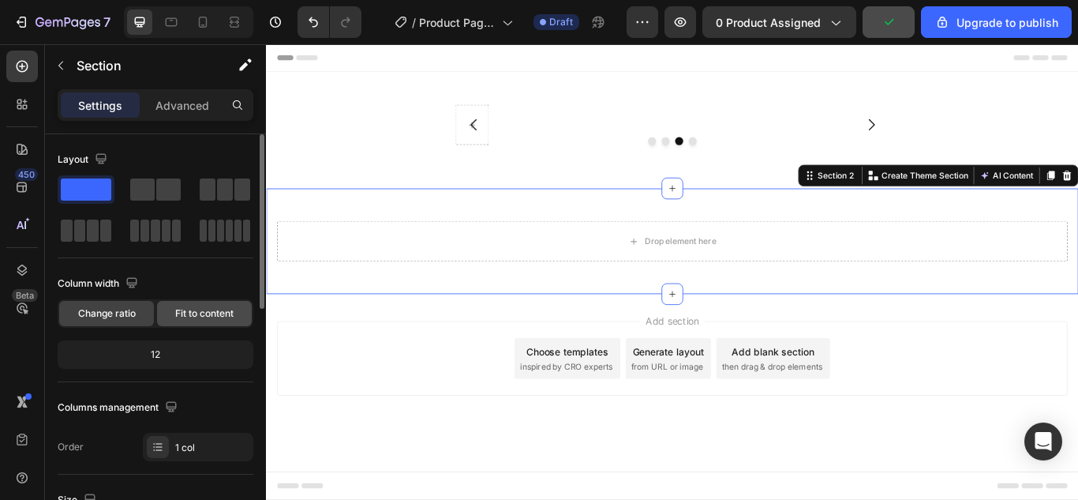
click at [192, 316] on span "Fit to content" at bounding box center [204, 313] width 58 height 14
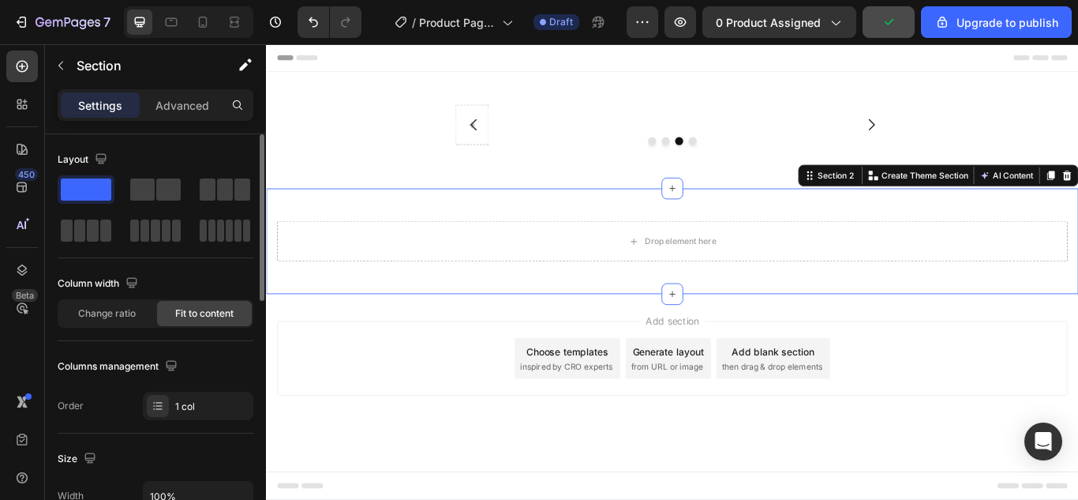
scroll to position [79, 0]
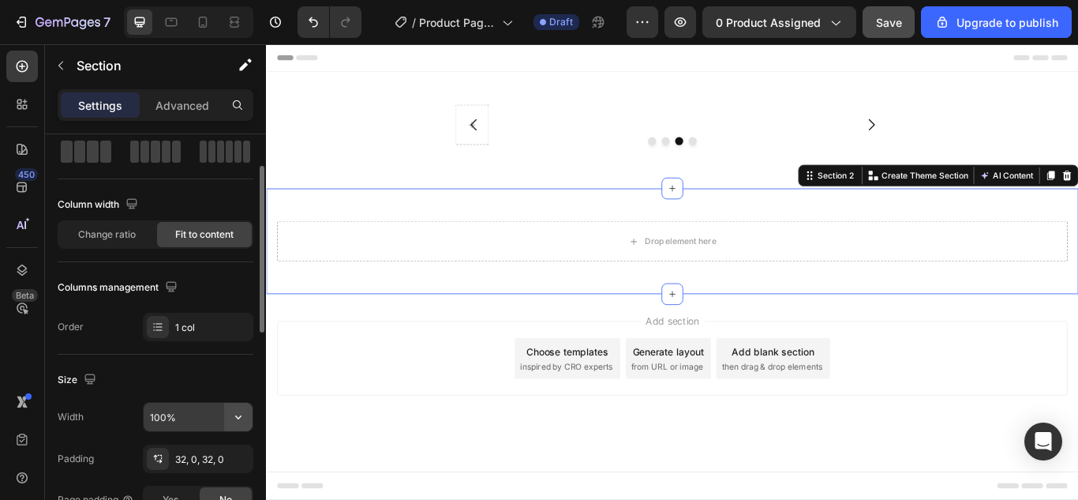
click at [235, 409] on icon "button" at bounding box center [238, 417] width 16 height 16
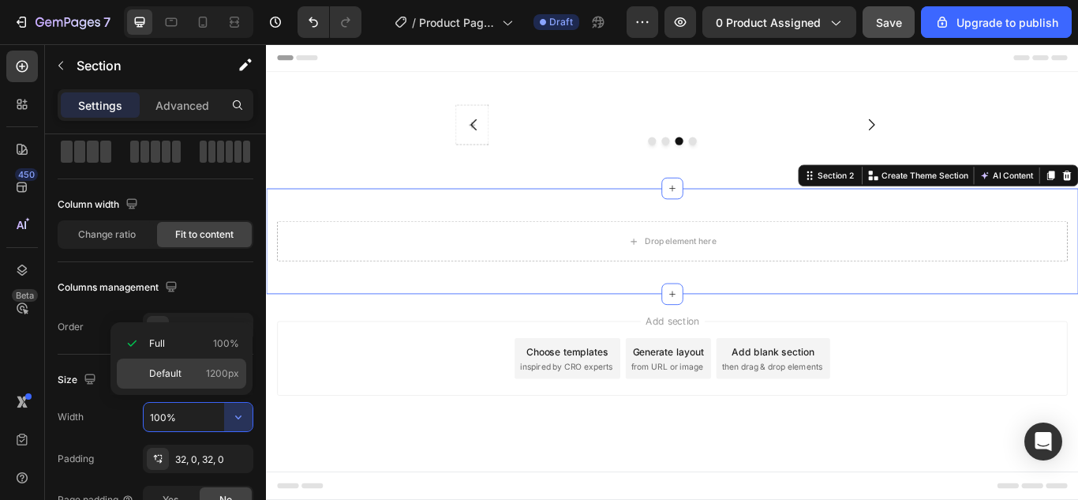
click at [180, 372] on span "Default" at bounding box center [165, 373] width 32 height 14
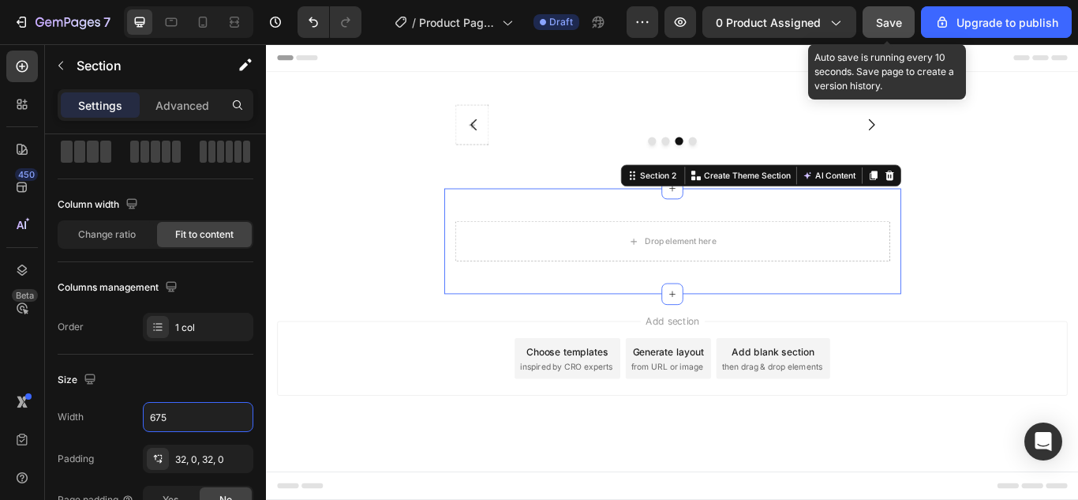
type input "675"
click at [890, 20] on span "Save" at bounding box center [889, 22] width 26 height 13
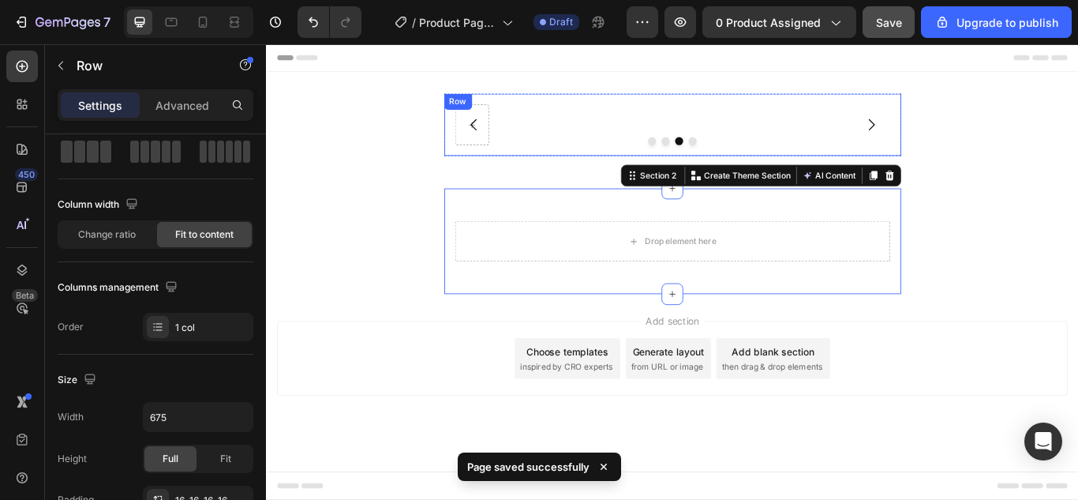
click at [766, 140] on div "Row" at bounding box center [739, 138] width 533 height 73
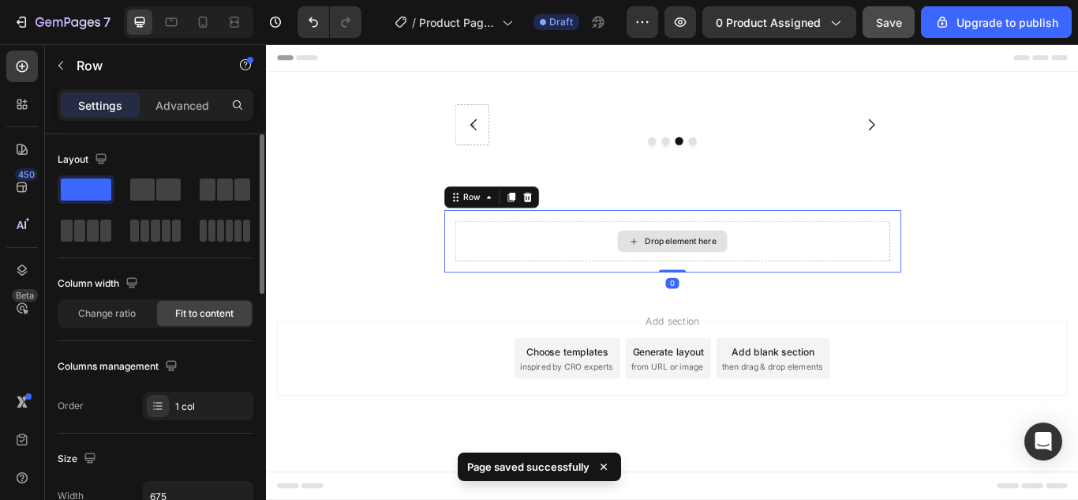
click at [788, 251] on div "Drop element here" at bounding box center [739, 273] width 507 height 47
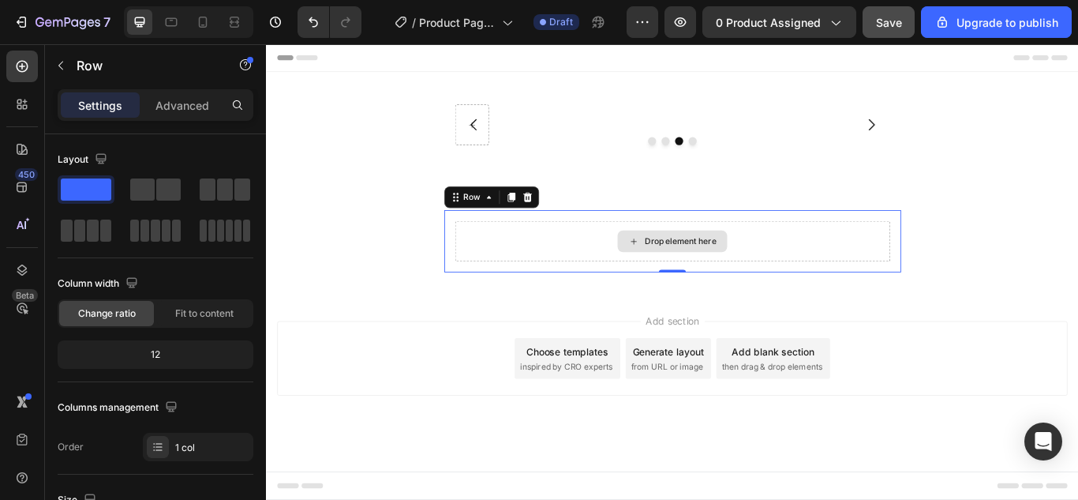
click at [821, 283] on div "Drop element here" at bounding box center [739, 273] width 507 height 47
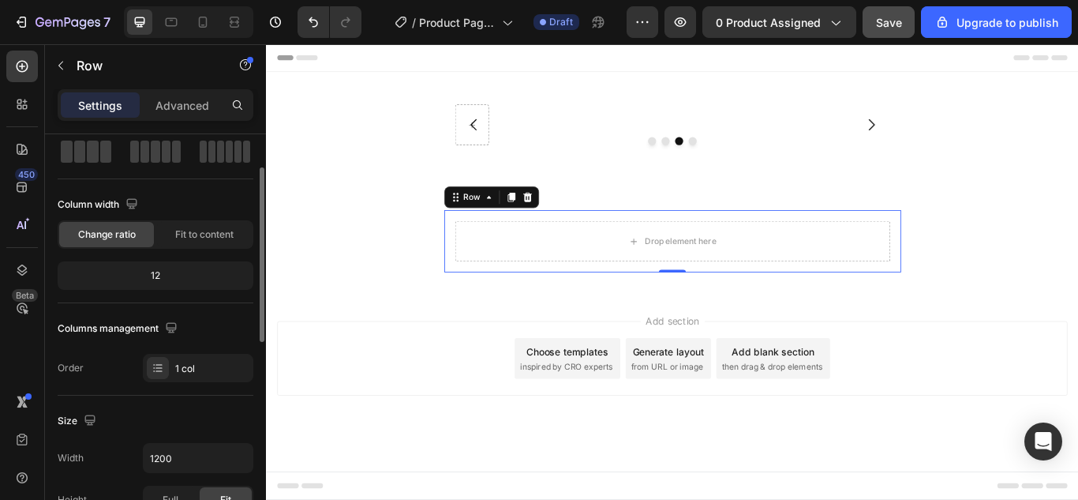
scroll to position [158, 0]
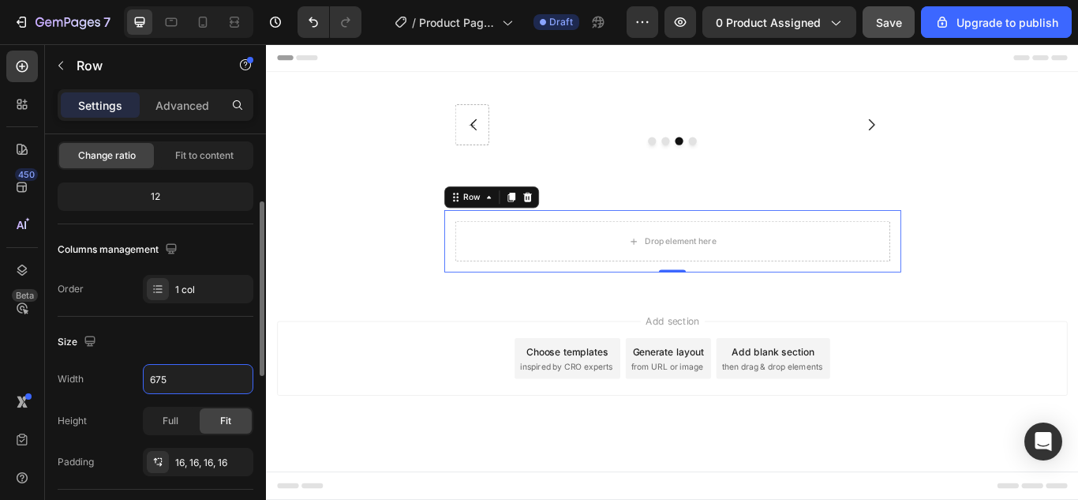
type input "675"
click at [99, 381] on div "Width 675" at bounding box center [156, 379] width 196 height 30
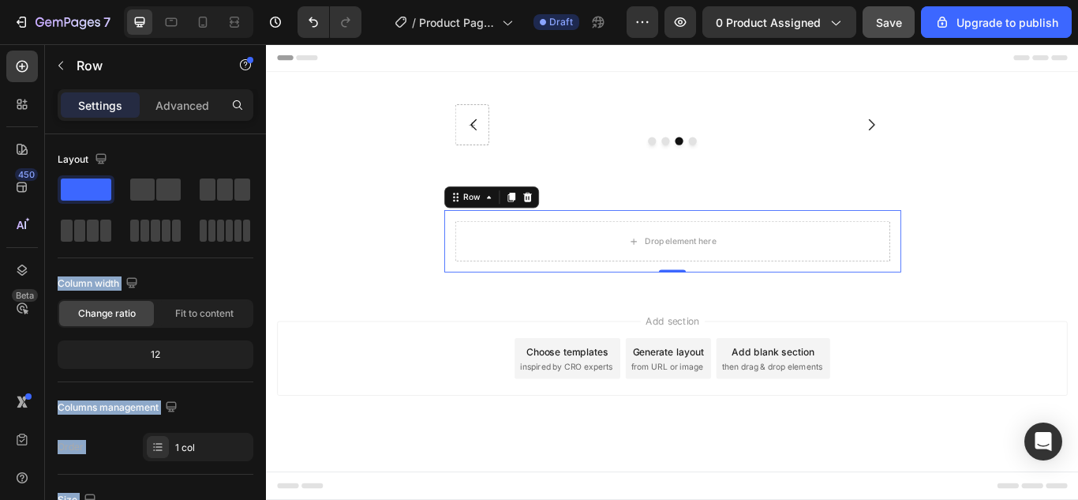
drag, startPoint x: 363, startPoint y: 235, endPoint x: 309, endPoint y: 260, distance: 59.3
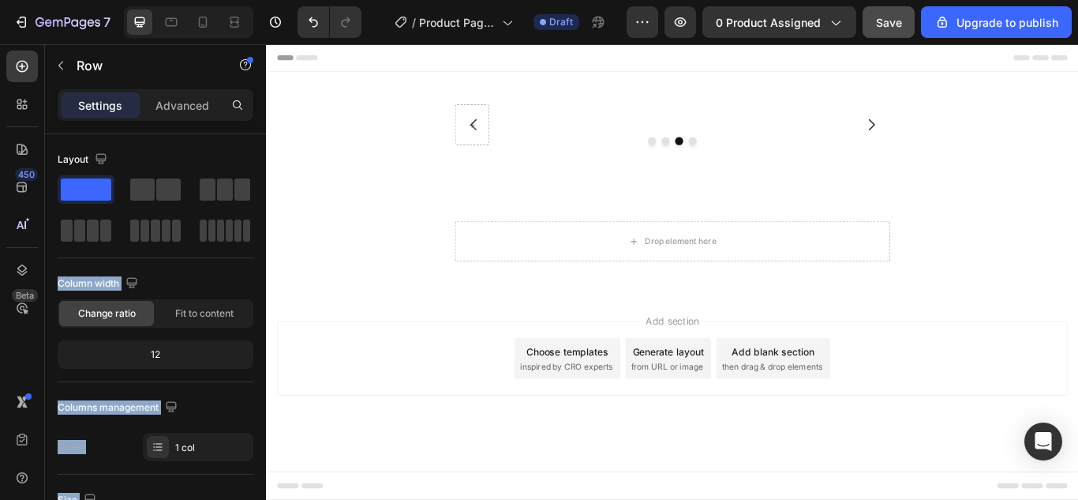
click at [838, 354] on div "Add section Choose templates inspired by CRO experts Generate layout from URL o…" at bounding box center [739, 432] width 947 height 194
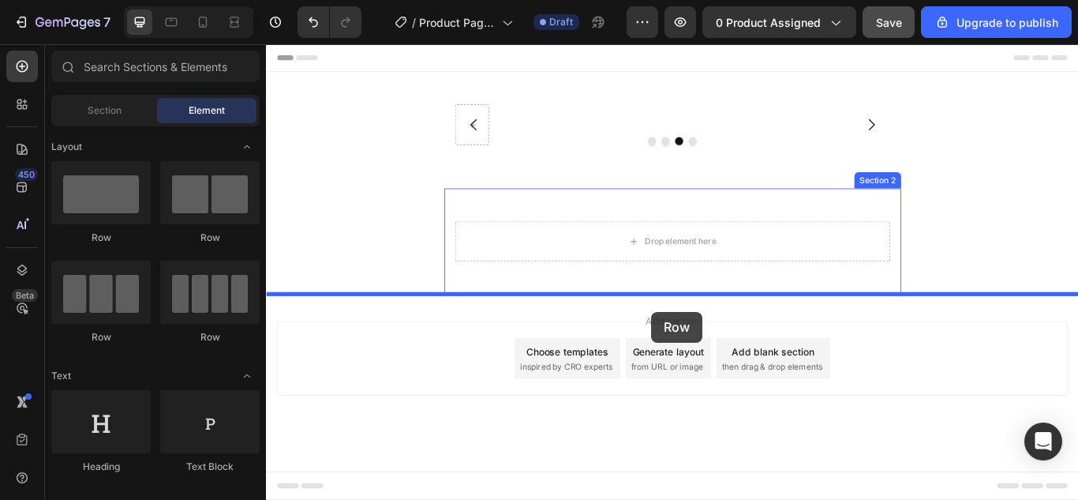
drag, startPoint x: 355, startPoint y: 251, endPoint x: 713, endPoint y: 356, distance: 372.6
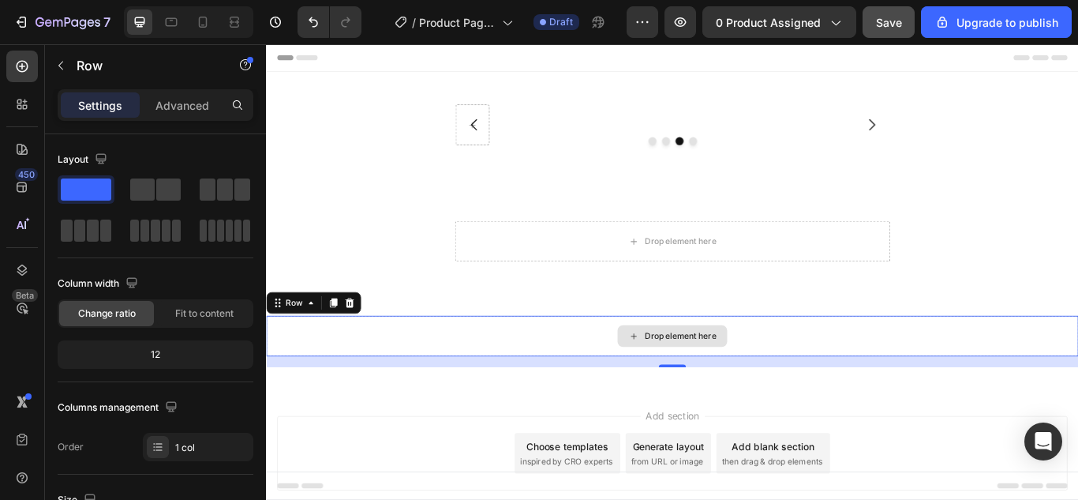
click at [917, 377] on div "Drop element here" at bounding box center [739, 384] width 947 height 47
click at [279, 351] on icon at bounding box center [279, 345] width 13 height 13
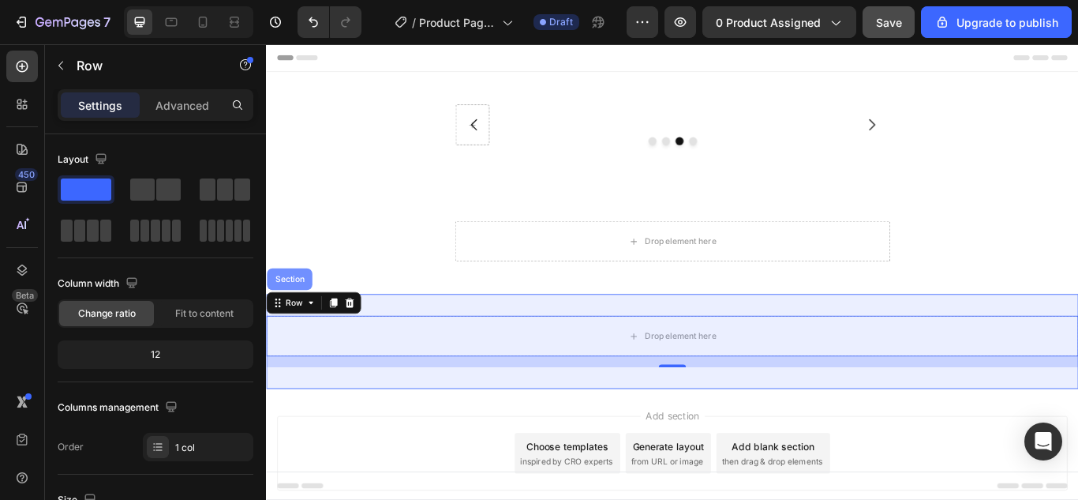
click at [291, 306] on div "Section" at bounding box center [293, 317] width 53 height 25
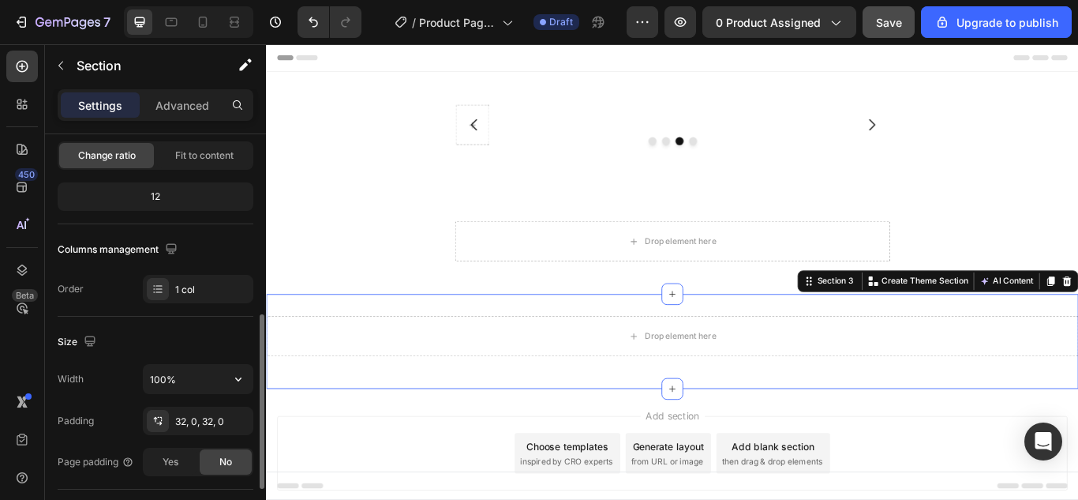
scroll to position [237, 0]
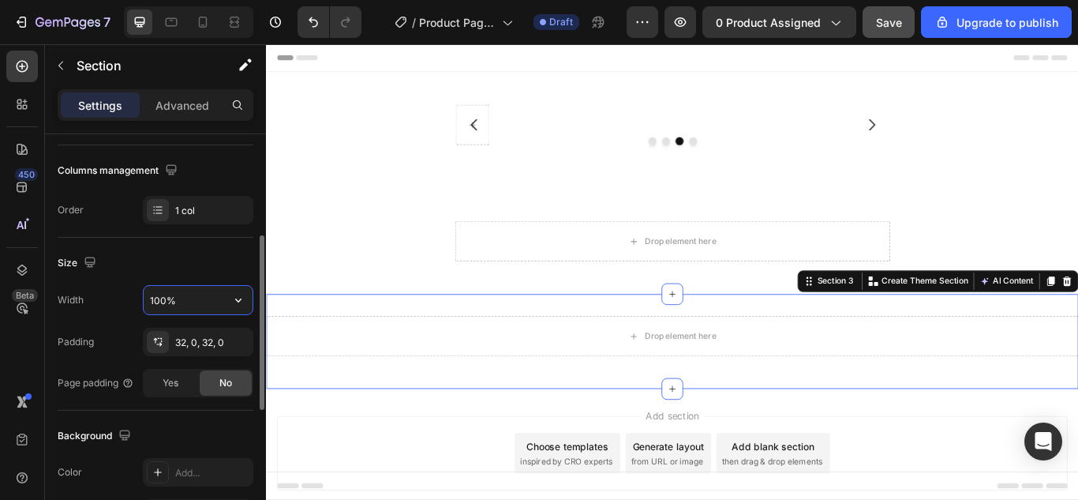
click at [189, 296] on input "100%" at bounding box center [198, 300] width 109 height 28
click at [232, 299] on icon "button" at bounding box center [238, 300] width 16 height 16
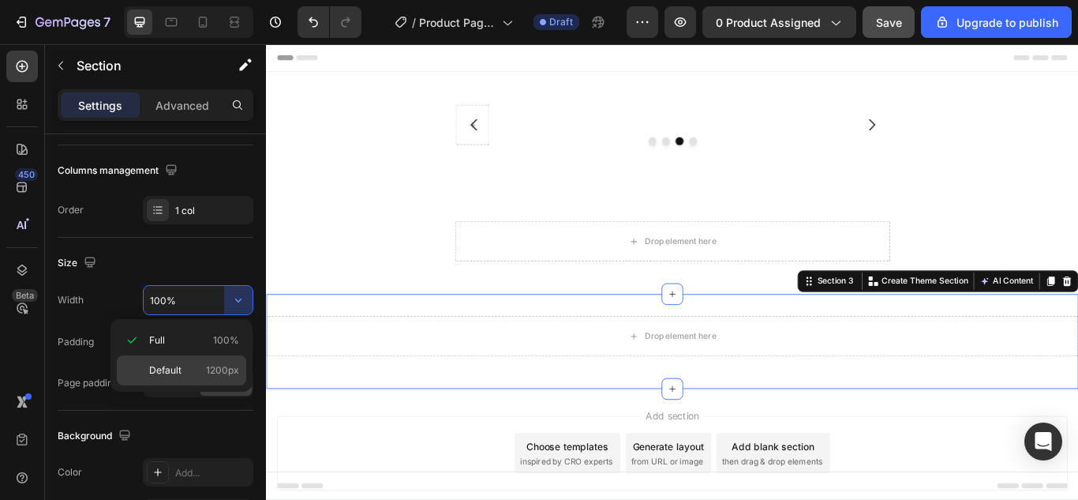
click at [160, 363] on span "Default" at bounding box center [165, 370] width 32 height 14
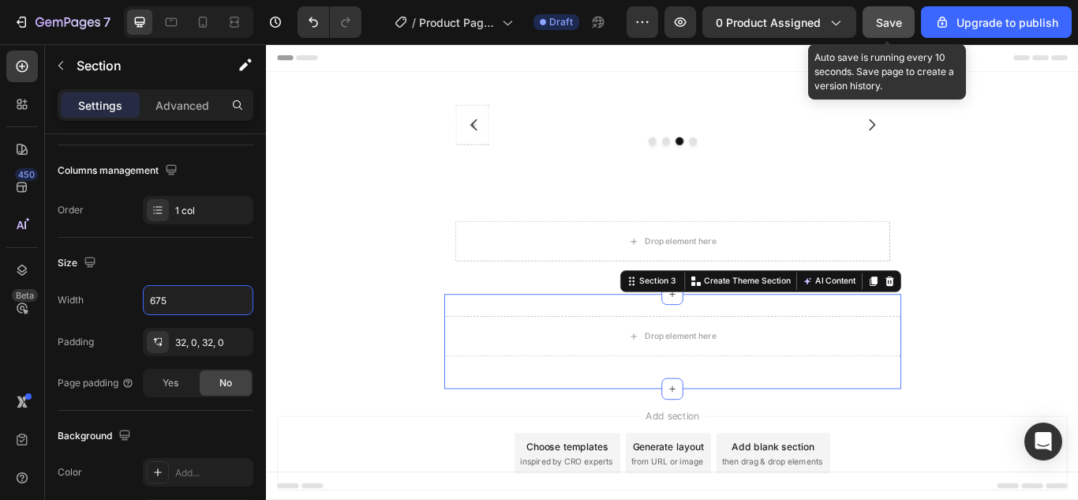
type input "675"
click at [896, 12] on button "Save" at bounding box center [889, 22] width 52 height 32
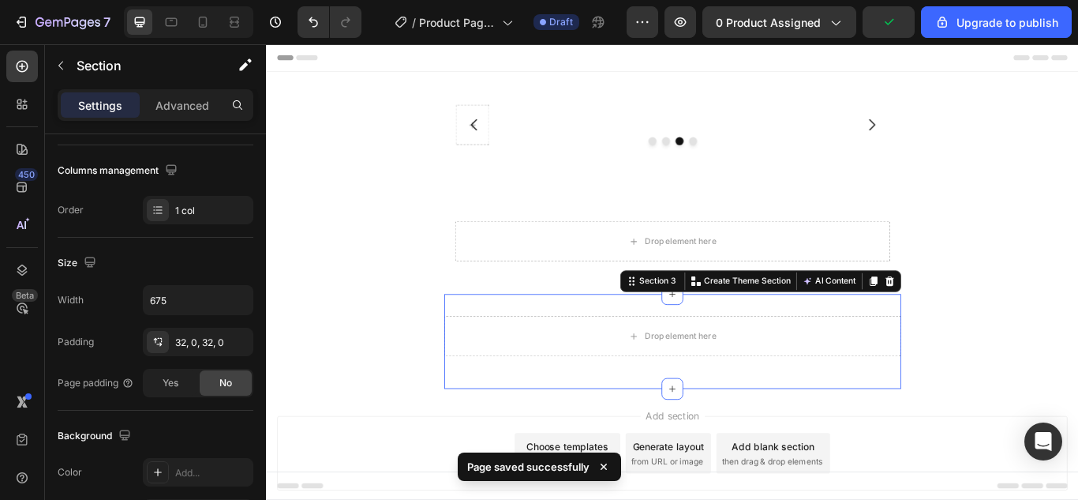
click at [1077, 262] on div "Drop element here Drop element here Row Drop element here Carousel Section 1 Dr…" at bounding box center [739, 261] width 947 height 369
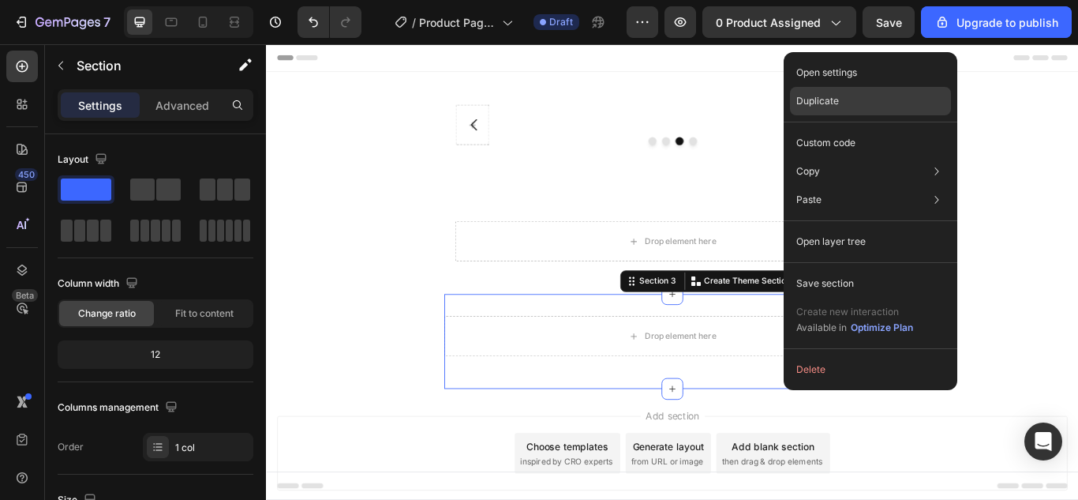
click at [831, 98] on p "Duplicate" at bounding box center [817, 101] width 43 height 14
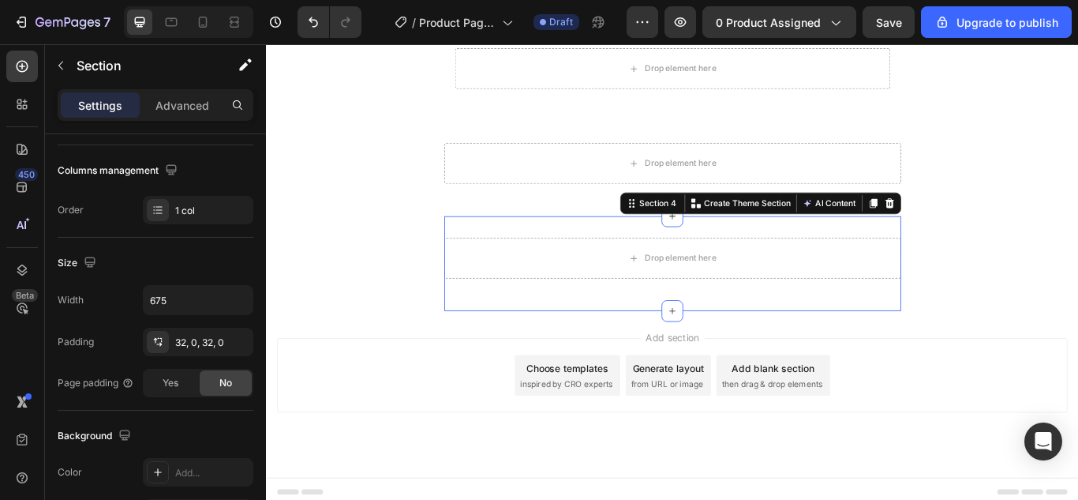
scroll to position [208, 0]
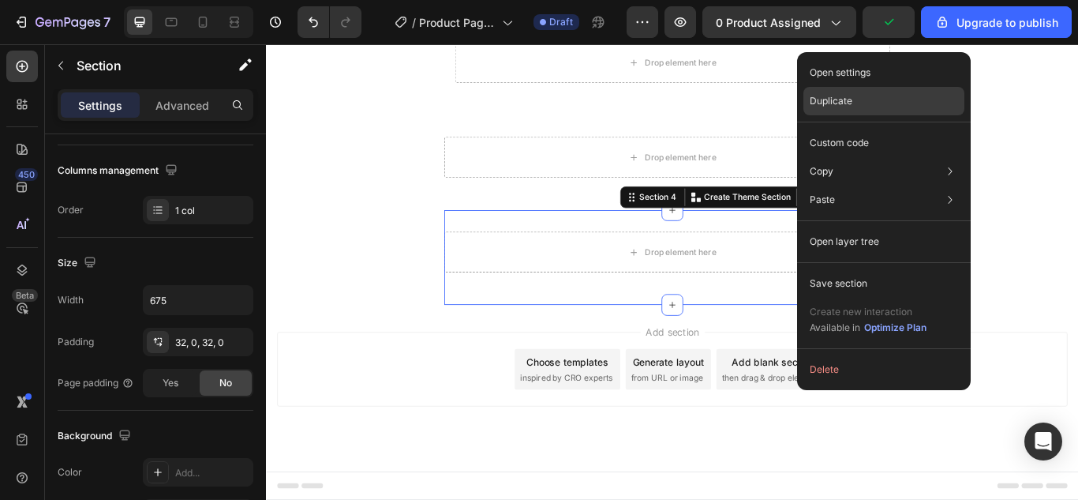
click at [851, 101] on p "Duplicate" at bounding box center [831, 101] width 43 height 14
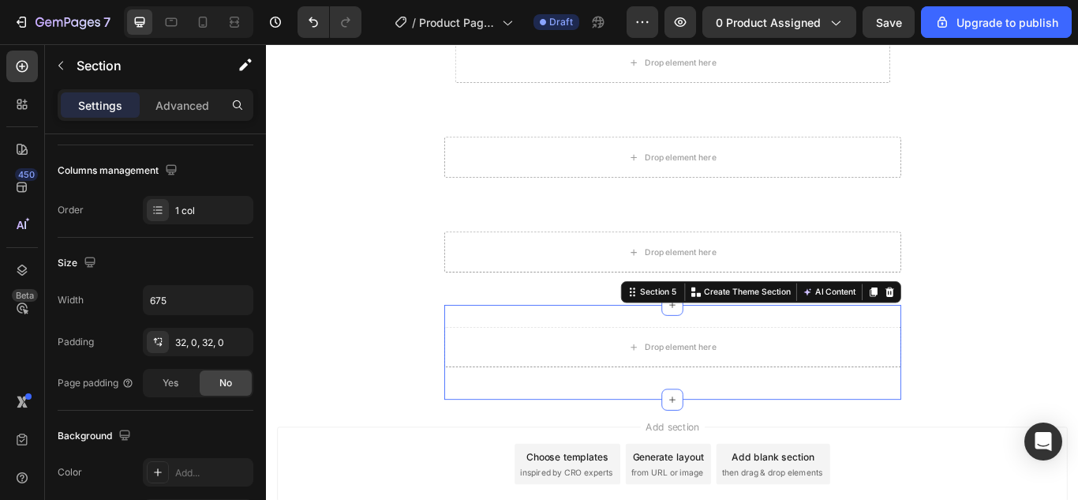
click at [981, 361] on div "Drop element here Row Section 5 You can create reusable sections Create Theme S…" at bounding box center [739, 403] width 533 height 110
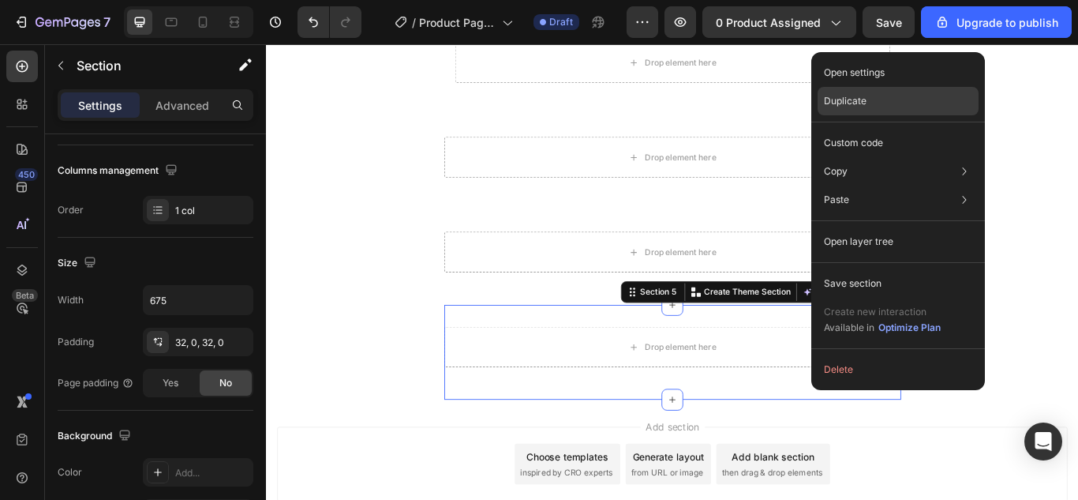
click at [857, 104] on p "Duplicate" at bounding box center [845, 101] width 43 height 14
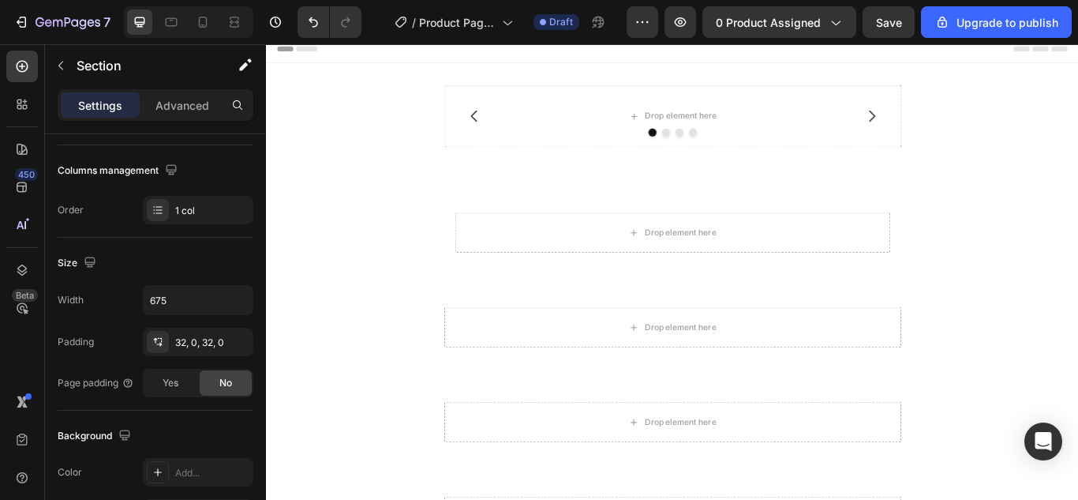
scroll to position [0, 0]
